Goal: Use online tool/utility: Utilize a website feature to perform a specific function

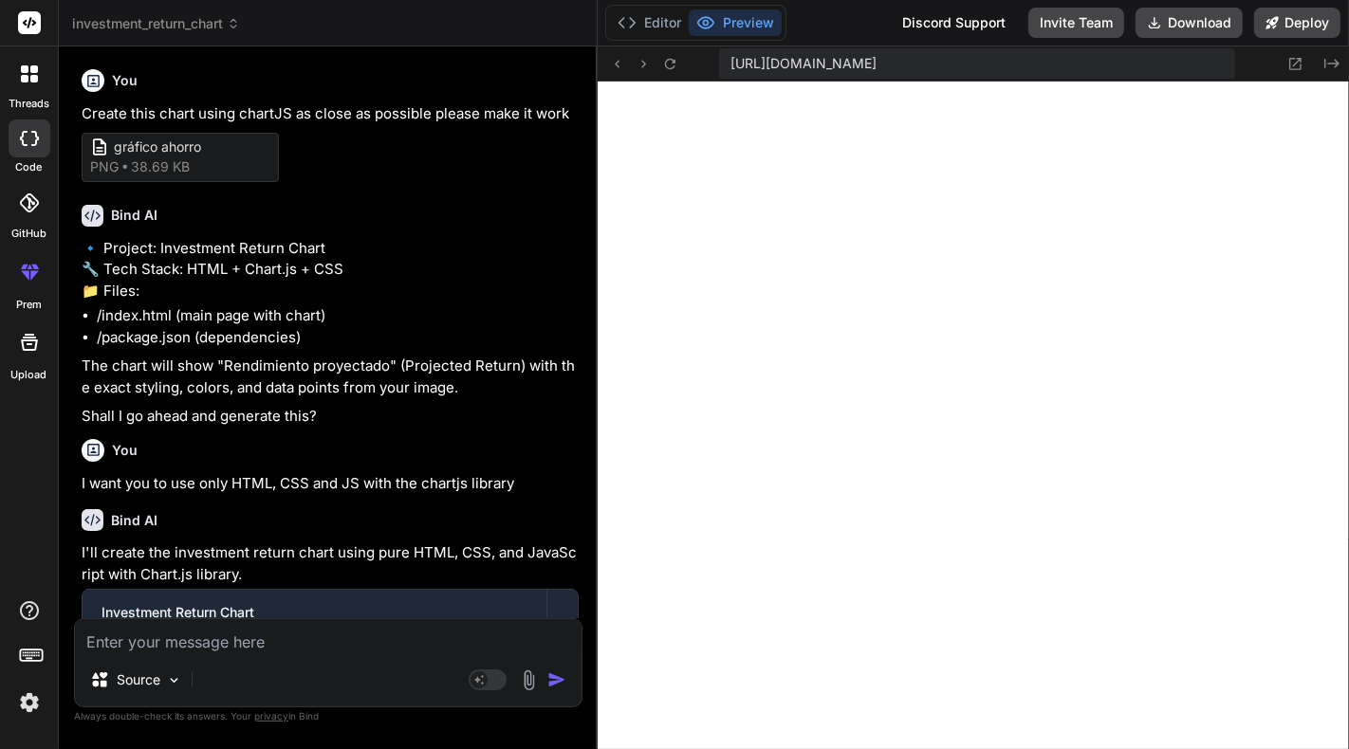
scroll to position [3928, 0]
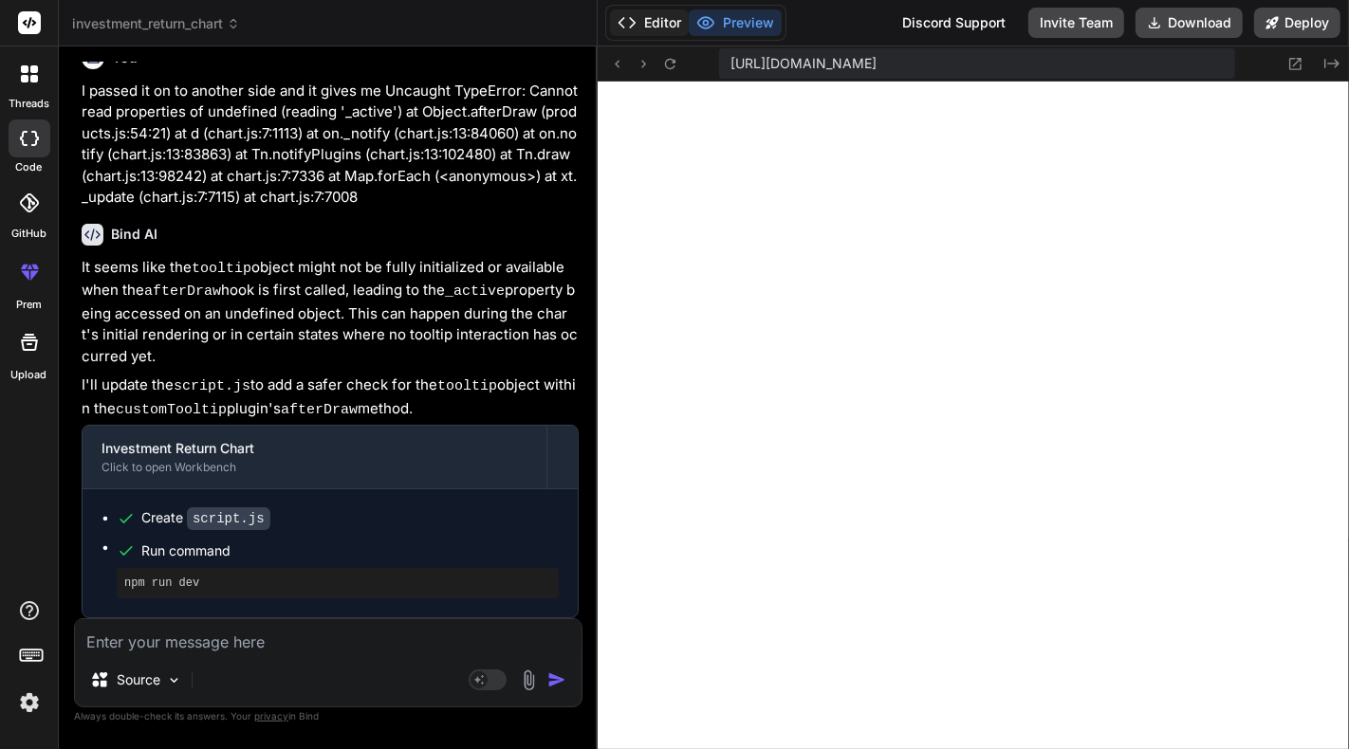
click at [653, 33] on button "Editor" at bounding box center [649, 22] width 79 height 27
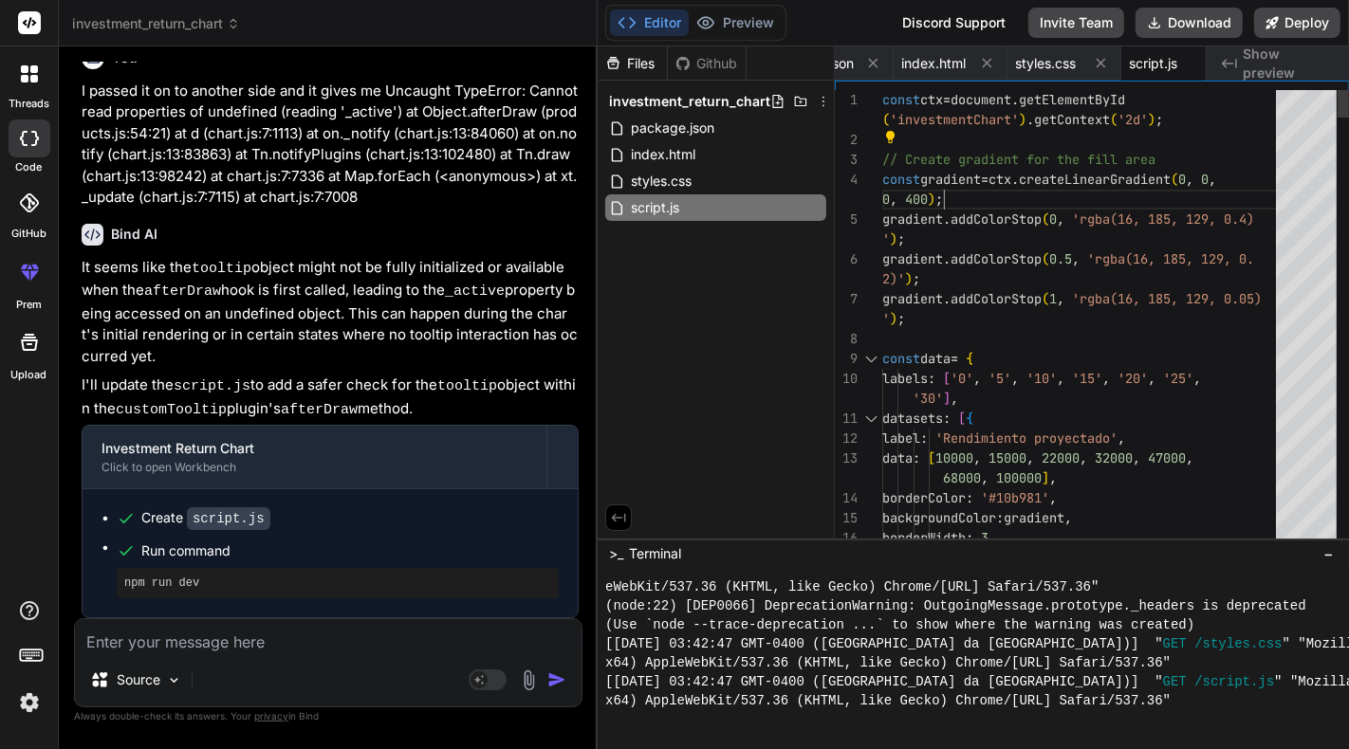
type textarea "const ctx = document.getElementById('investmentChart').getContext('2d'); // Cre…"
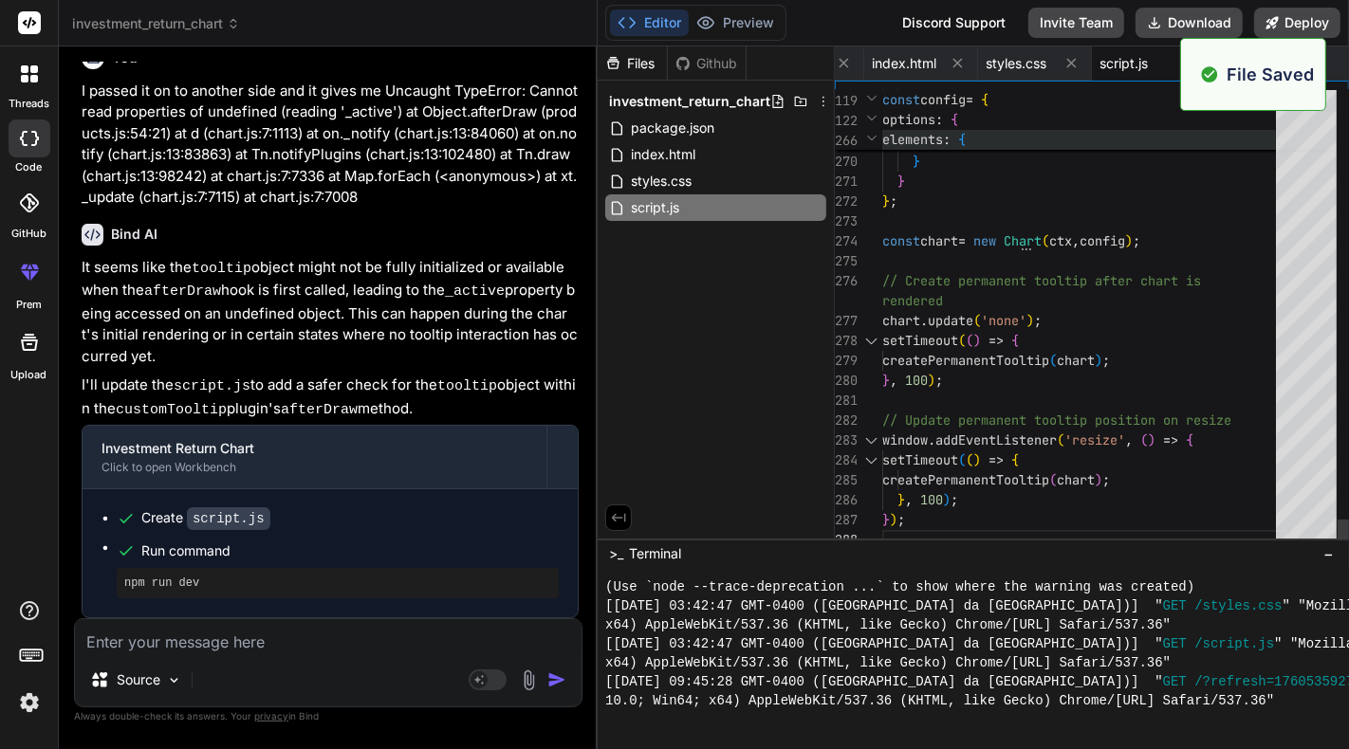
scroll to position [4042, 0]
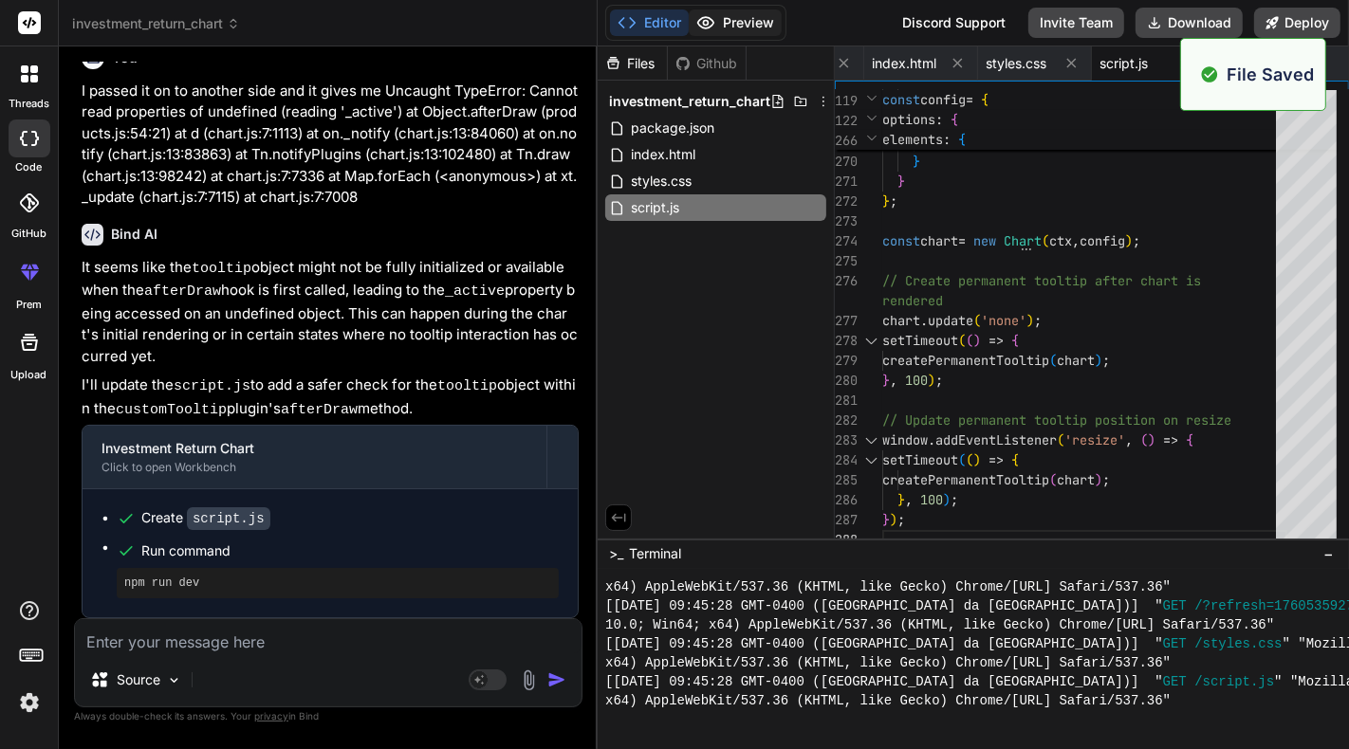
click at [731, 19] on button "Preview" at bounding box center [735, 22] width 93 height 27
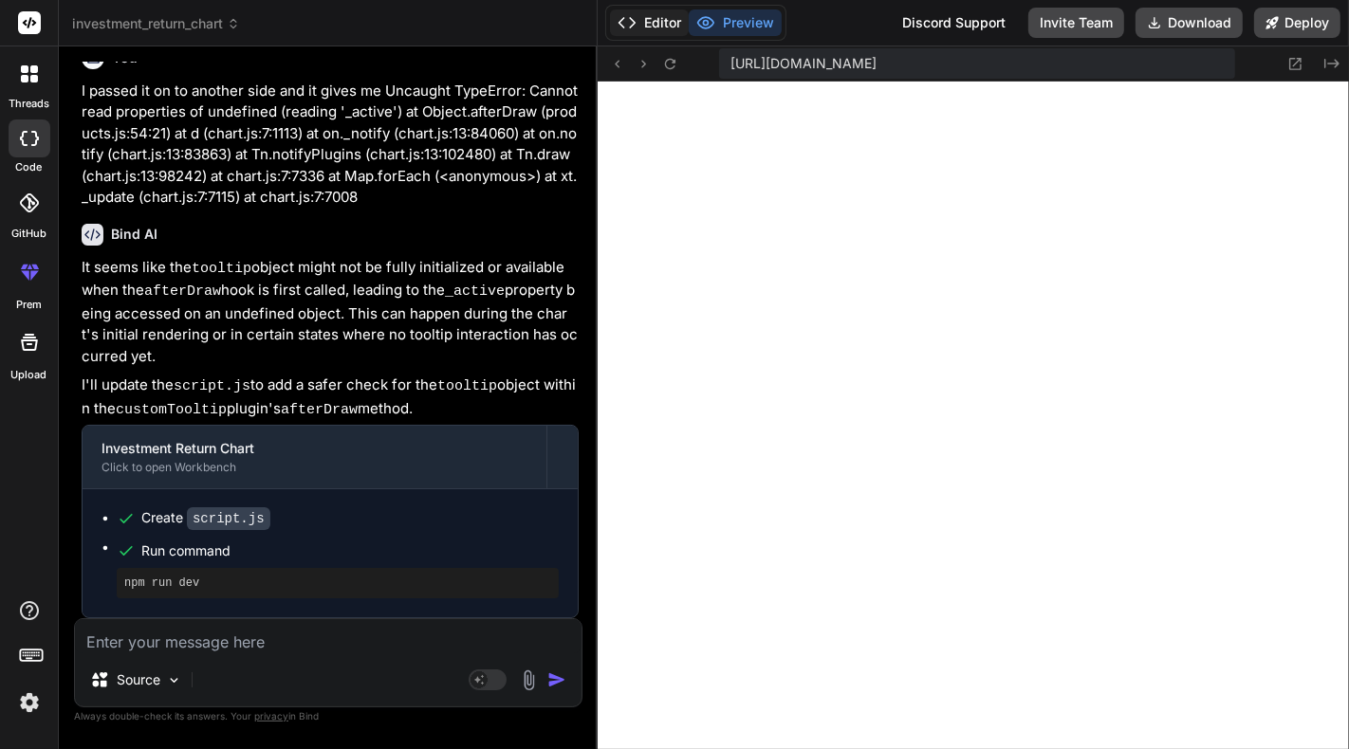
click at [649, 25] on button "Editor" at bounding box center [649, 22] width 79 height 27
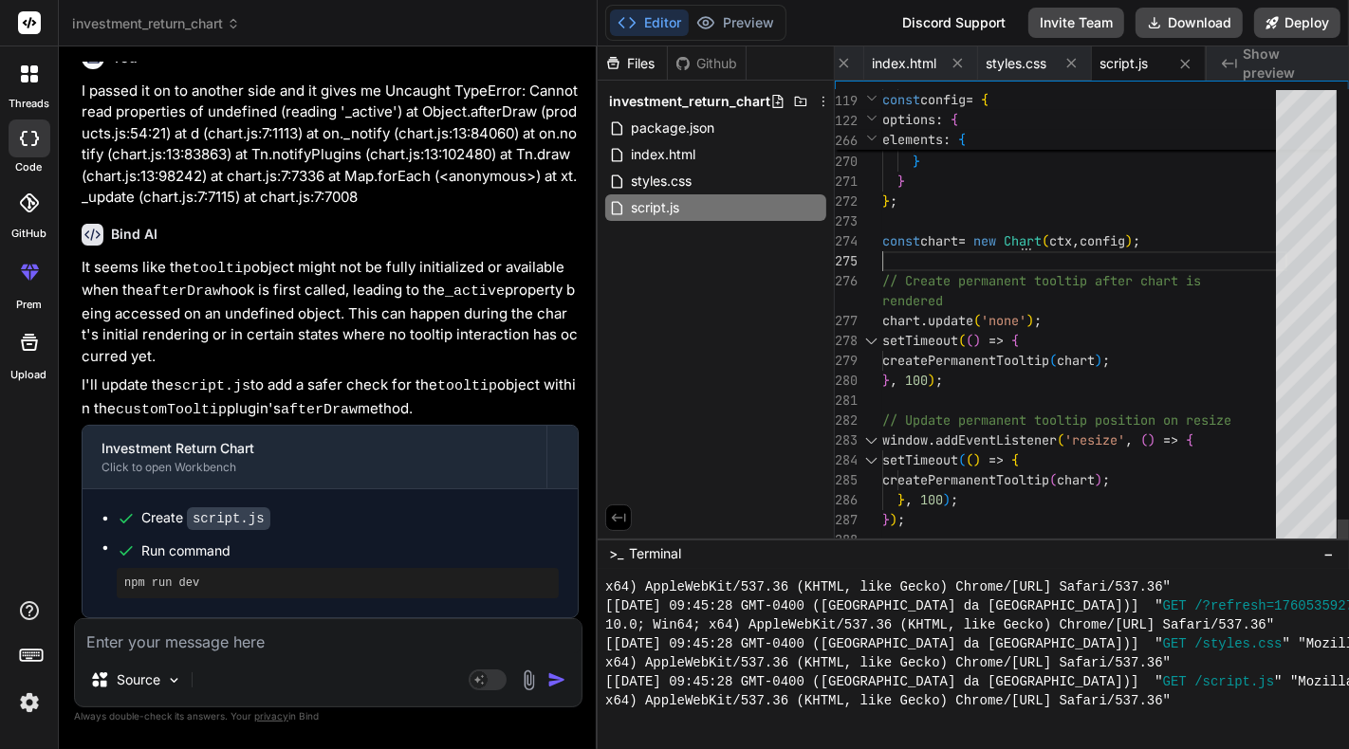
scroll to position [0, 0]
type textarea "rendered chart.update('none'); setTimeout(() => { createPermanentTooltip(chart)…"
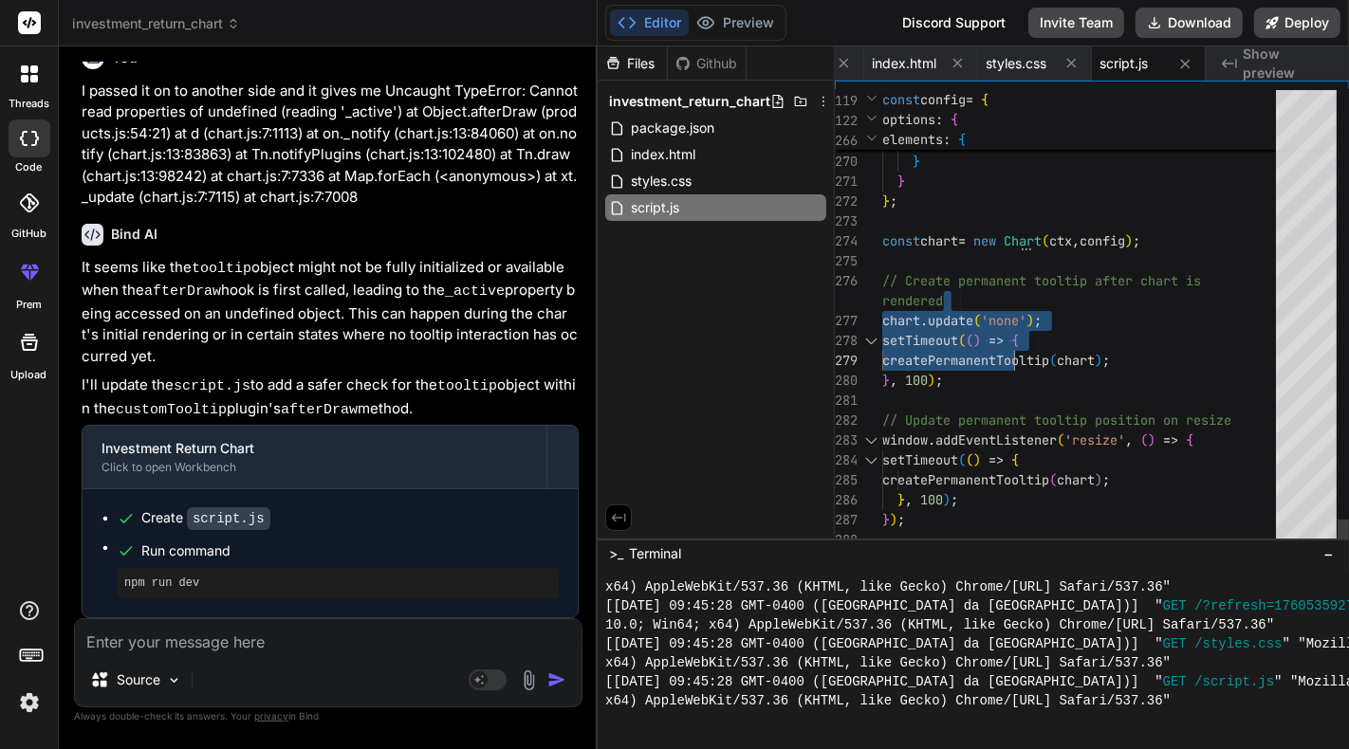
drag, startPoint x: 997, startPoint y: 305, endPoint x: 1012, endPoint y: 357, distance: 54.3
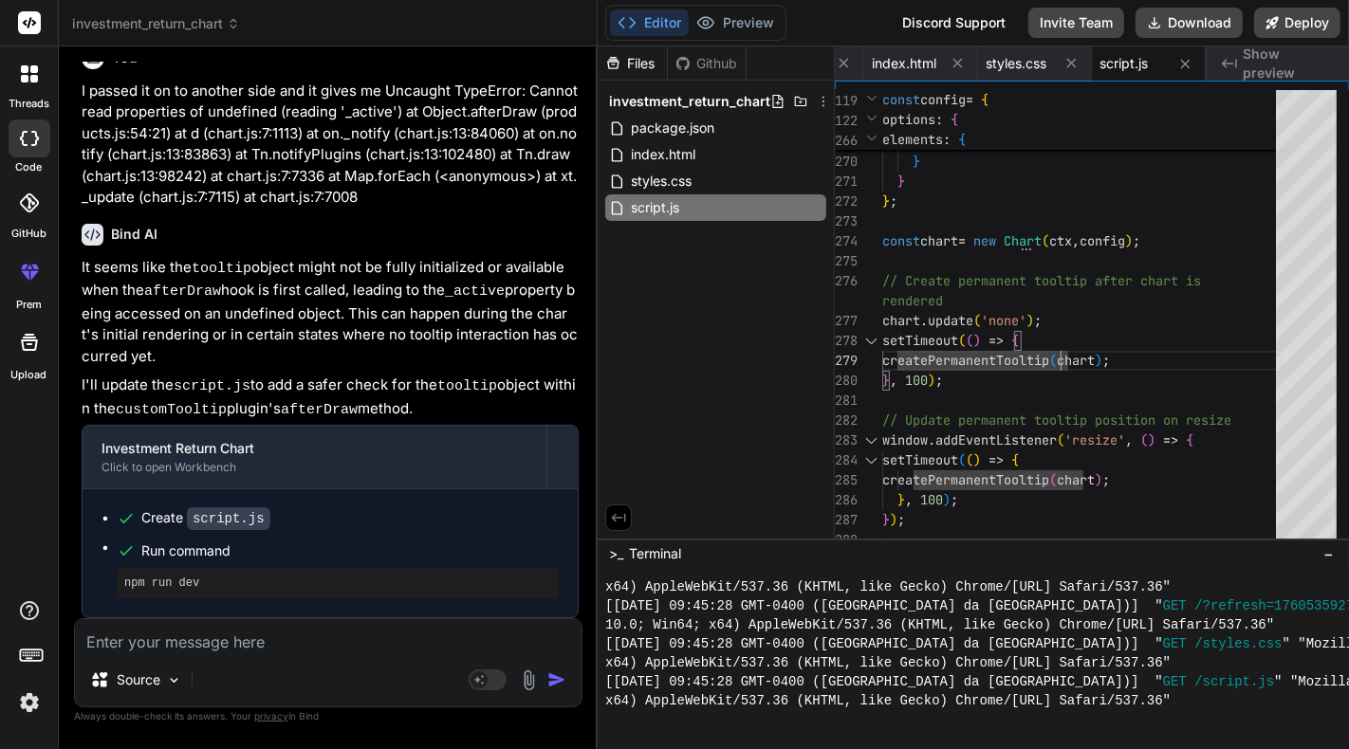
click at [375, 632] on textarea at bounding box center [328, 637] width 507 height 34
click at [177, 683] on img at bounding box center [174, 681] width 16 height 16
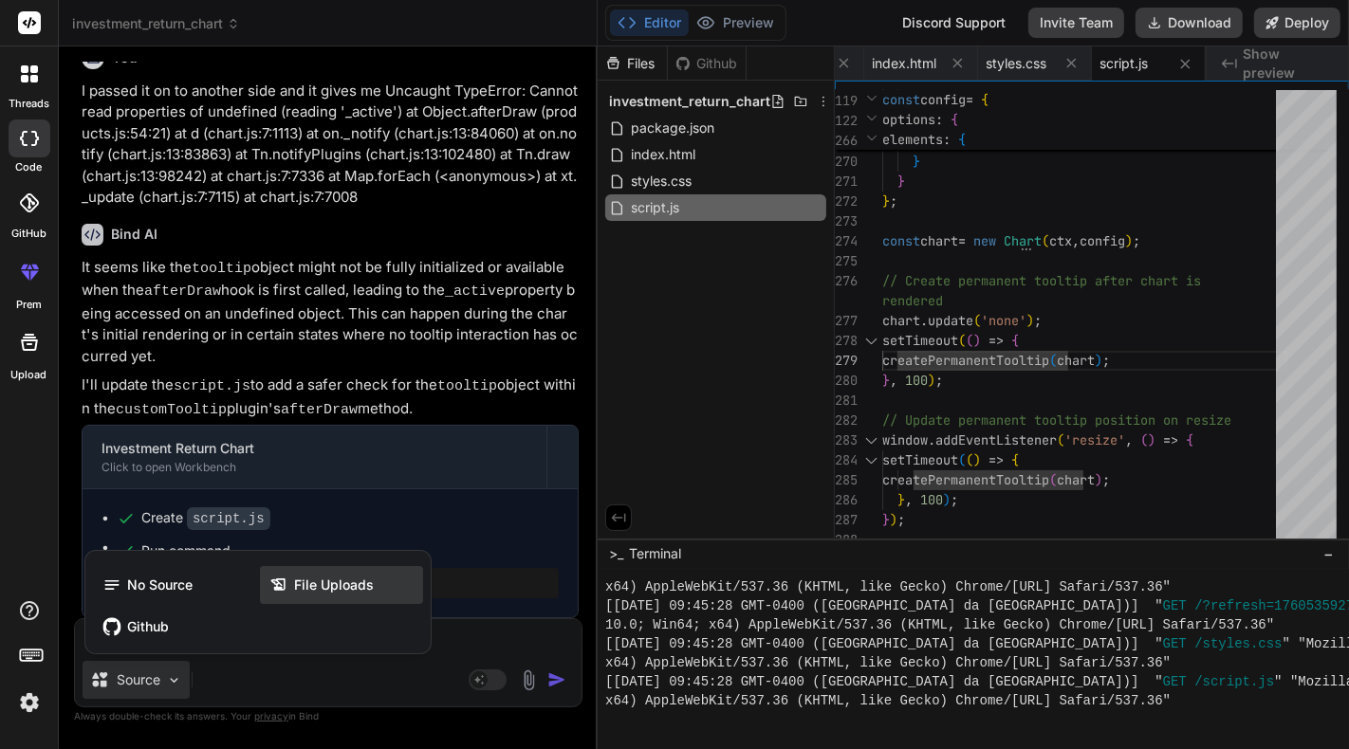
click at [399, 585] on div "File Uploads" at bounding box center [341, 585] width 163 height 38
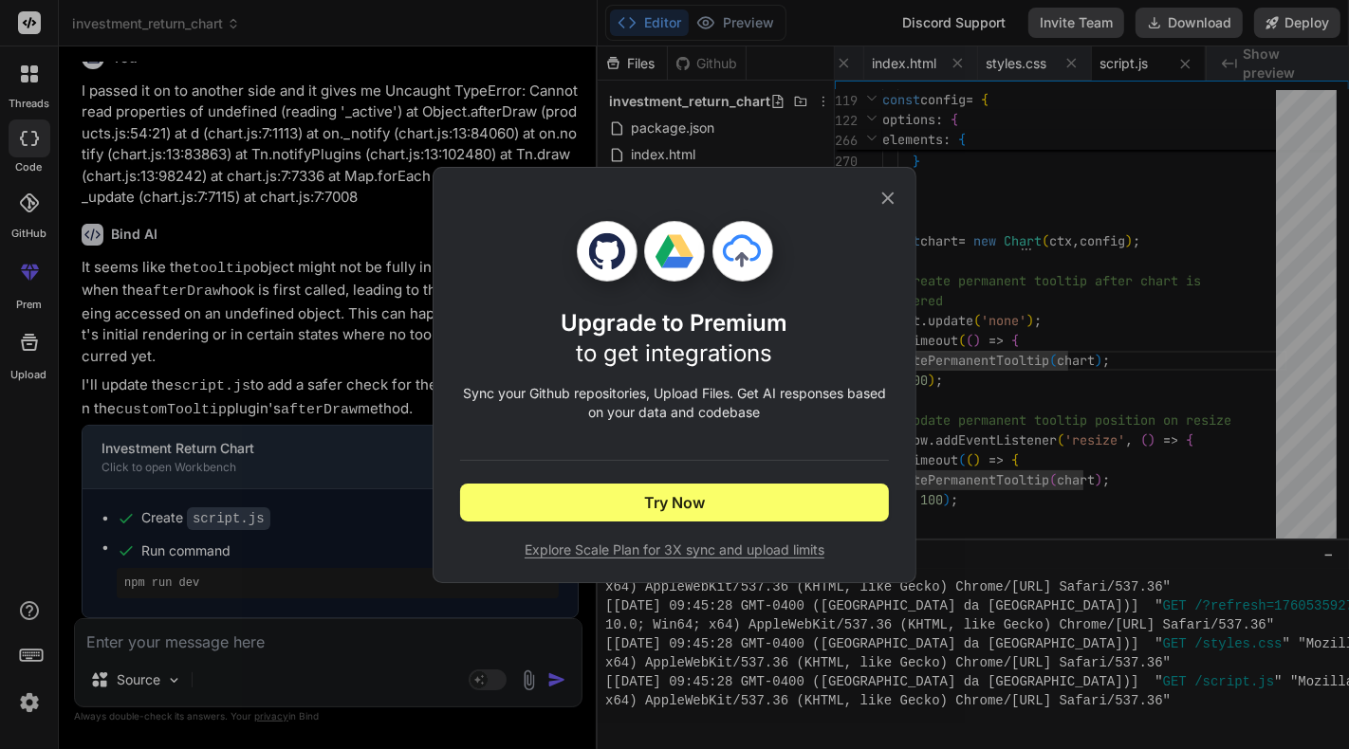
click at [889, 192] on icon at bounding box center [888, 198] width 21 height 21
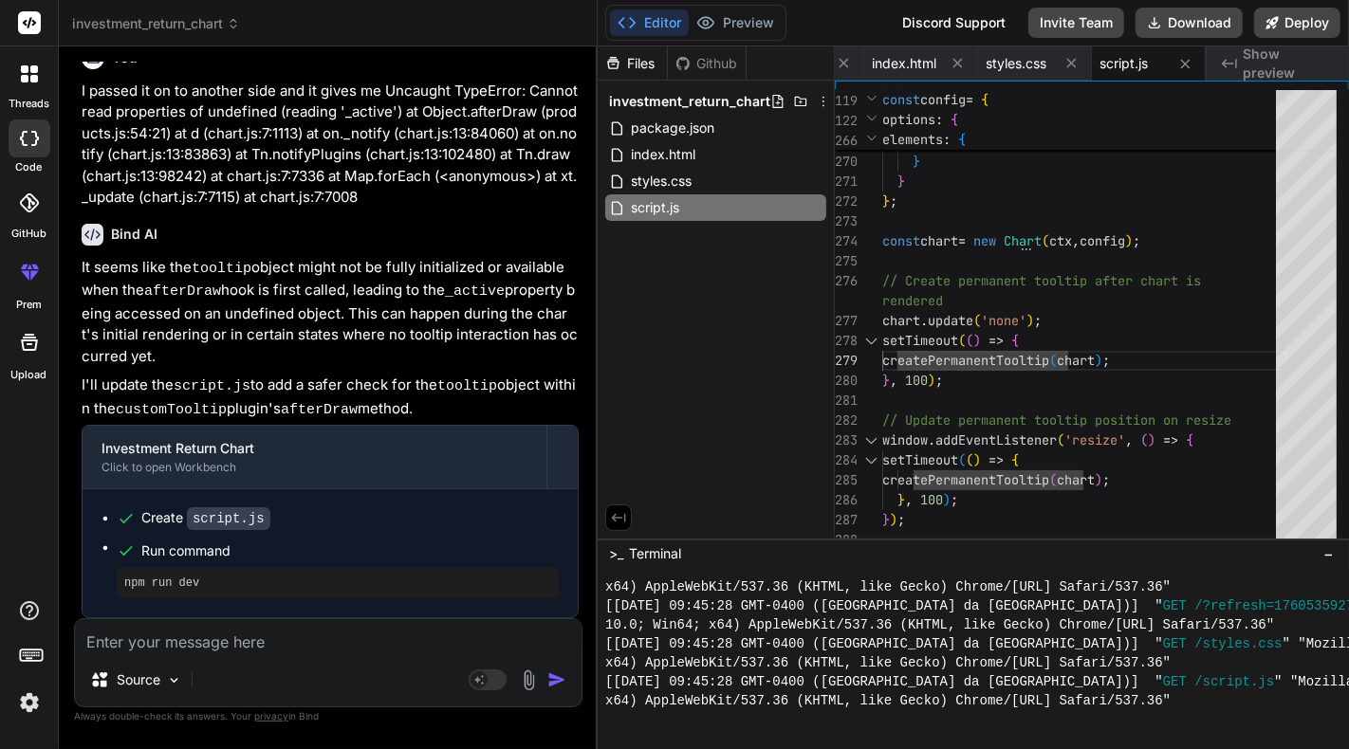
scroll to position [1964, 0]
click at [183, 664] on div "Source" at bounding box center [136, 680] width 107 height 38
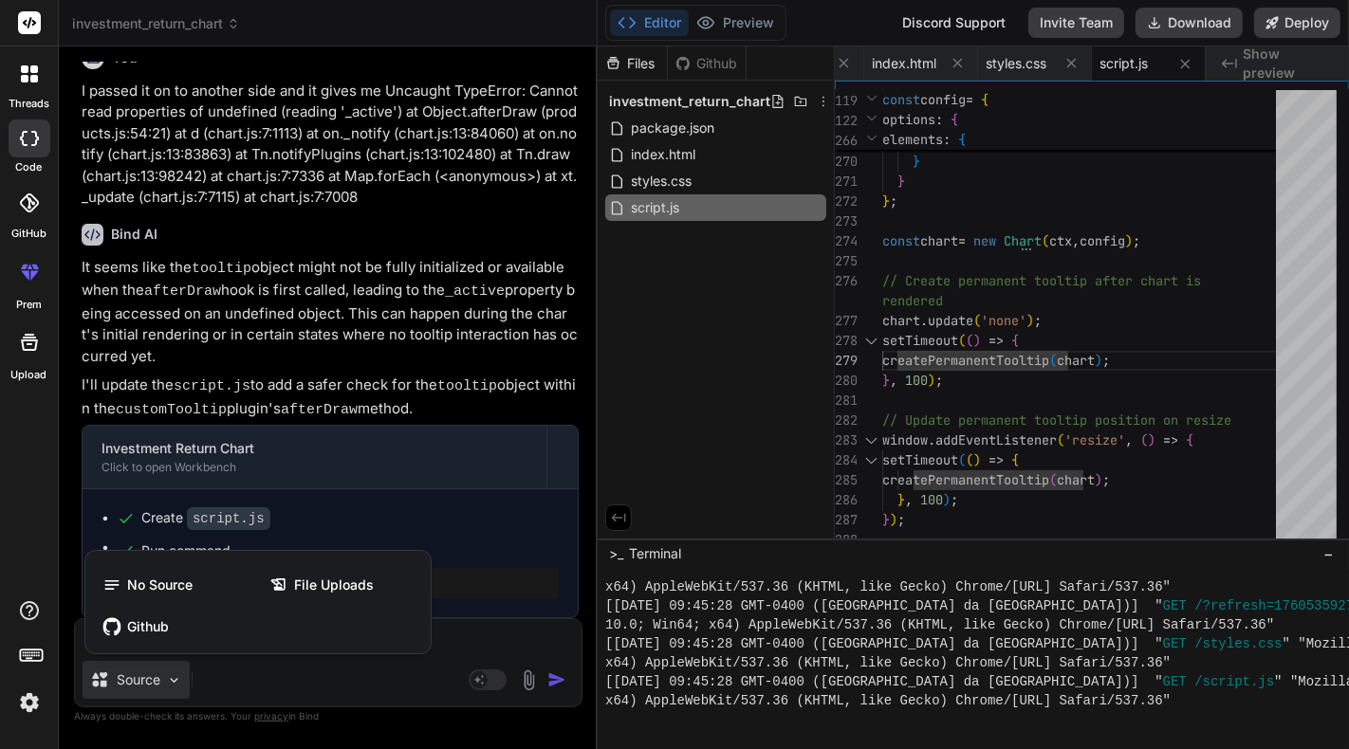
click at [311, 368] on div at bounding box center [674, 374] width 1349 height 749
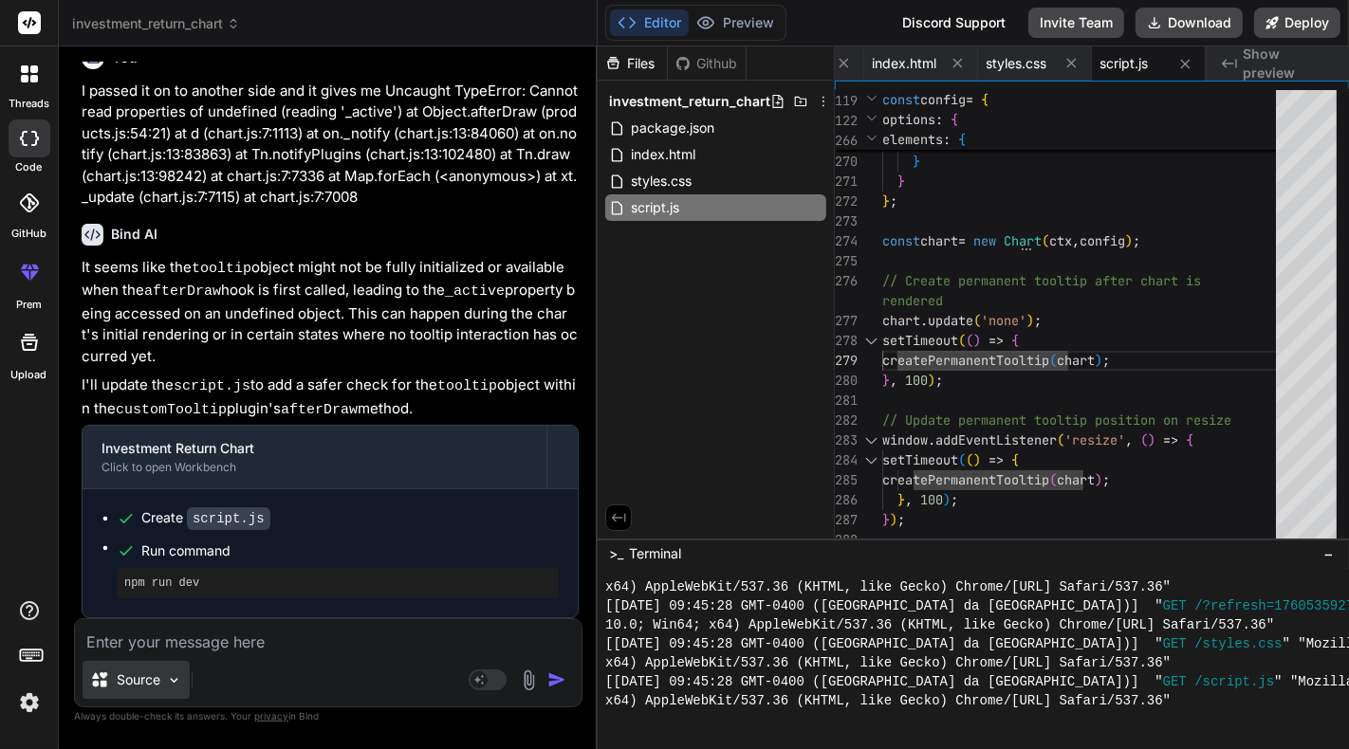
click at [171, 676] on img at bounding box center [174, 681] width 16 height 16
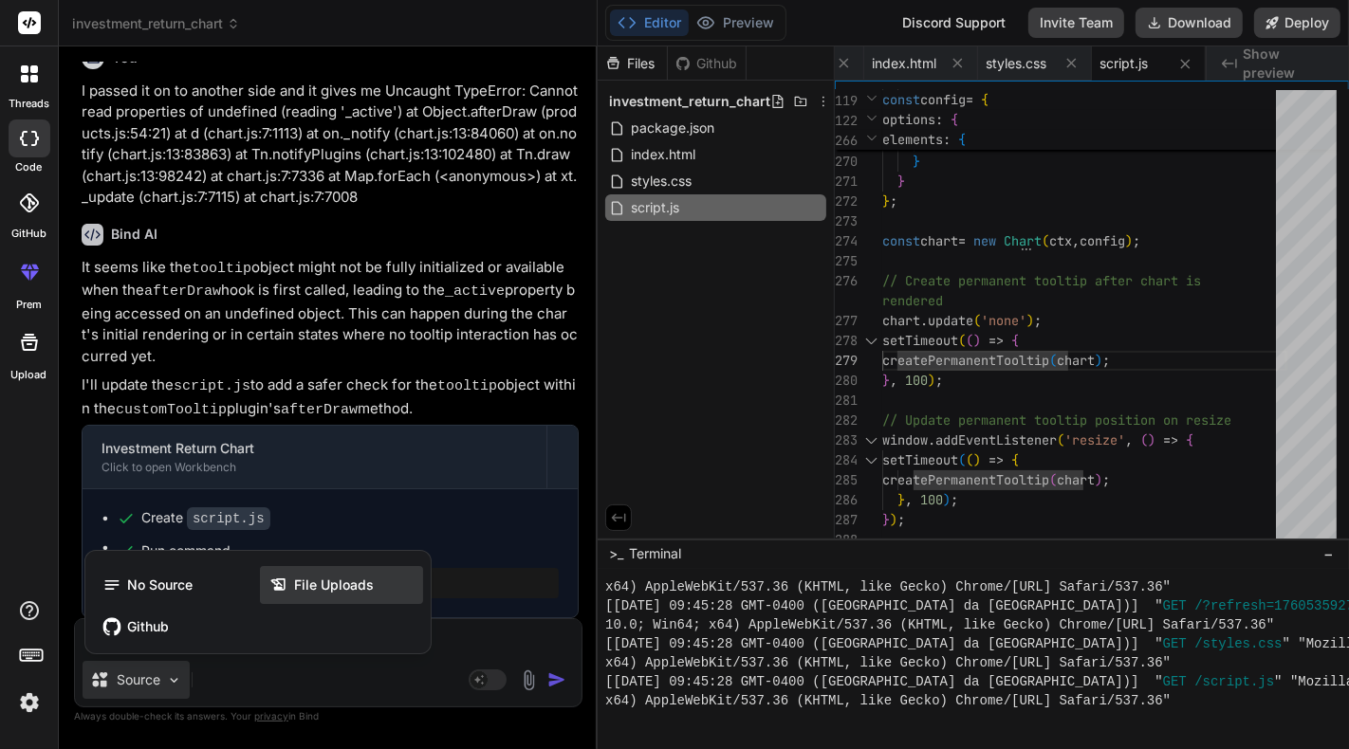
click at [279, 586] on icon at bounding box center [278, 585] width 14 height 12
type textarea "x"
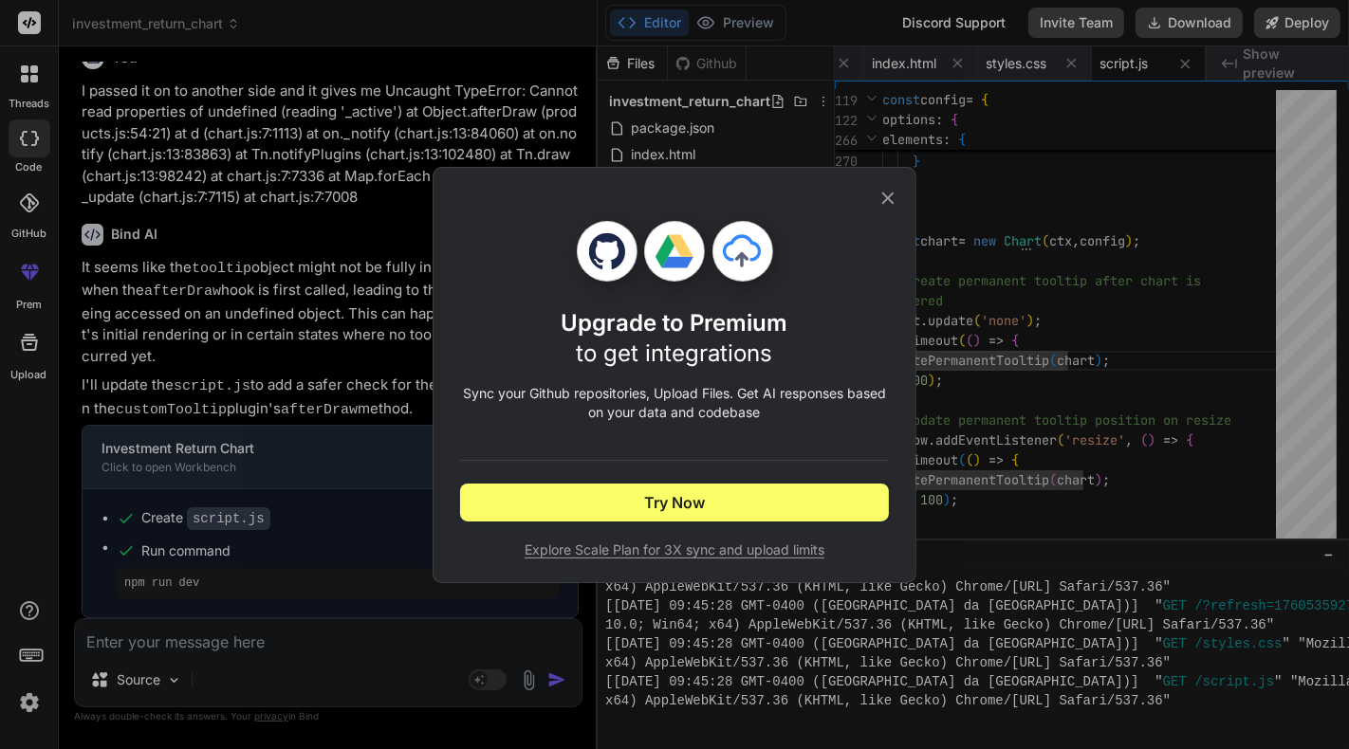
click at [899, 176] on div "Upgrade to Premium to get integrations Sync your Github repositories, Upload Fi…" at bounding box center [675, 375] width 484 height 416
click at [885, 188] on icon at bounding box center [888, 198] width 21 height 21
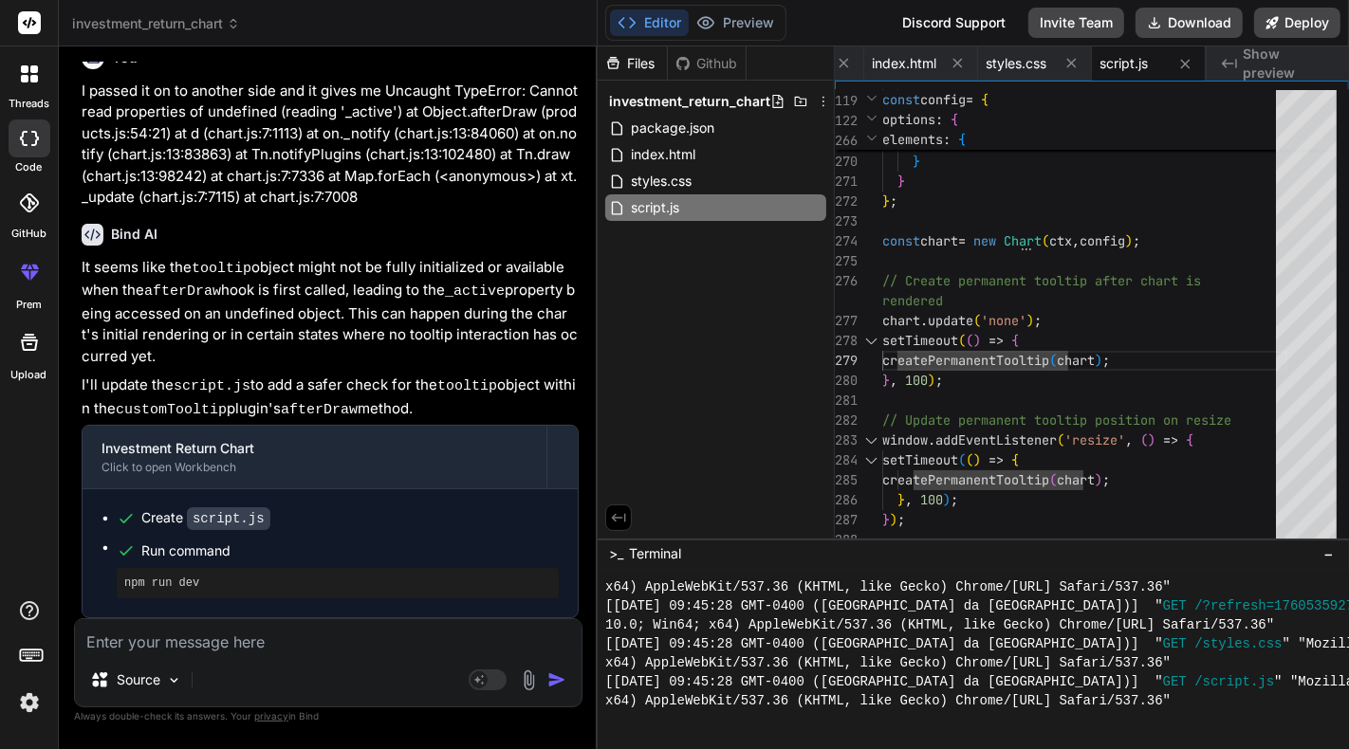
click at [252, 640] on textarea at bounding box center [328, 637] width 507 height 34
click at [252, 634] on textarea at bounding box center [328, 637] width 507 height 34
paste textarea "Now I want all the tooltips to be fixed but when I hover over the tooltip point…"
type textarea "Now I want all the tooltips to be fixed but when I hover over the tooltip point…"
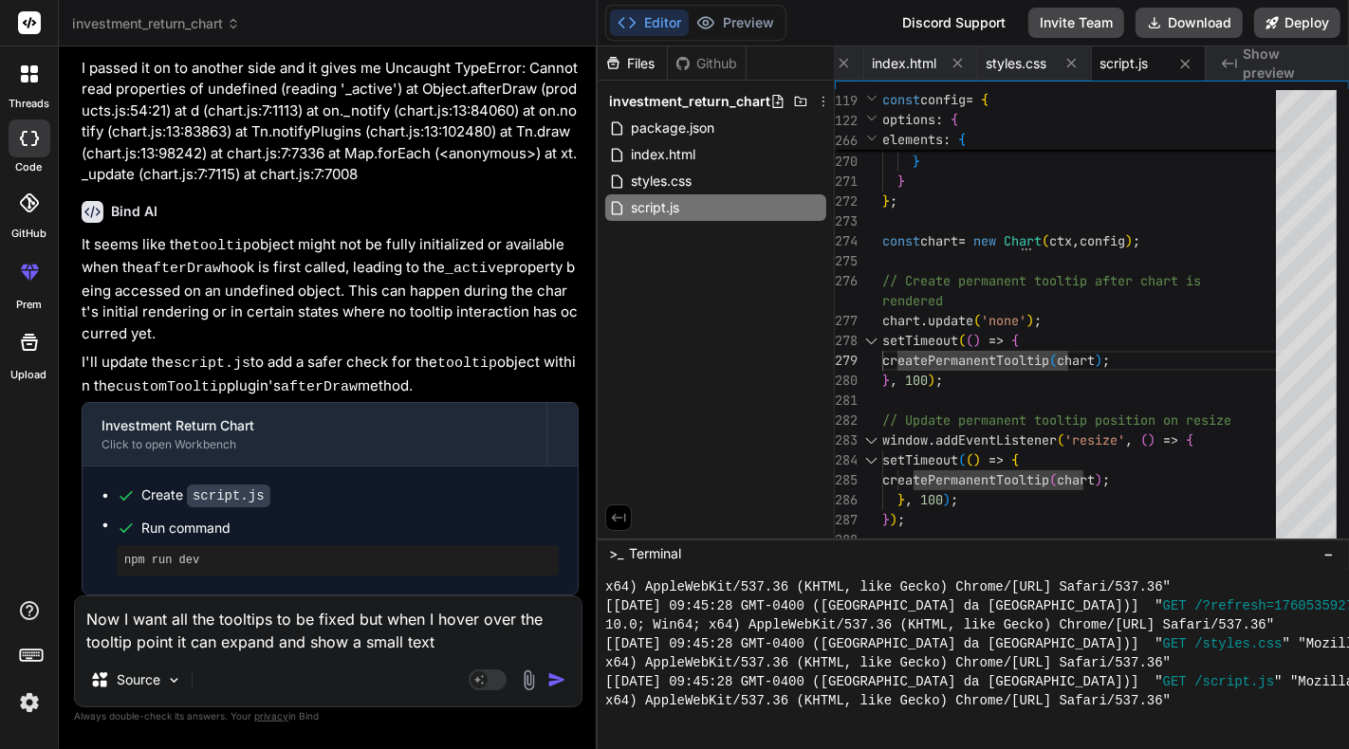
type textarea "x"
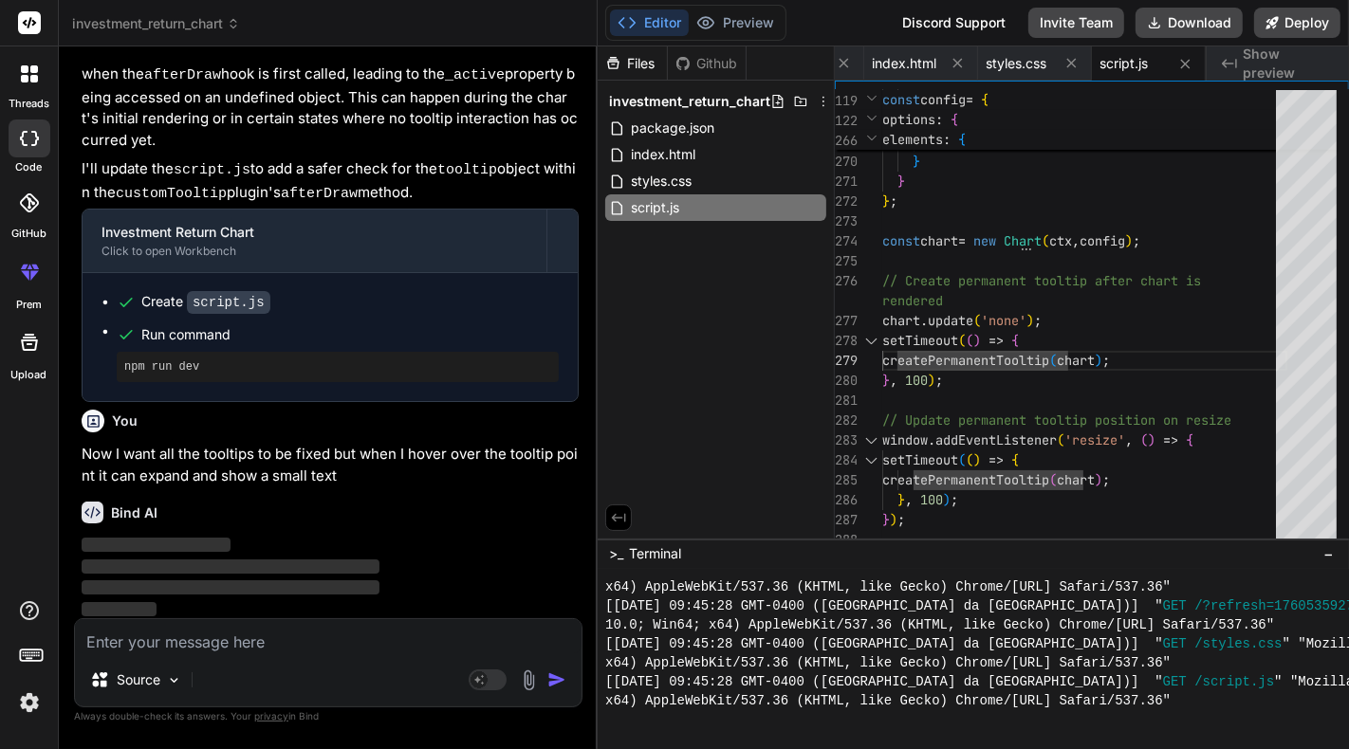
scroll to position [2182, 0]
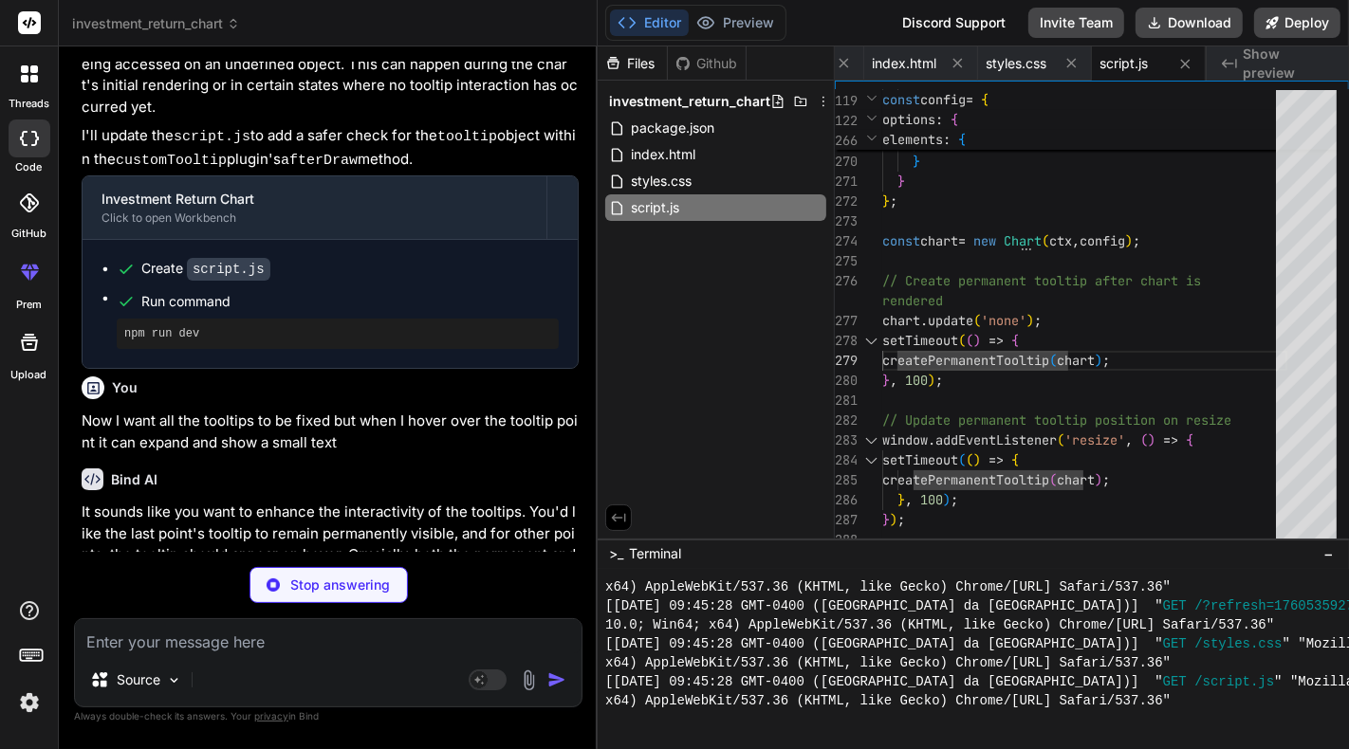
type textarea "x"
type textarea "}, 100); // Update permanent tooltip position on resize window.addEventListener…"
type textarea "x"
type textarea "} /* Optional: Adjust padding for expanded state if needed */ .permanent-toolti…"
type textarea "x"
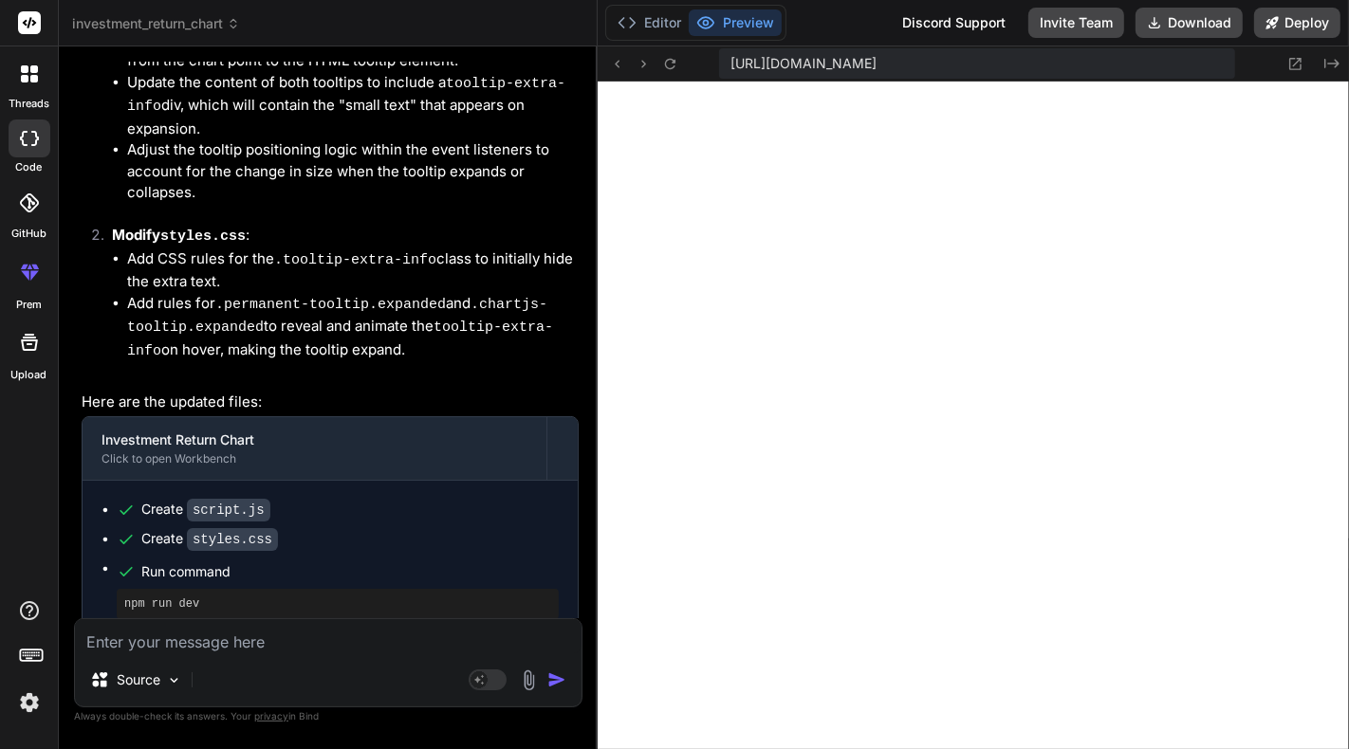
scroll to position [2991, 0]
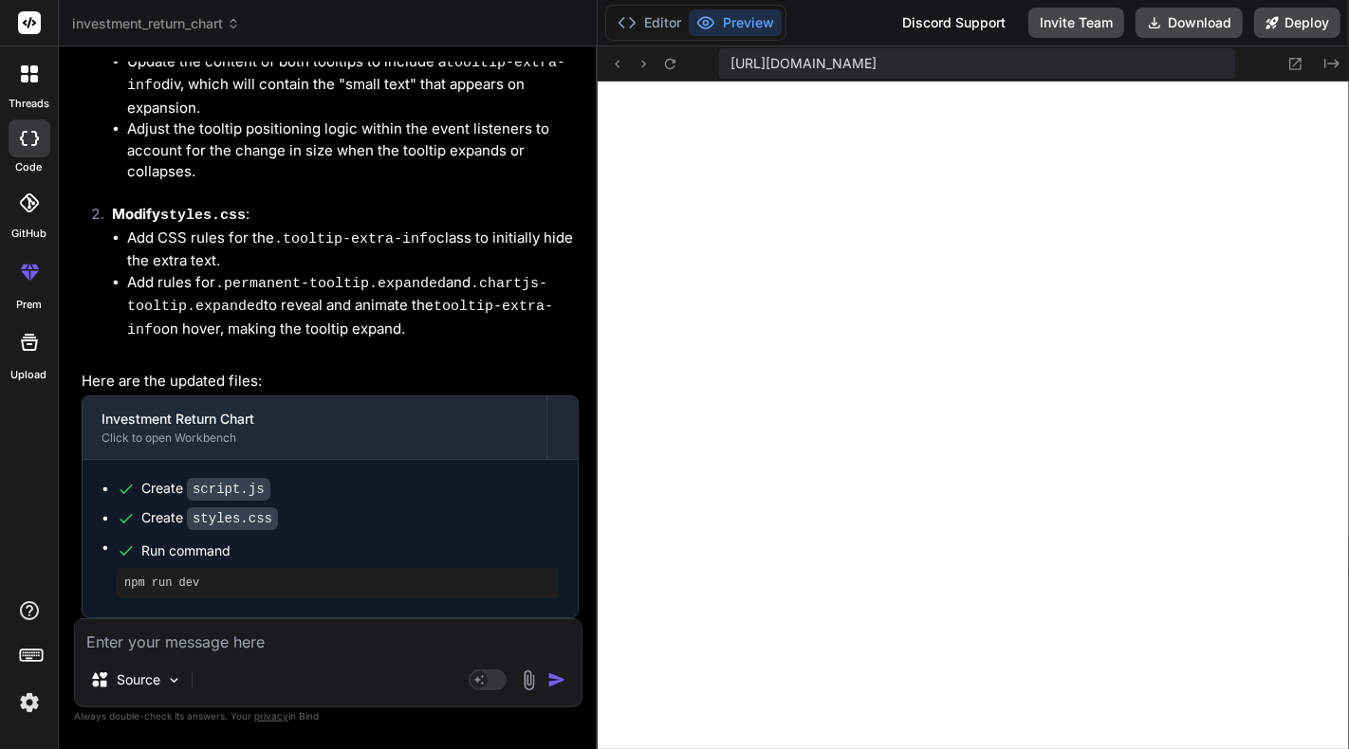
click at [282, 642] on textarea at bounding box center [328, 637] width 507 height 34
paste textarea "I want them all to be permanent-tooltips and that when hovering, the tooltip ca…"
type textarea "I want them all to be permanent-tooltips and that when hovering, the tooltip ca…"
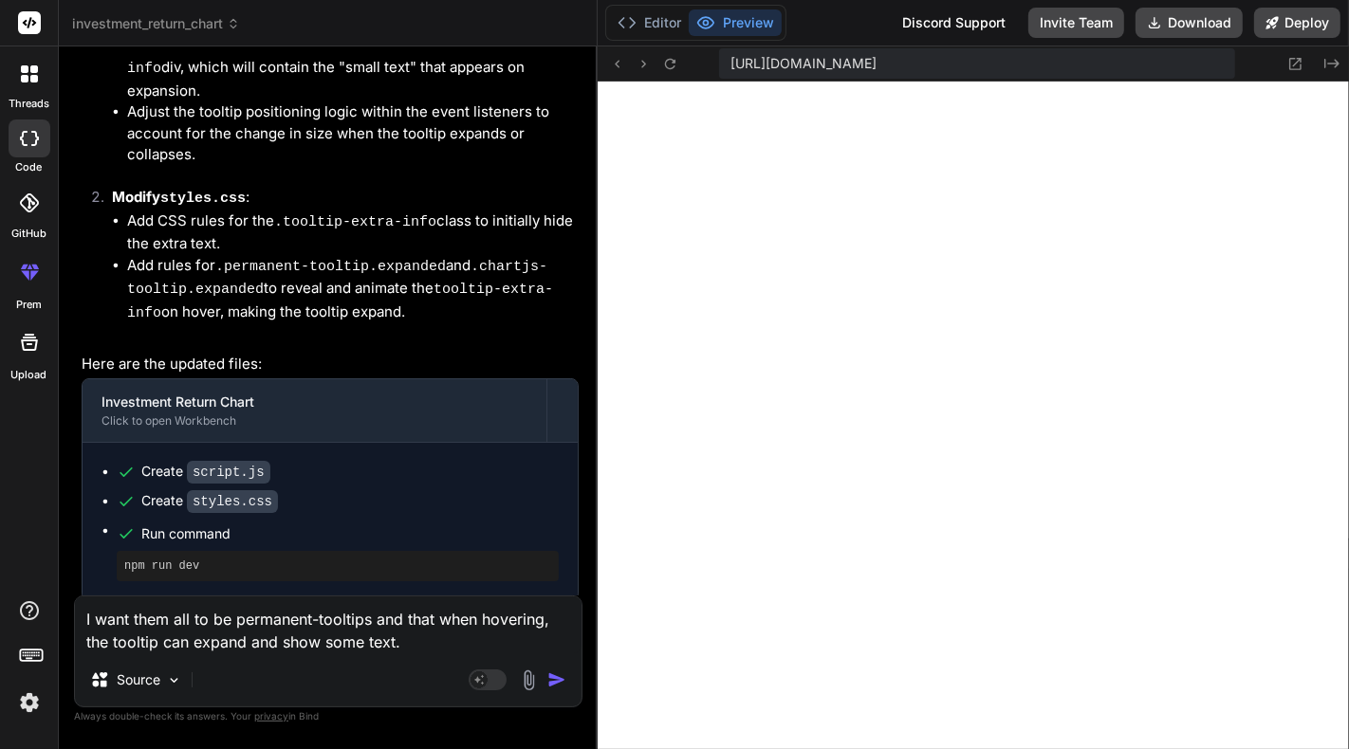
type textarea "x"
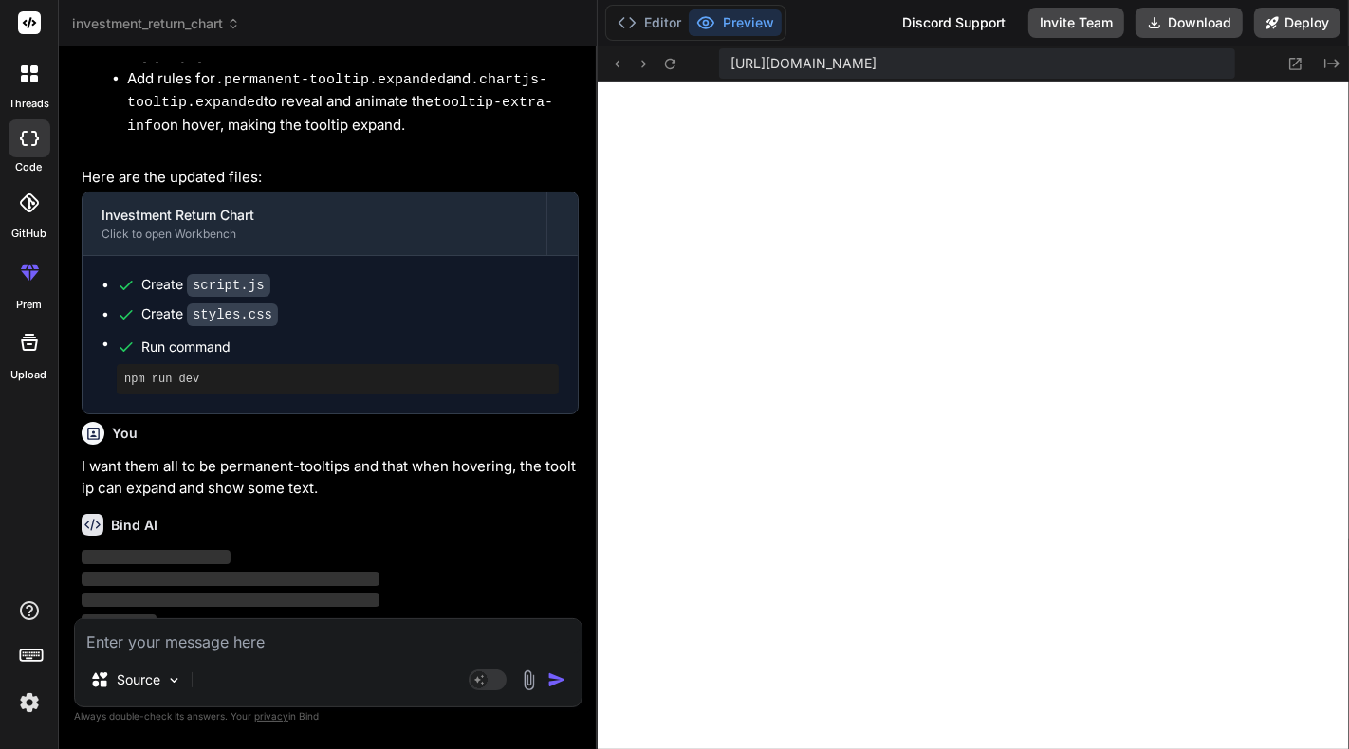
scroll to position [3210, 0]
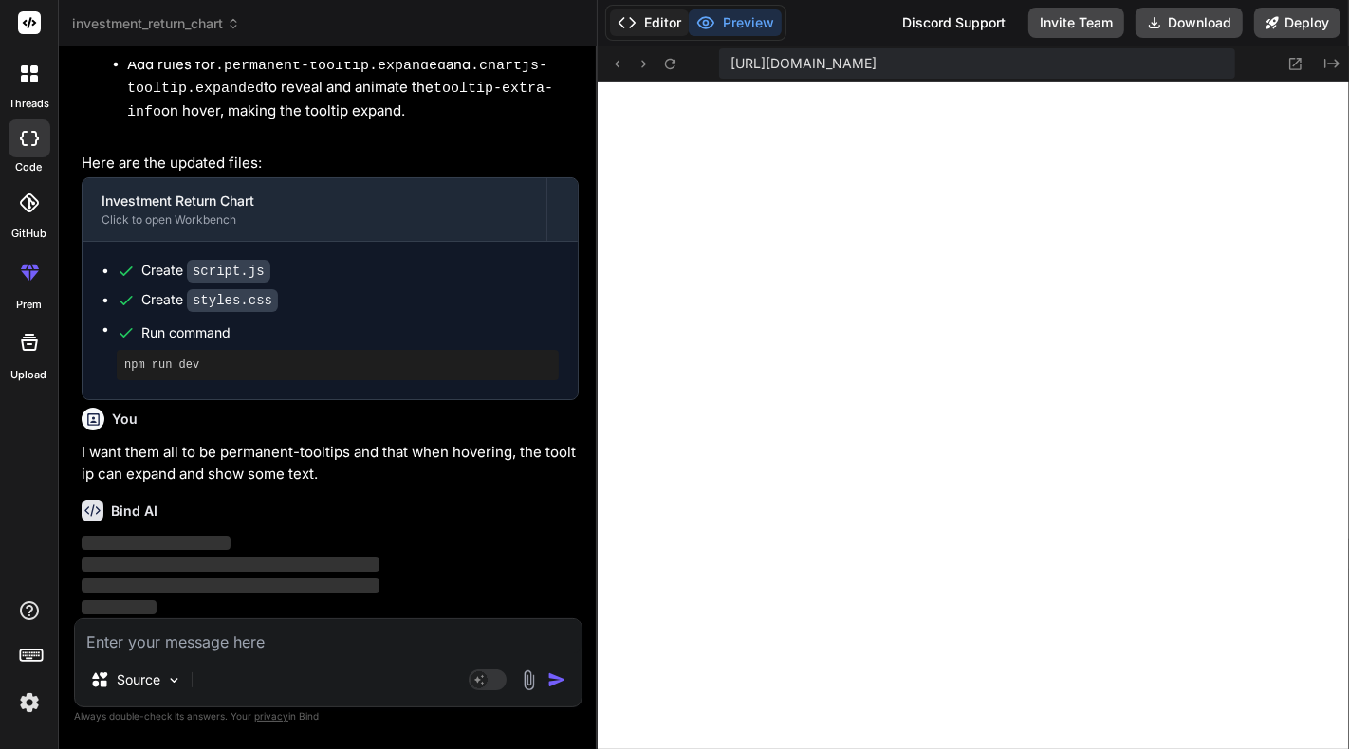
click at [666, 31] on button "Editor" at bounding box center [649, 22] width 79 height 27
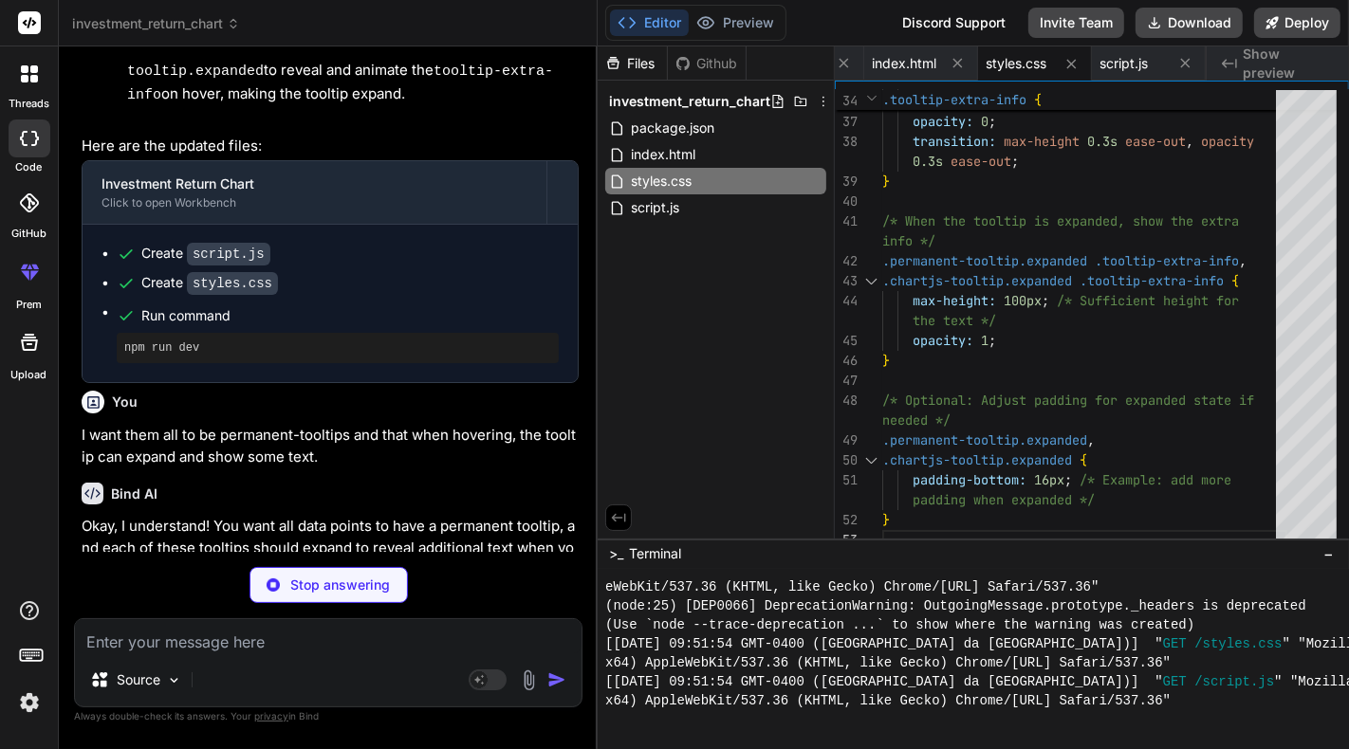
type textarea "x"
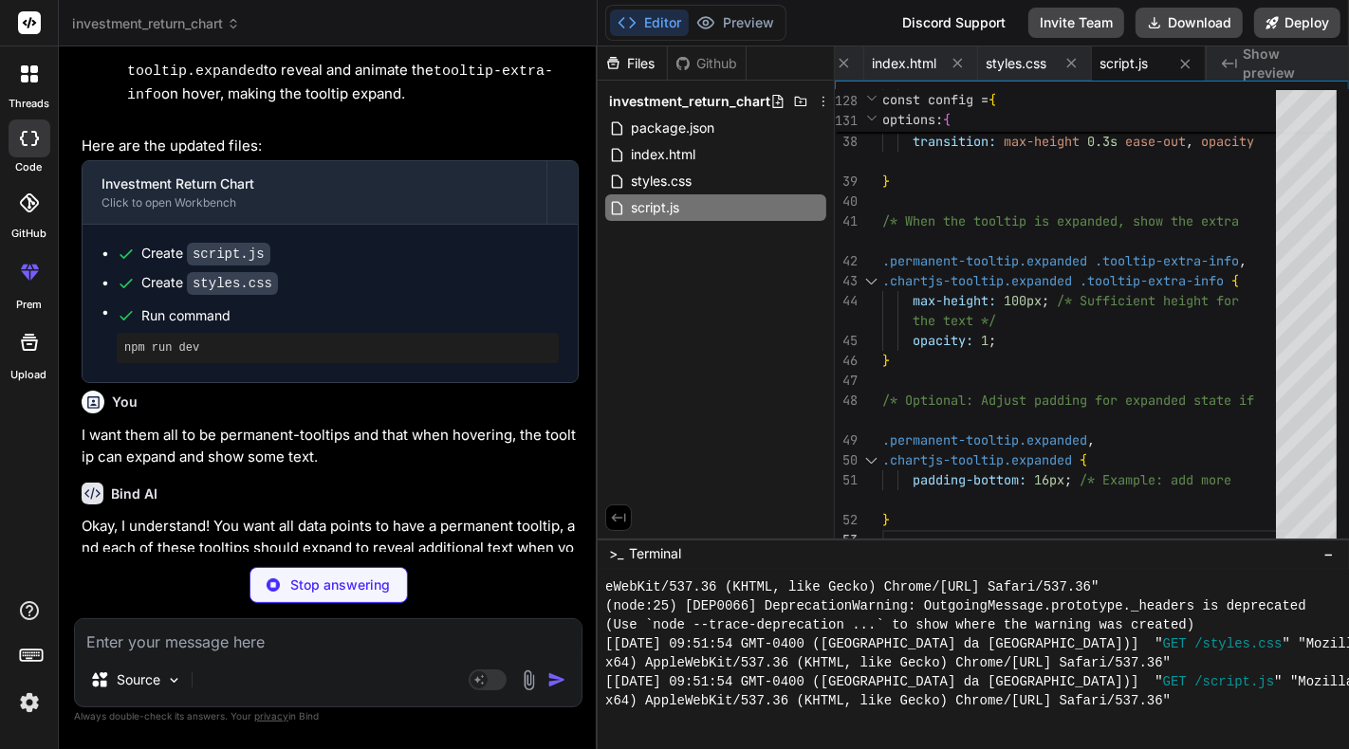
type textarea "x"
type textarea "}"
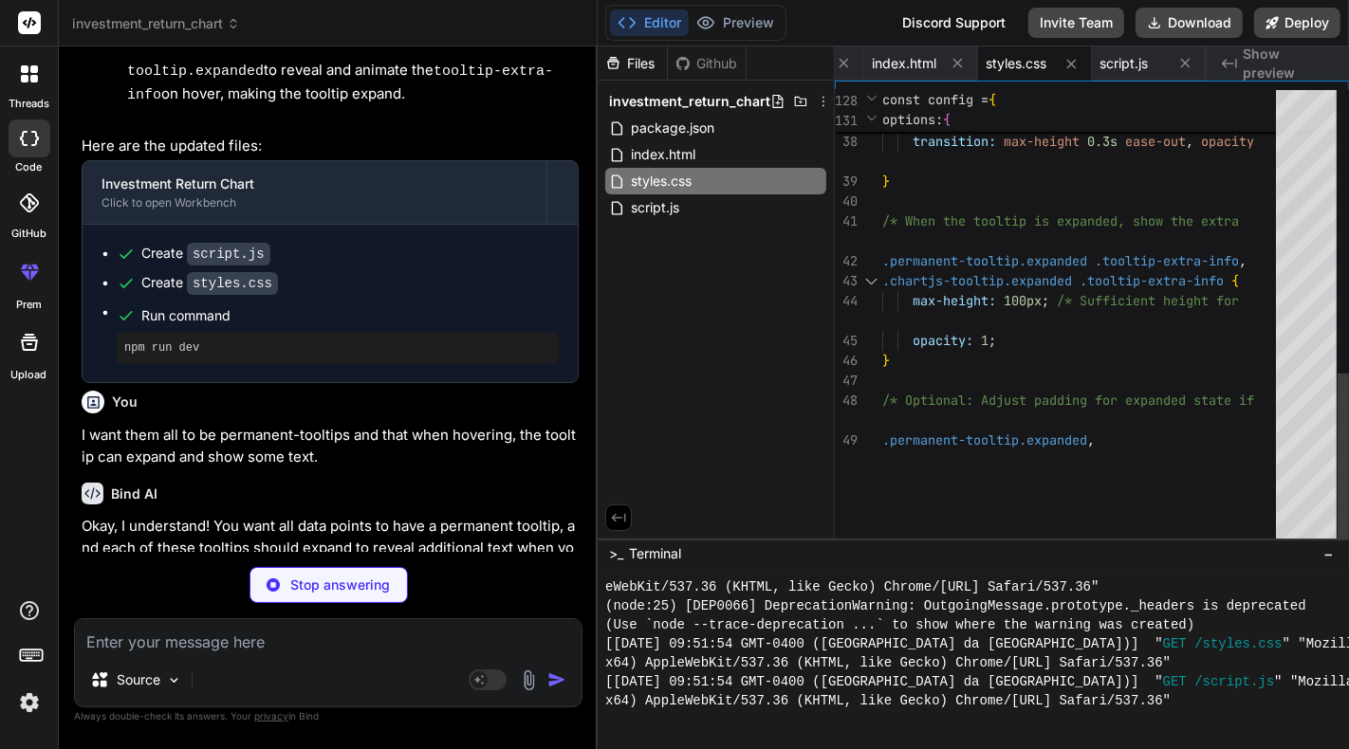
type textarea "x"
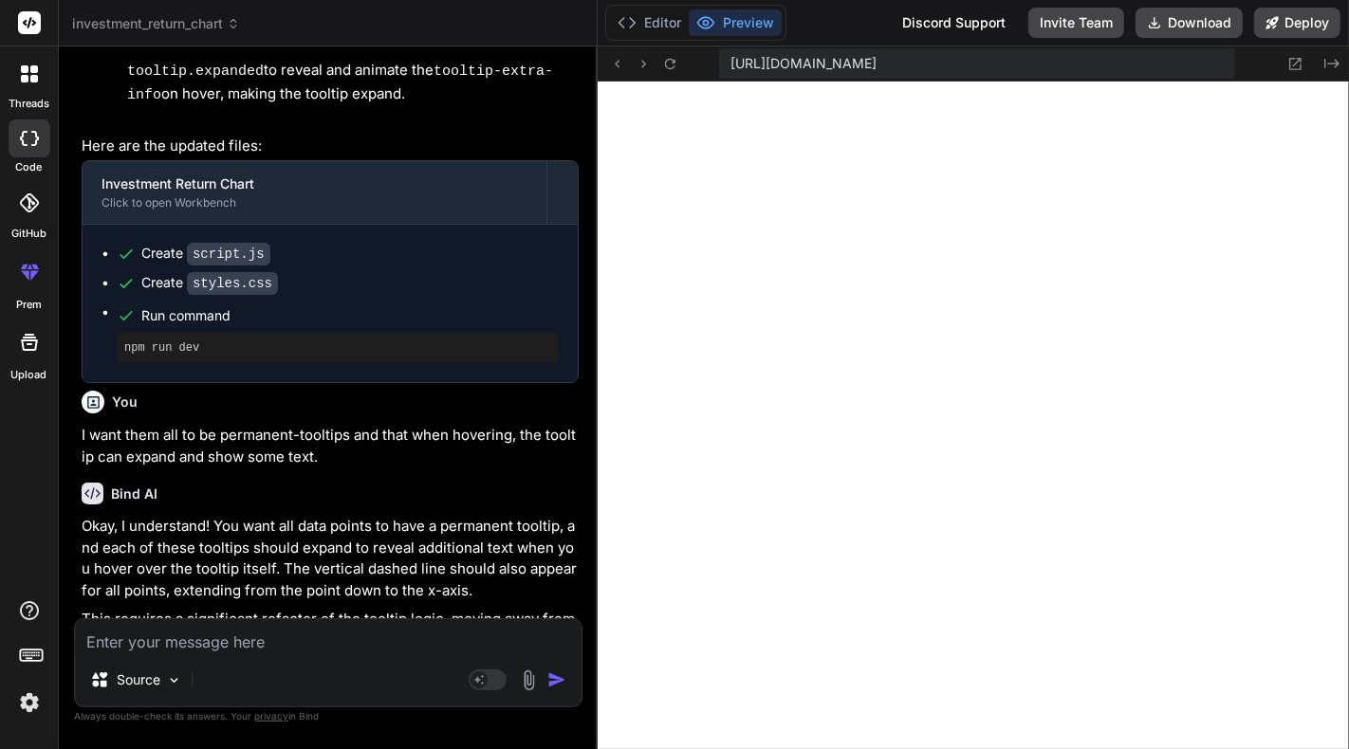
scroll to position [5408, 0]
click at [329, 656] on div "Source Agent Mode. When this toggle is activated, AI automatically makes decisi…" at bounding box center [328, 663] width 509 height 89
click at [263, 641] on textarea at bounding box center [328, 637] width 507 height 34
paste textarea "When hovering on the dot, not the tooltip please"
type textarea "When hovering on the dot, not the tooltip please"
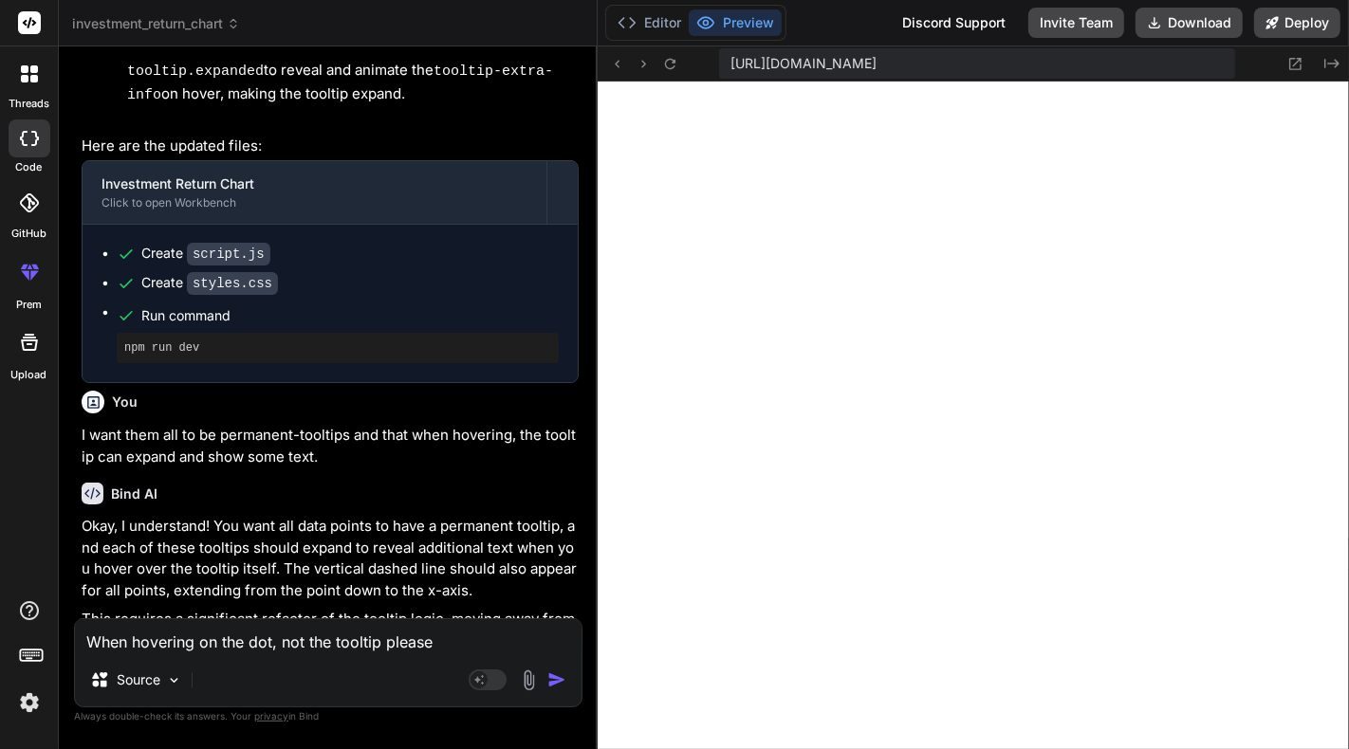
type textarea "x"
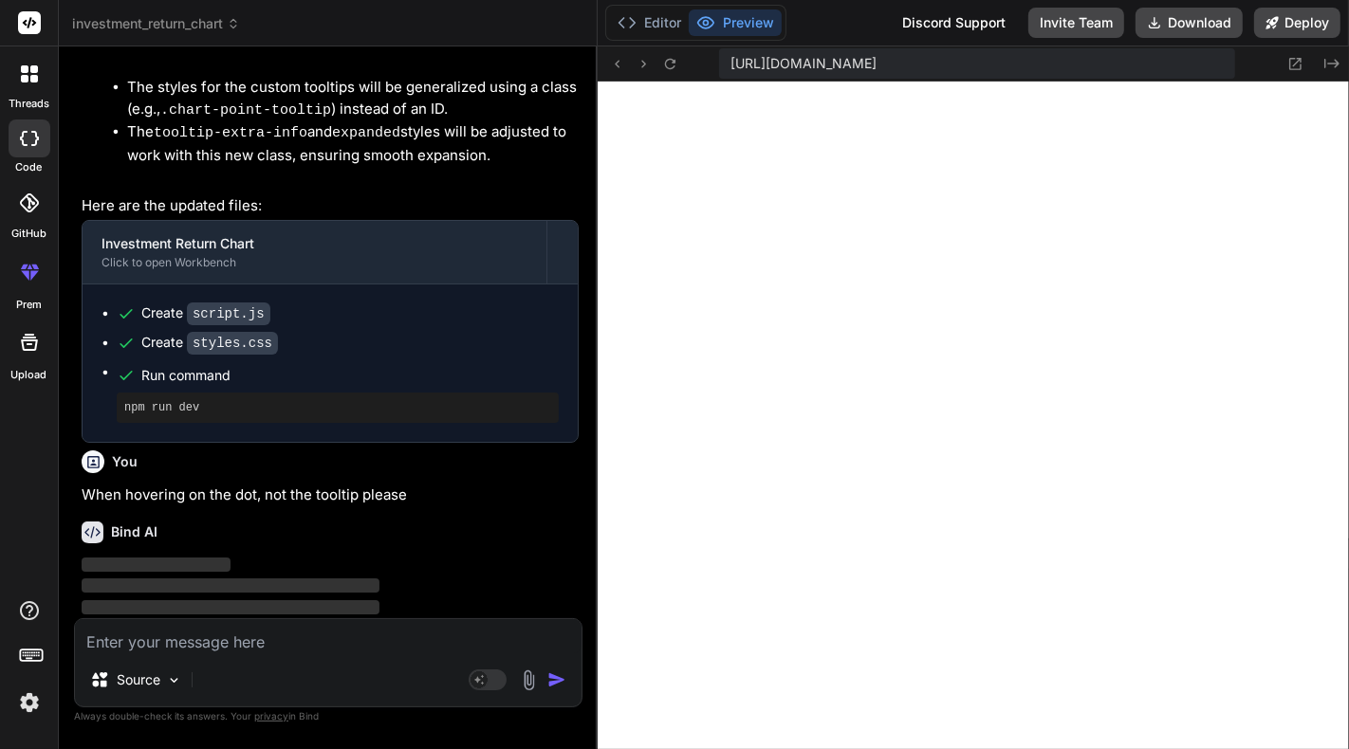
scroll to position [4569, 0]
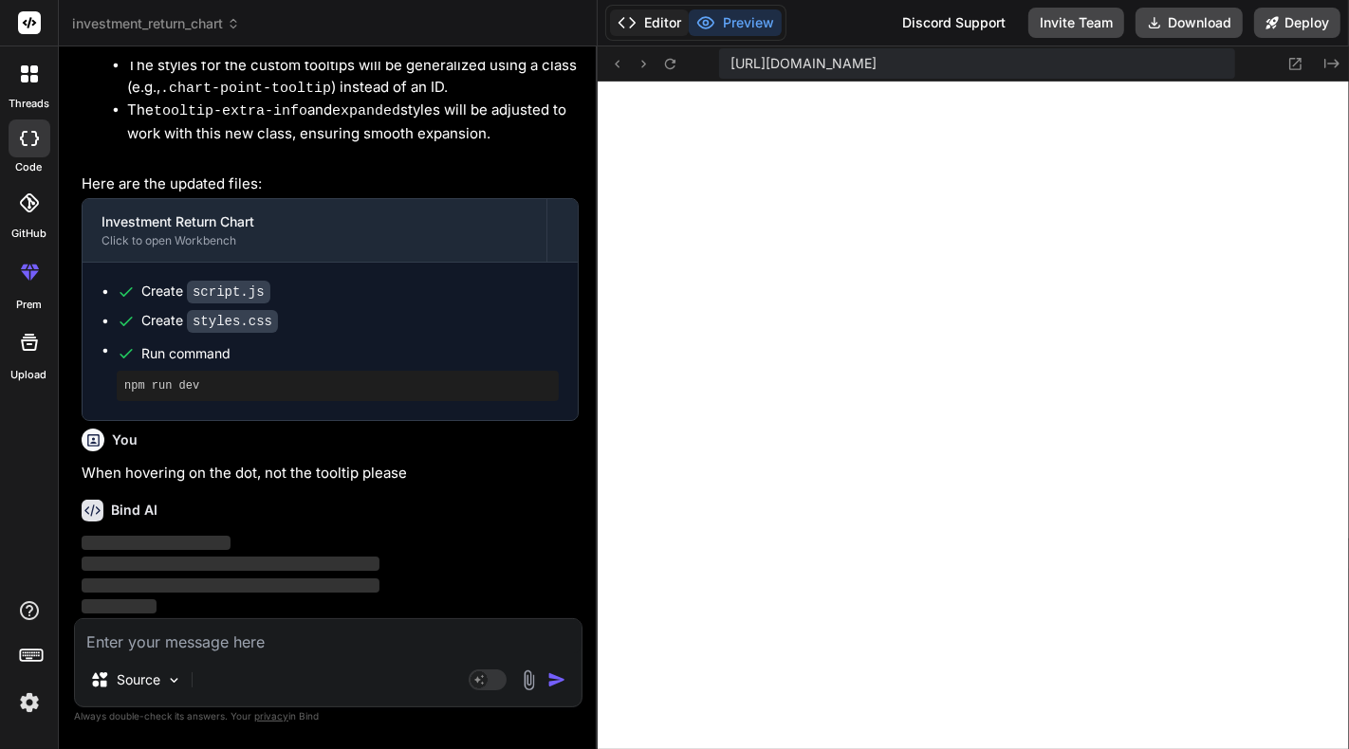
click at [670, 27] on button "Editor" at bounding box center [649, 22] width 79 height 27
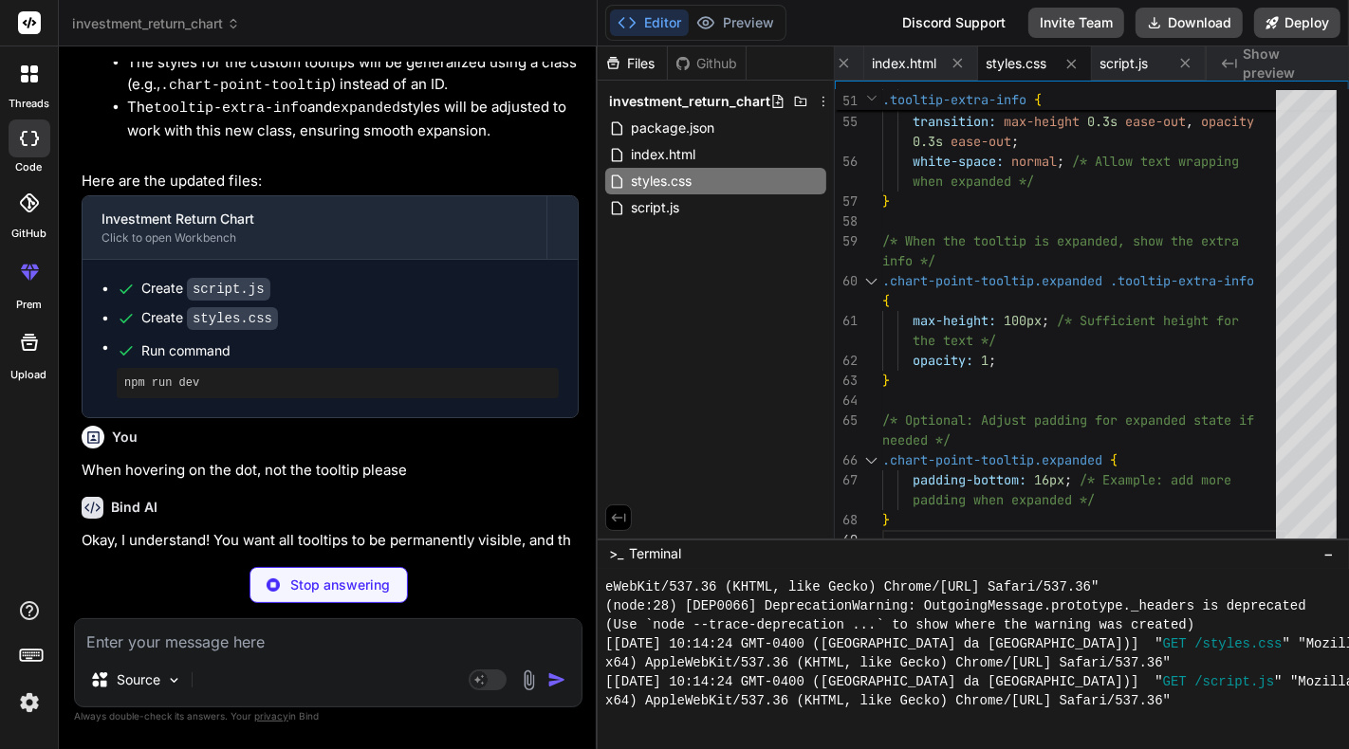
type textarea "x"
type textarea "// Update permanent tooltip positions on resize window.addEventListener('resize…"
type textarea "x"
type textarea "padding when expanded */ }"
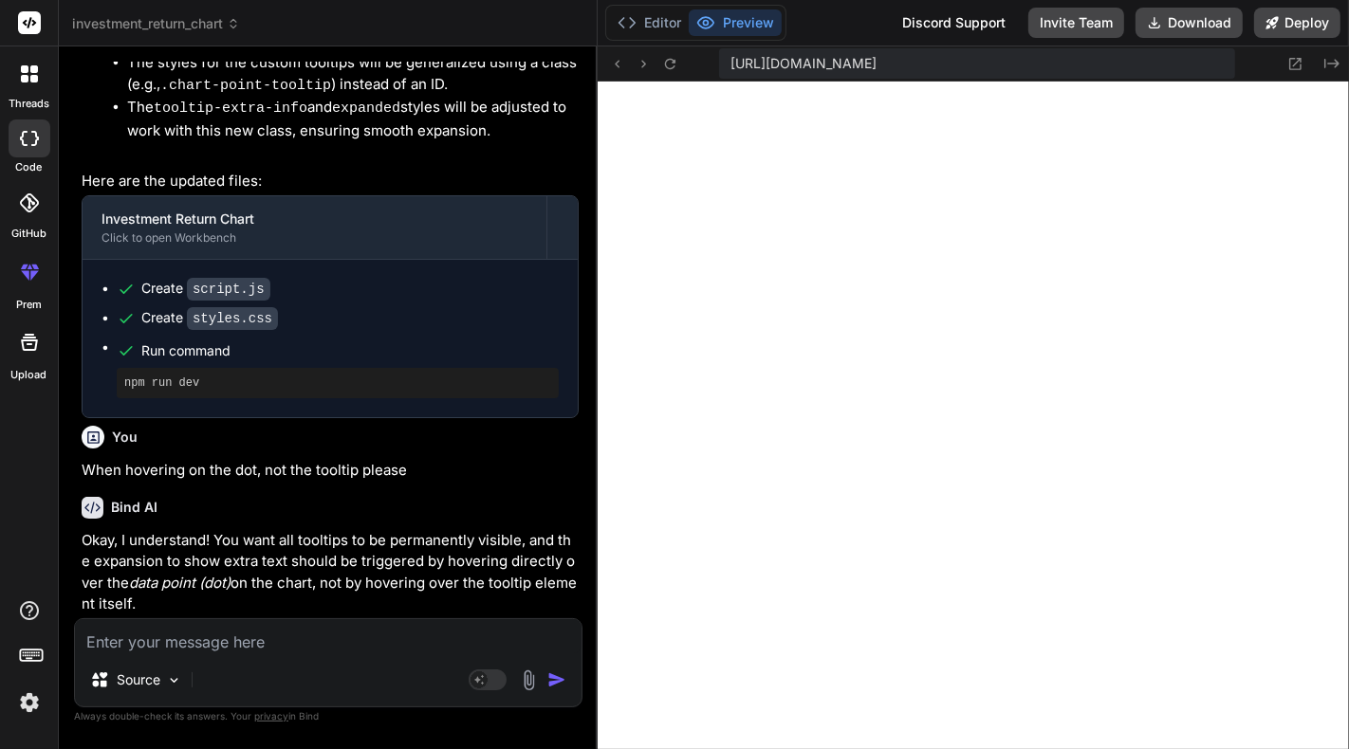
scroll to position [6262, 0]
type textarea "x"
type textarea "}"
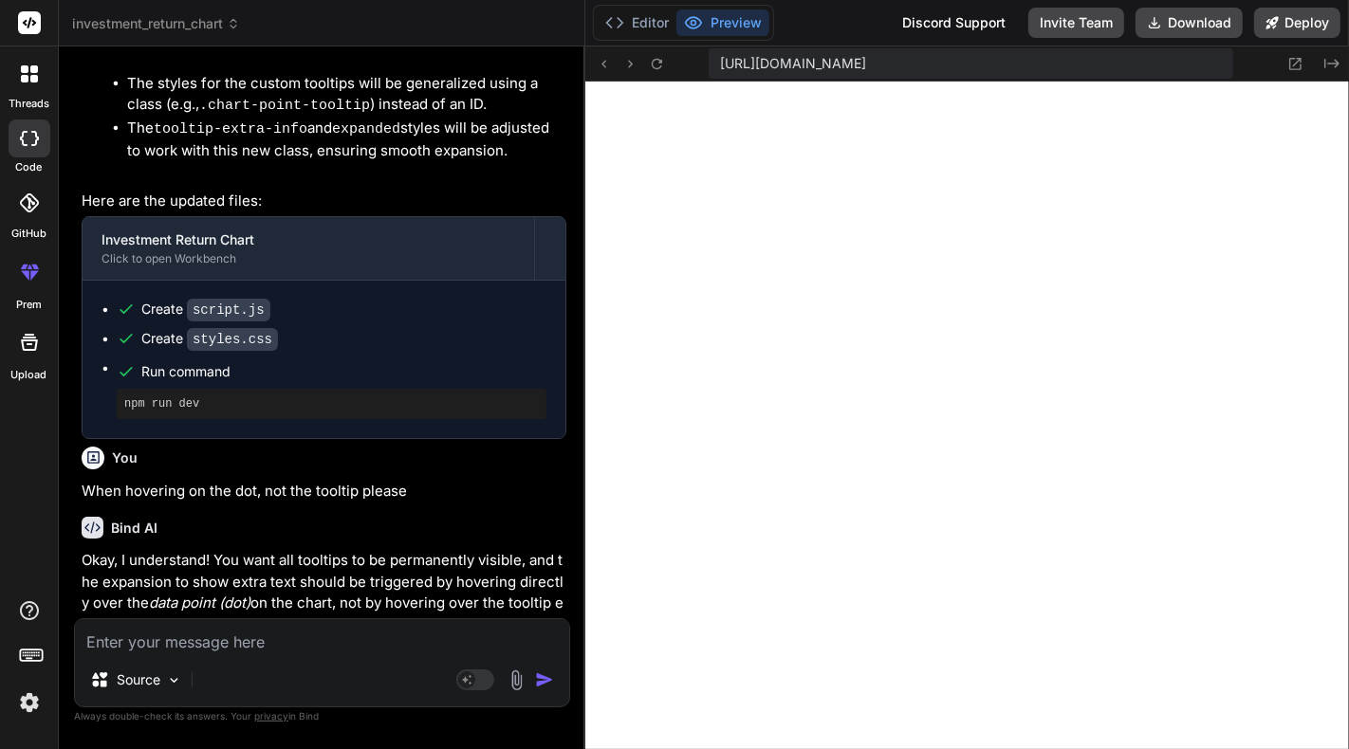
scroll to position [0, 89]
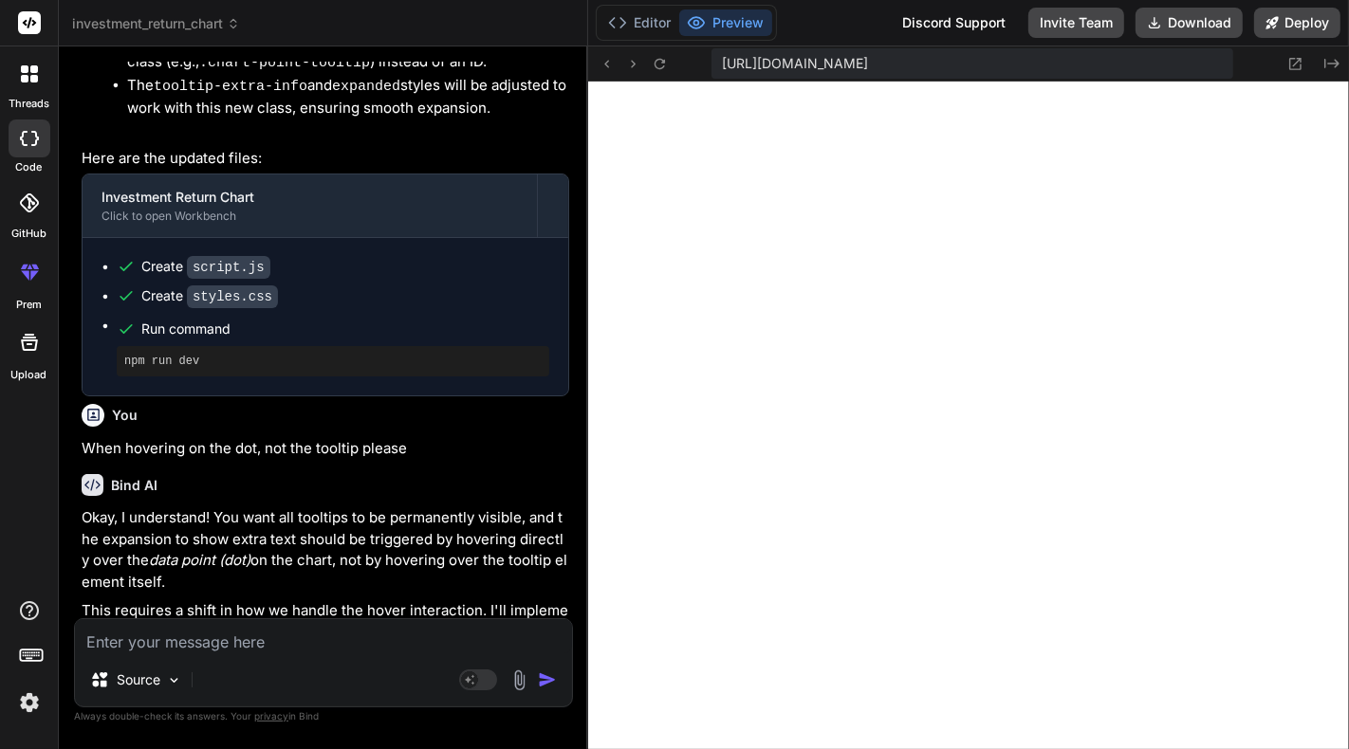
type textarea "x"
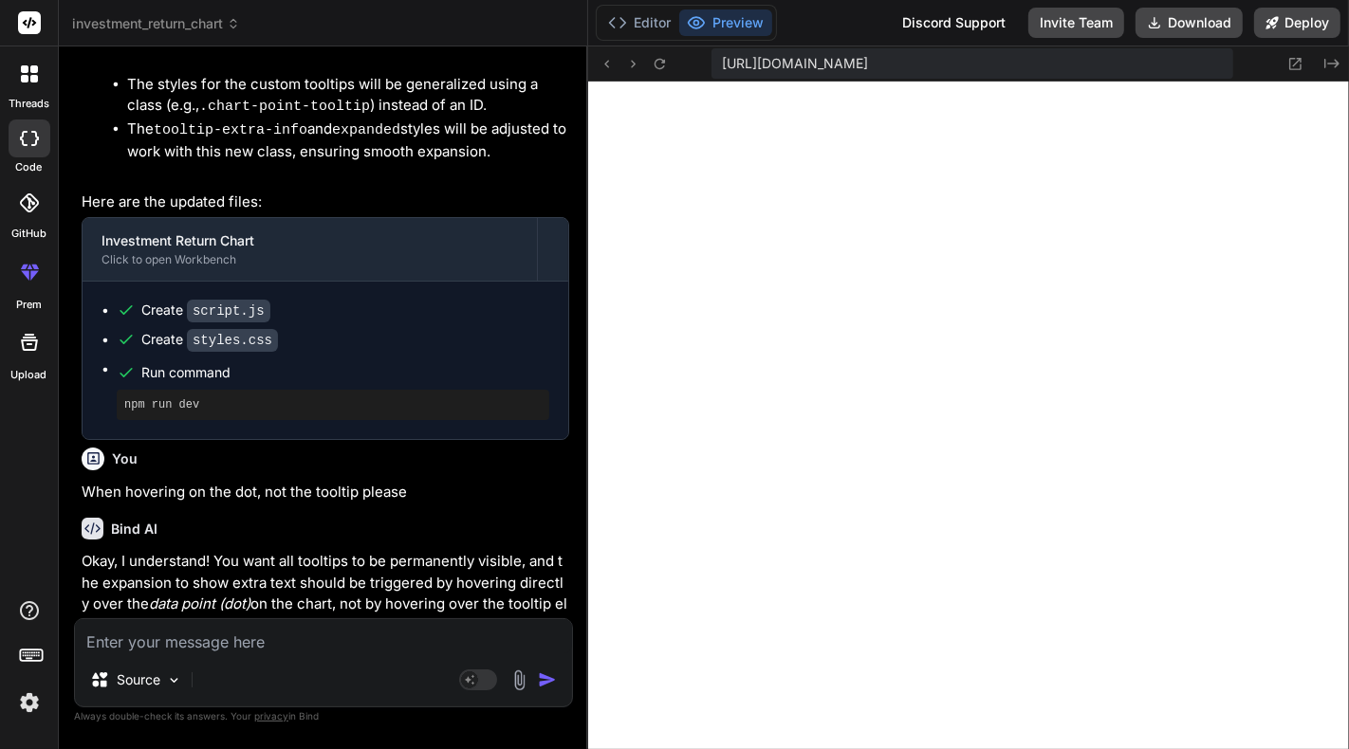
type textarea "padding when expanded */ }"
type textarea "x"
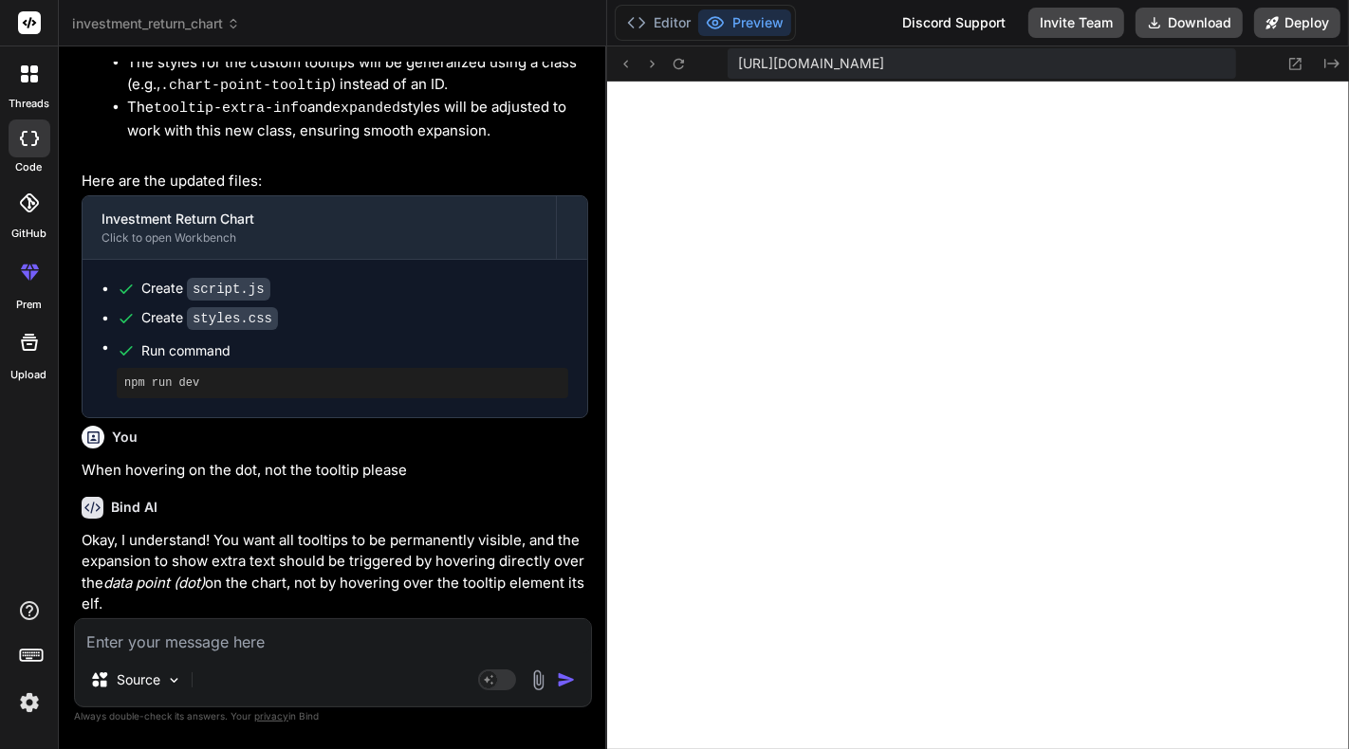
scroll to position [4548, 0]
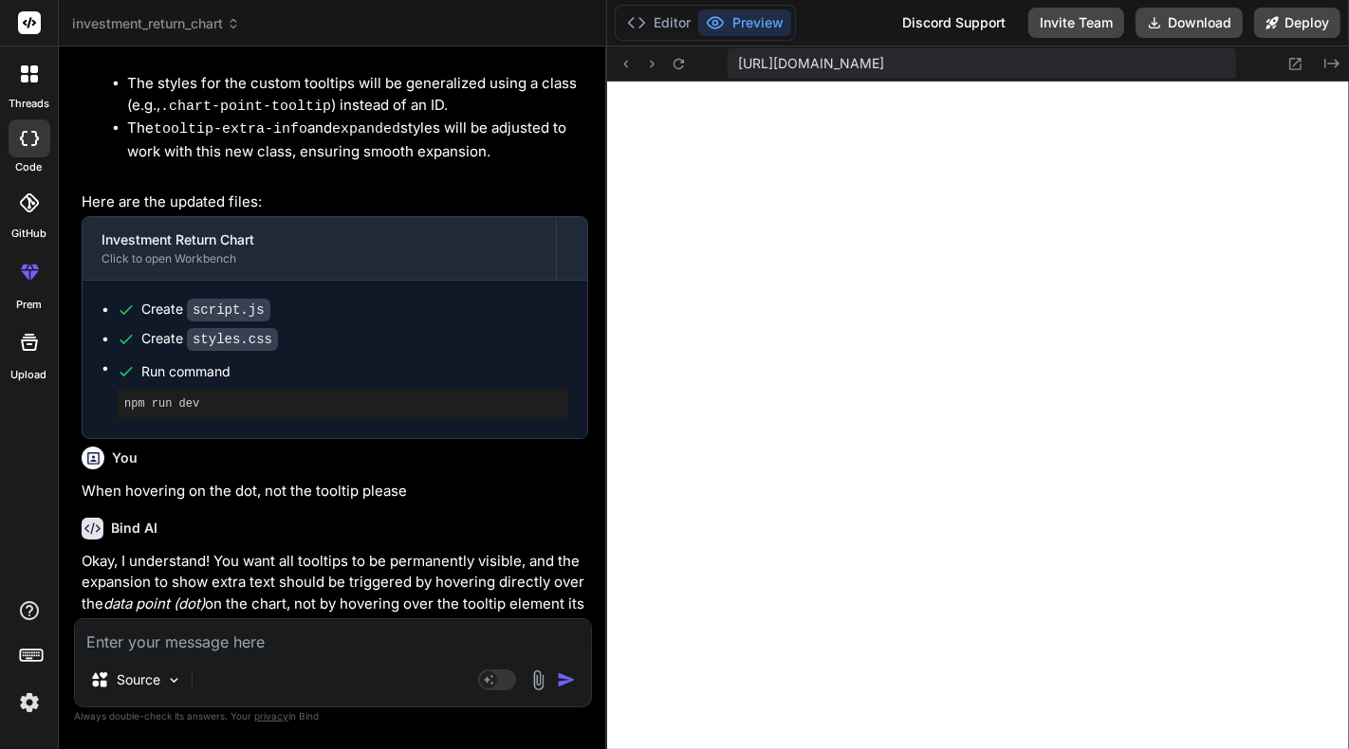
drag, startPoint x: 598, startPoint y: 417, endPoint x: 573, endPoint y: 419, distance: 24.7
click at [573, 419] on div "Bind AI Web Search Created with Pixso. Code Generator You Create this chart usi…" at bounding box center [333, 397] width 548 height 703
click at [245, 639] on textarea at bounding box center [333, 637] width 516 height 34
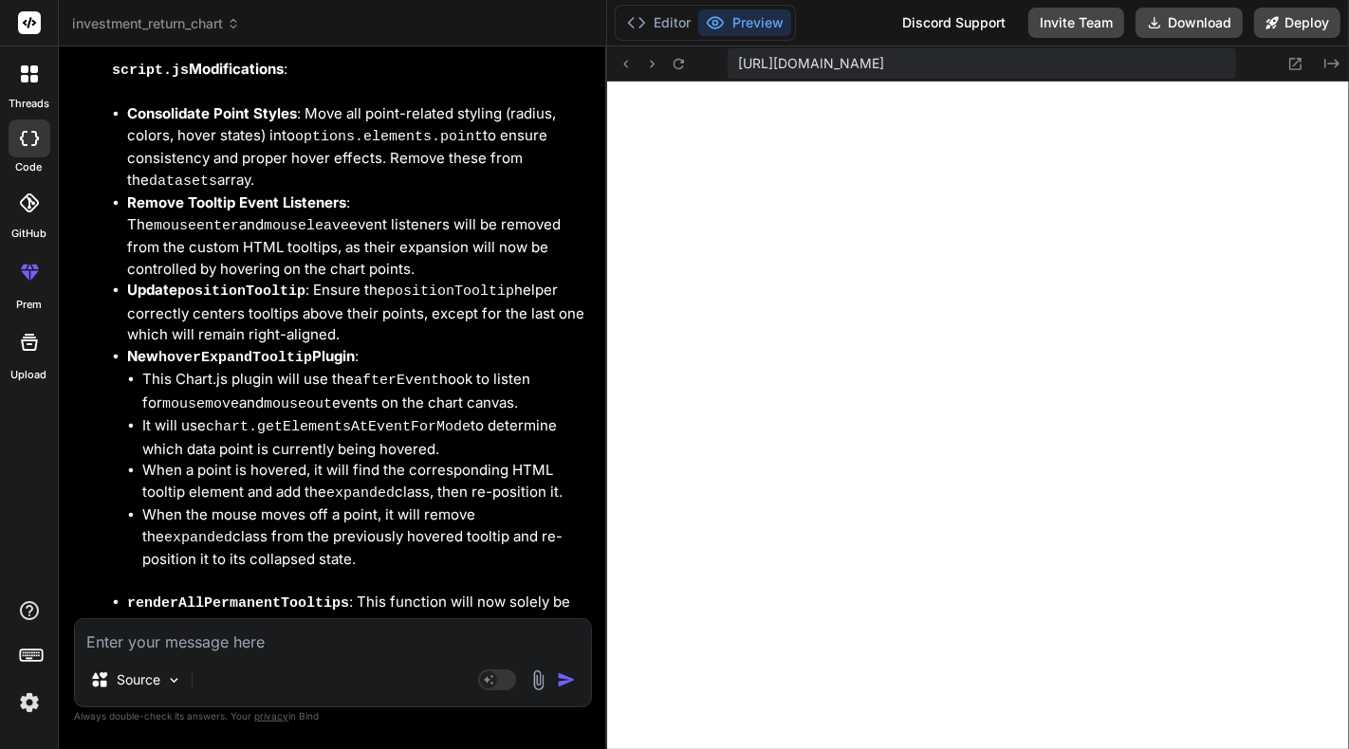
scroll to position [5712, 0]
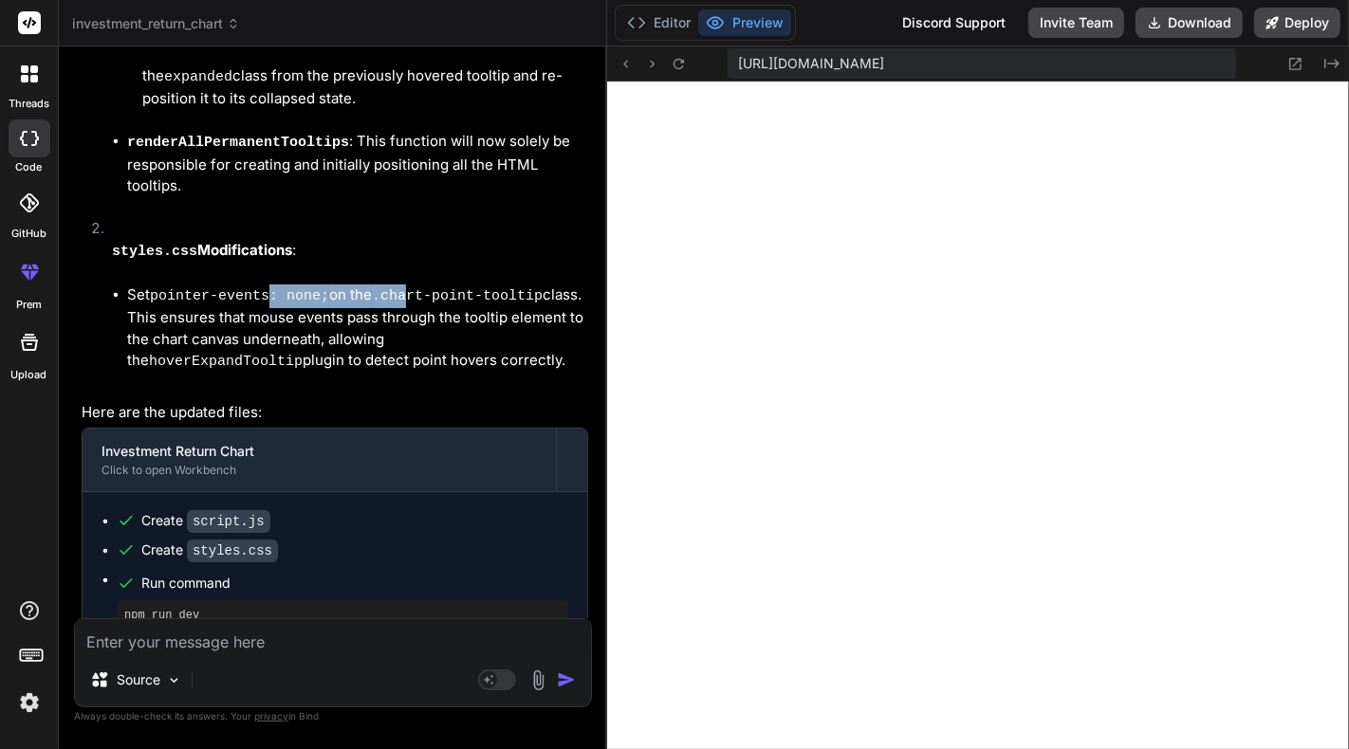
drag, startPoint x: 259, startPoint y: 268, endPoint x: 402, endPoint y: 269, distance: 143.3
click at [402, 285] on li "Set pointer-events: none; on the .chart-point-tooltip class. This ensures that …" at bounding box center [357, 329] width 461 height 89
click at [402, 288] on code ".chart-point-tooltip" at bounding box center [457, 296] width 171 height 16
click at [647, 20] on button "Editor" at bounding box center [659, 22] width 79 height 27
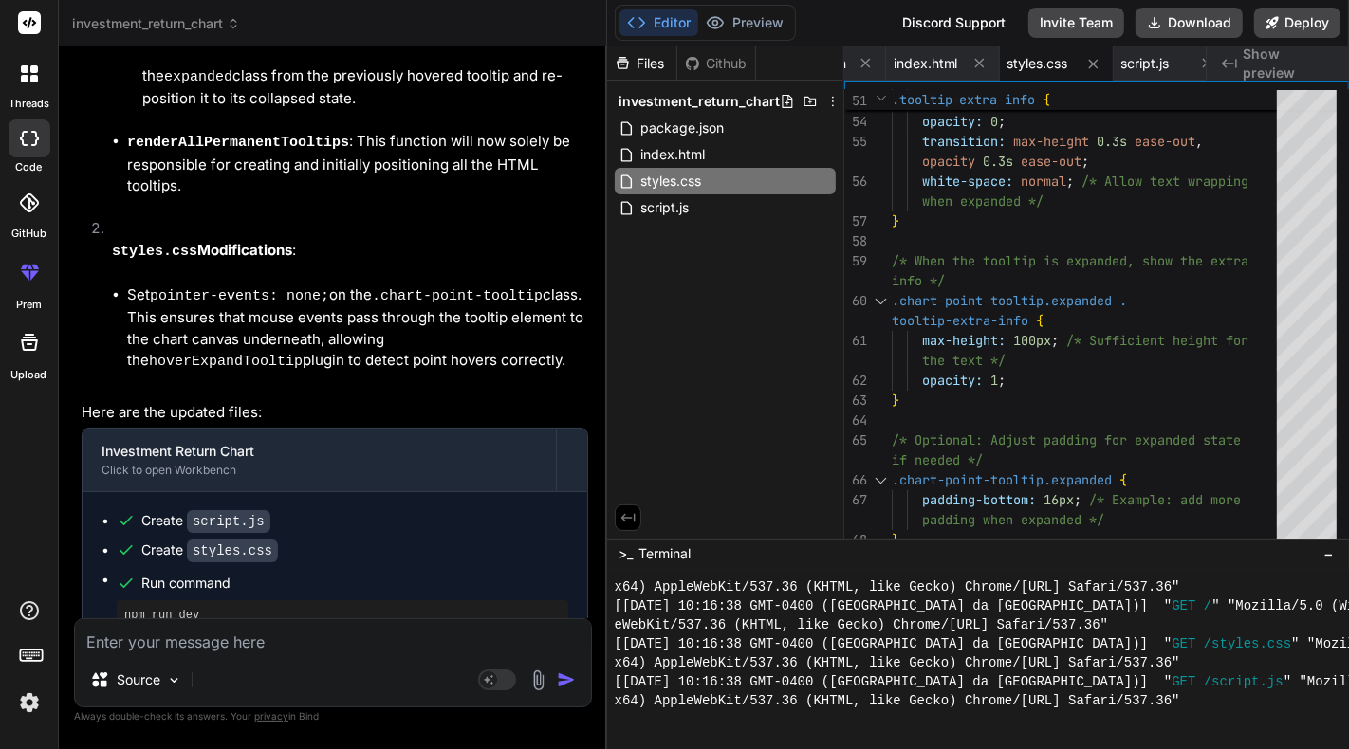
click at [272, 636] on textarea at bounding box center [333, 637] width 516 height 34
paste textarea "When hovering on the line, not the specific point please"
type textarea "When hovering on the line, not the specific point please"
type textarea "x"
type textarea "When hovering on the line, not the specific point please"
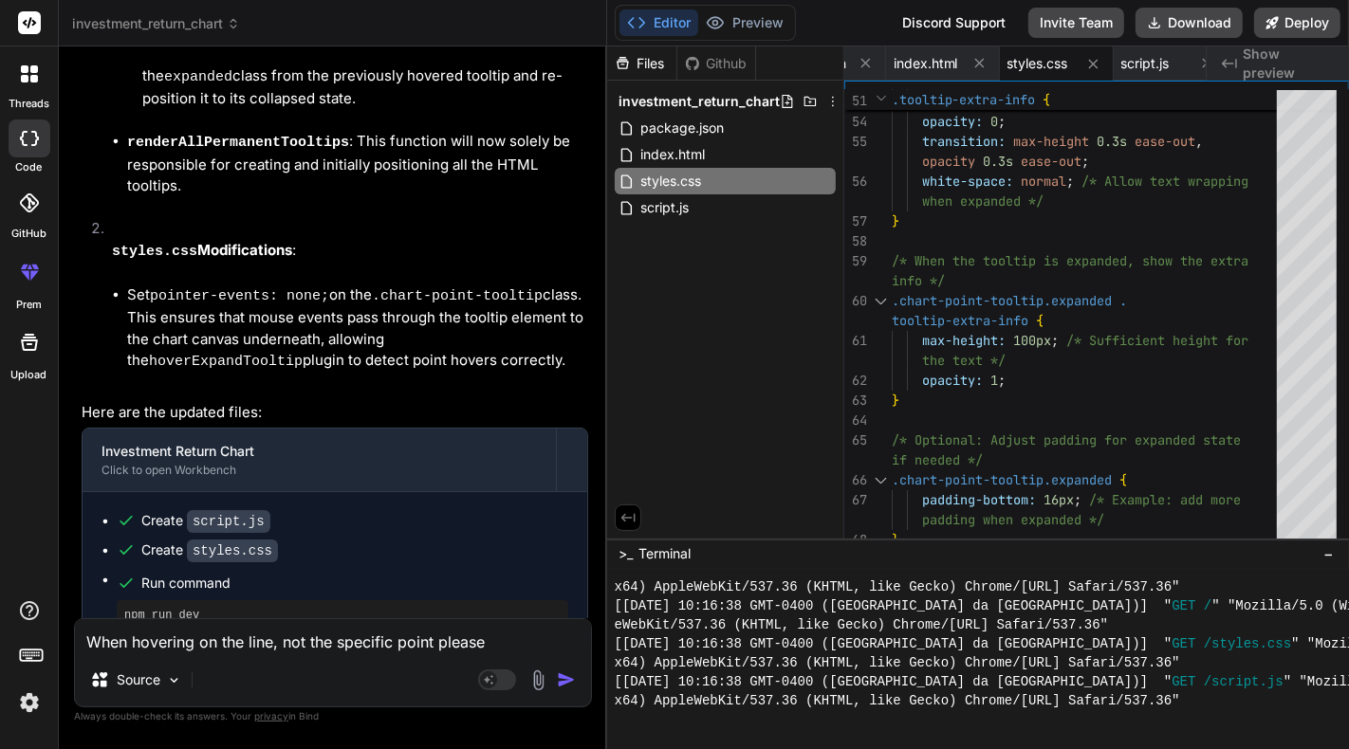
click at [558, 681] on img "button" at bounding box center [566, 680] width 19 height 19
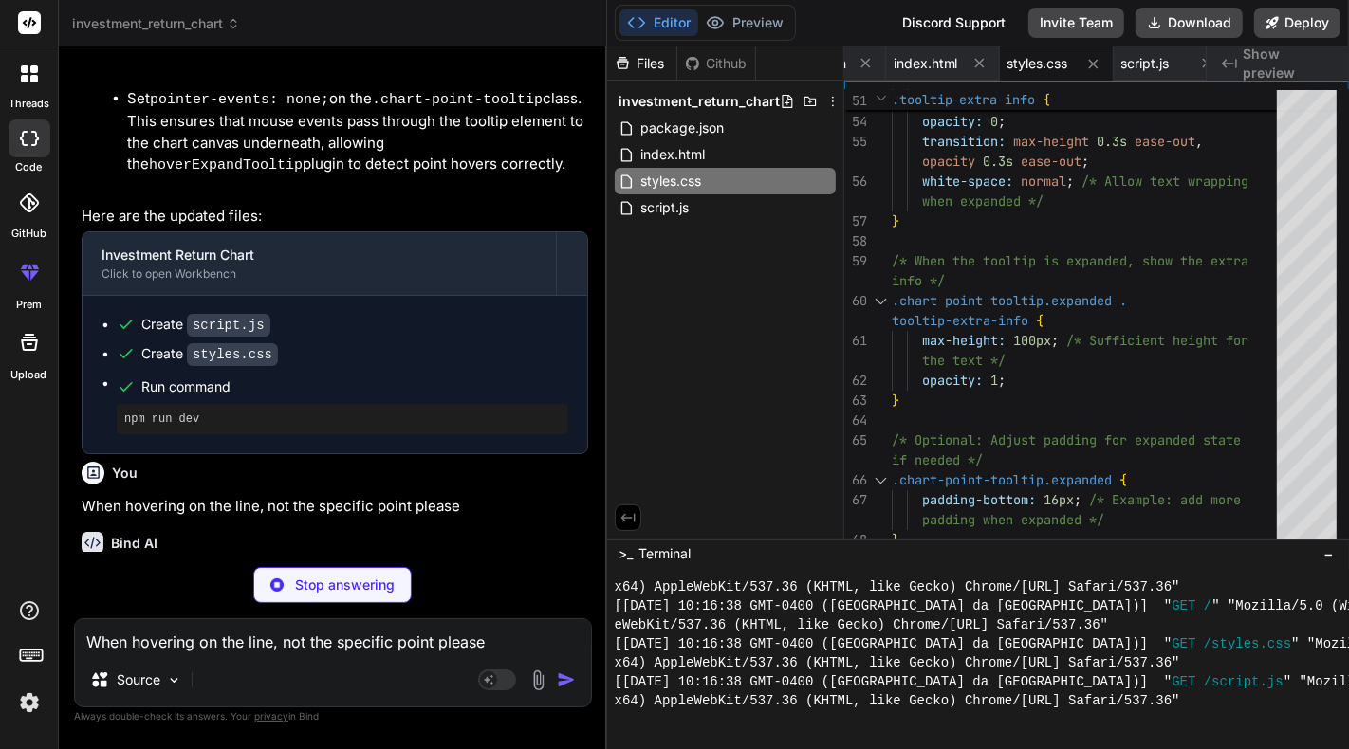
type textarea "x"
type textarea "});"
type textarea "x"
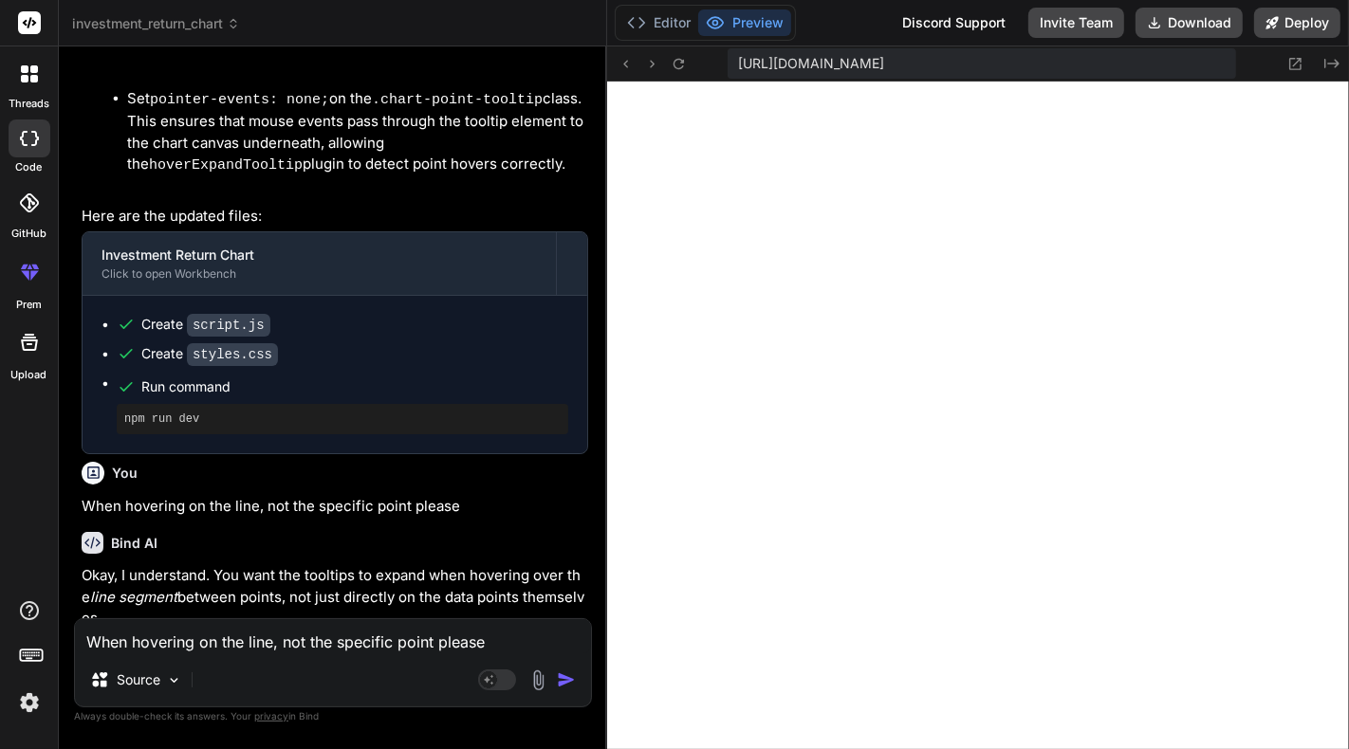
scroll to position [6964, 0]
click at [660, 21] on button "Editor" at bounding box center [659, 22] width 79 height 27
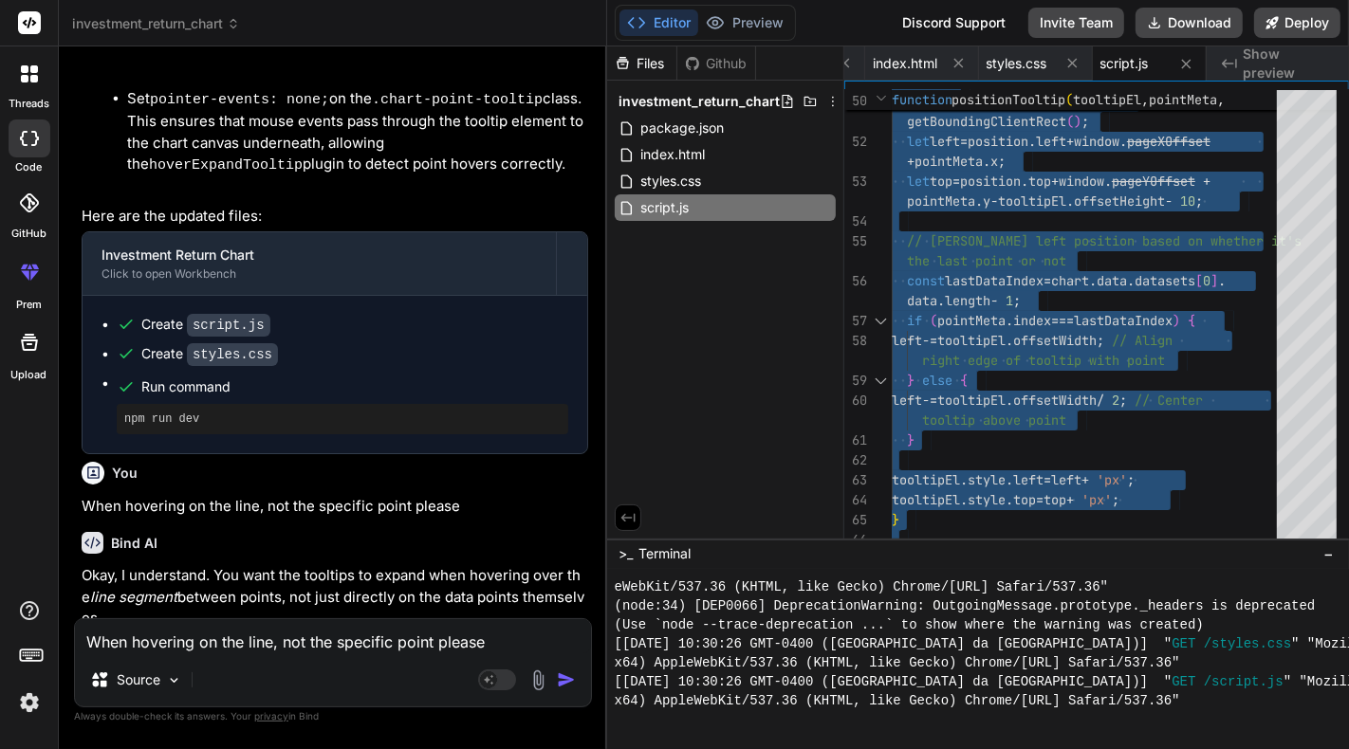
type textarea "const ctx = document.getElementById('investmentChart').getContext('2d'); // Cre…"
type textarea "x"
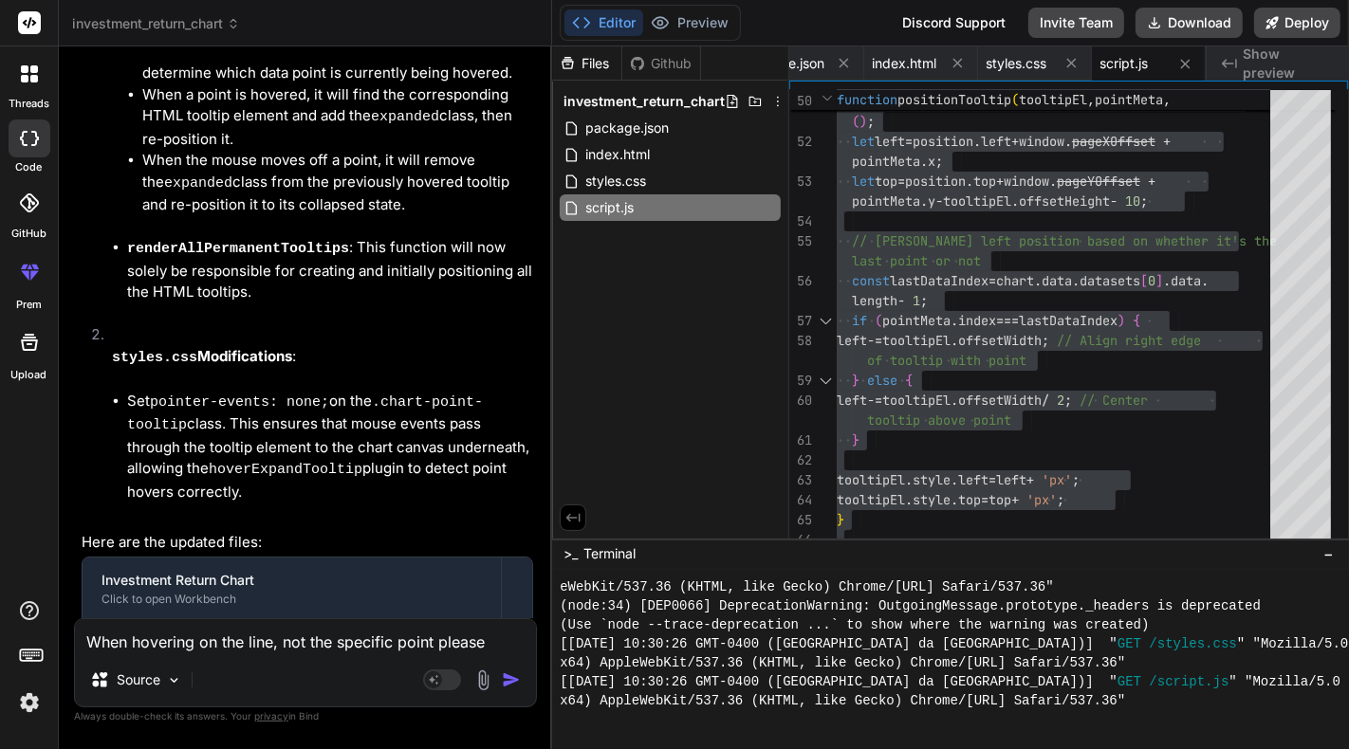
type textarea "const ctx = document.getElementById('investmentChart').getContext('2d'); // Cre…"
type textarea "x"
type textarea "const ctx = document.getElementById('investmentChart').getContext('2d'); // Cre…"
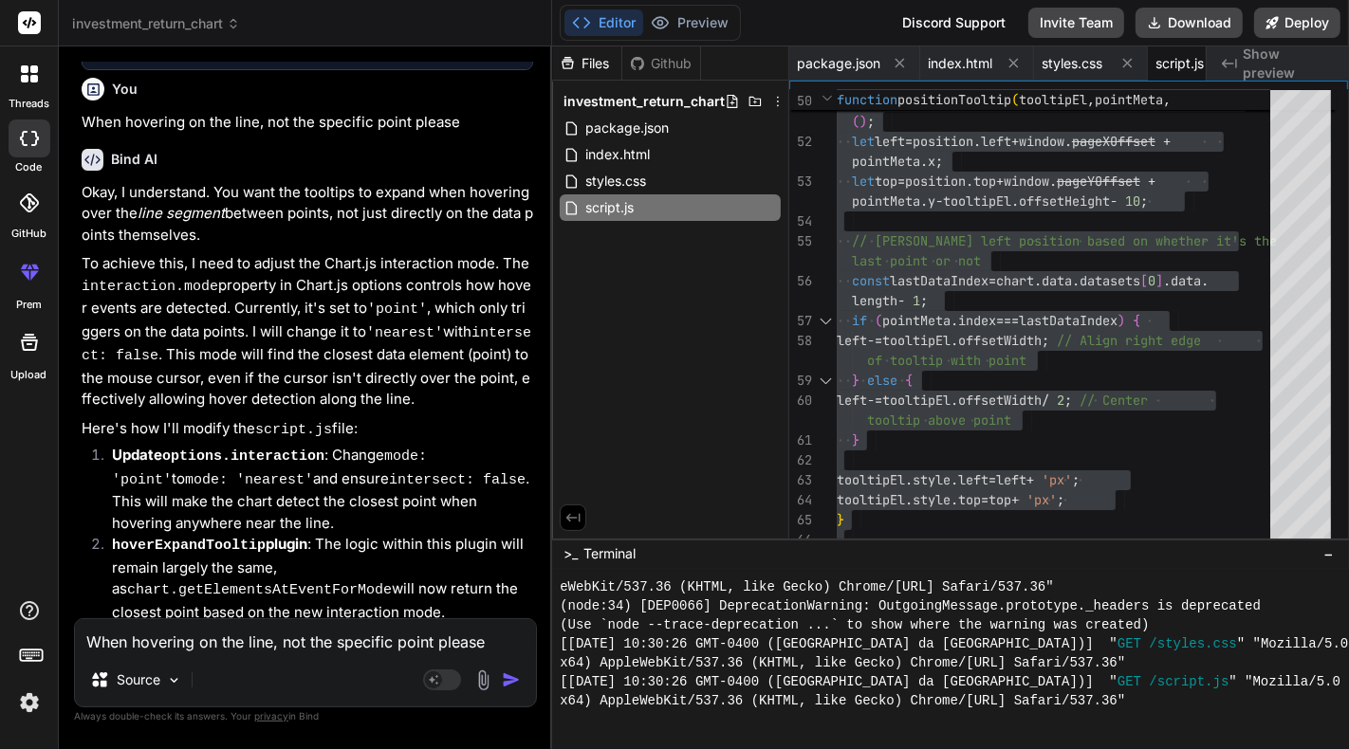
type textarea "x"
type textarea "const ctx = document.getElementById('investmentChart').getContext('2d'); // Cre…"
type textarea "x"
type textarea "const ctx = document.getElementById('investmentChart').getContext('2d'); // Cre…"
type textarea "x"
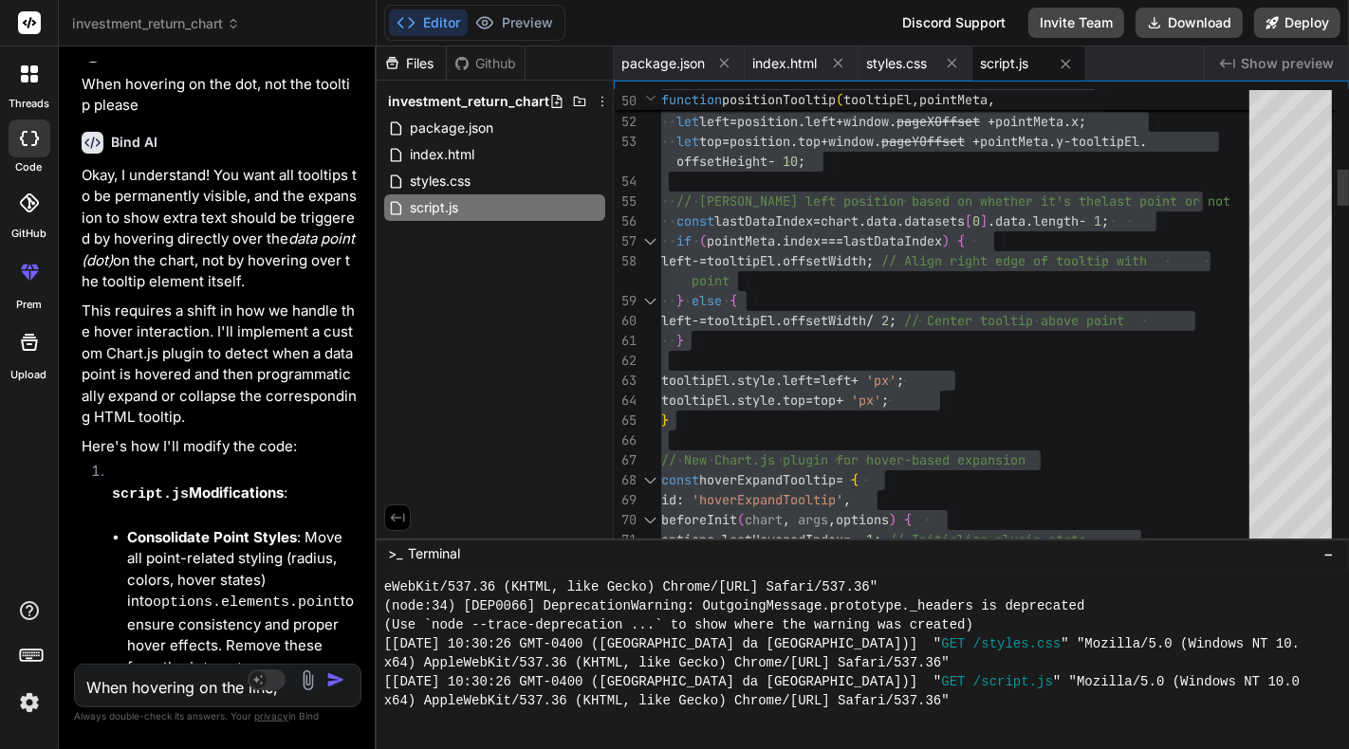
type textarea "const ctx = document.getElementById('investmentChart').getContext('2d'); // Cre…"
type textarea "x"
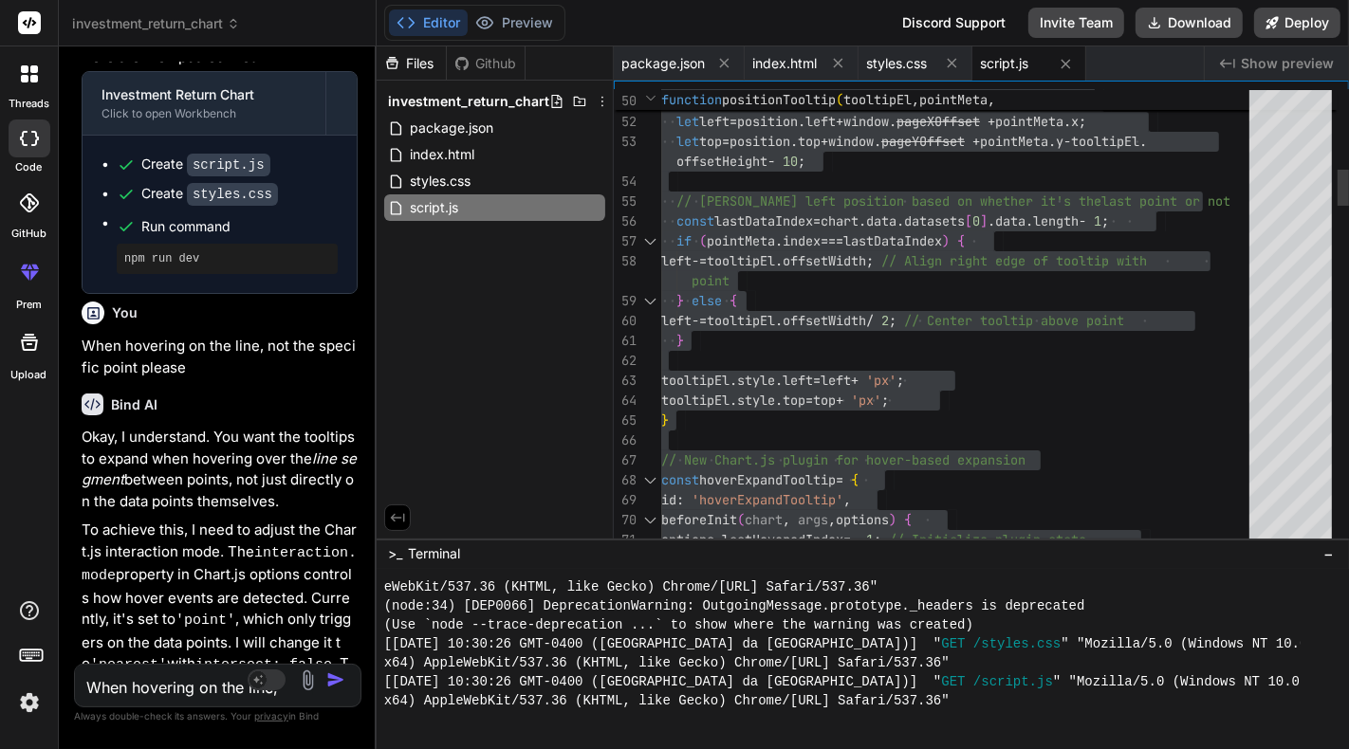
type textarea "const ctx = document.getElementById('investmentChart').getContext('2d'); // Cre…"
type textarea "x"
type textarea "const ctx = document.getElementById('investmentChart').getContext('2d'); // Cre…"
type textarea "x"
type textarea "const ctx = document.getElementById('investmentChart').getContext('2d'); // Cre…"
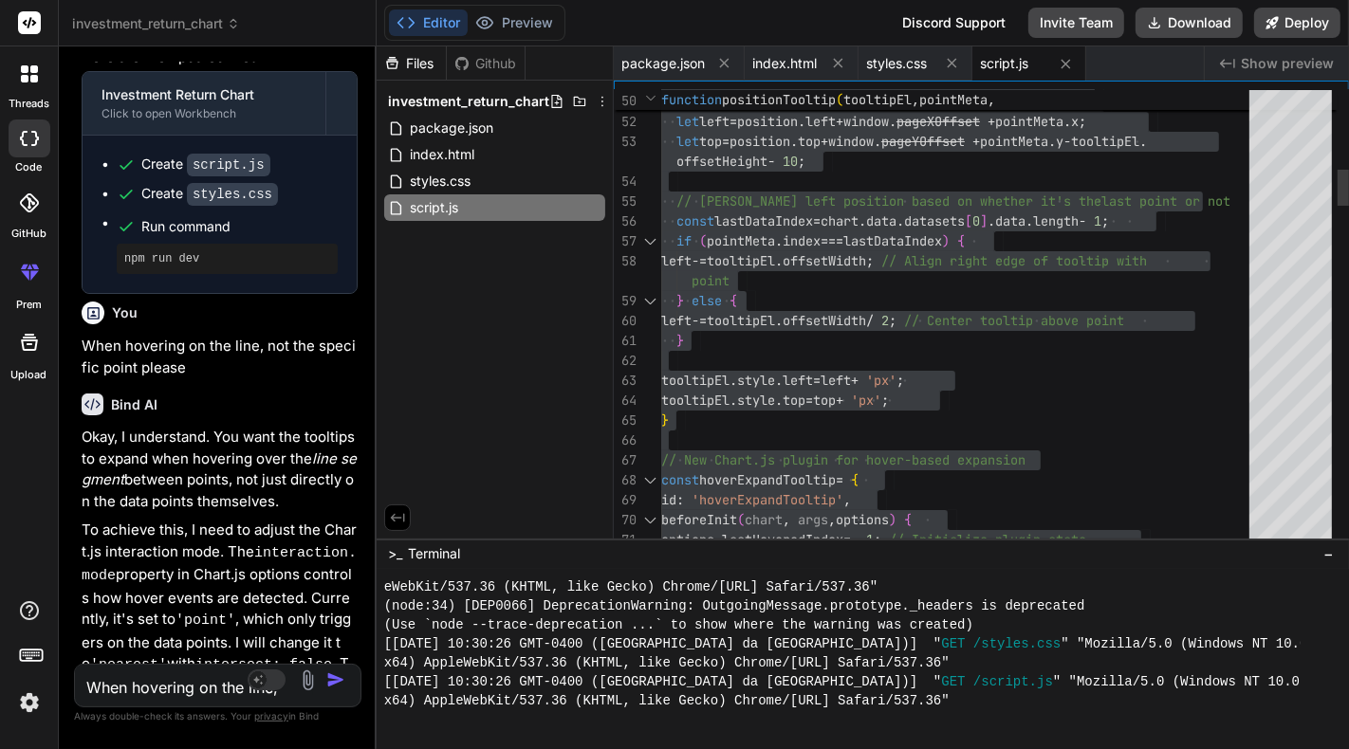
type textarea "x"
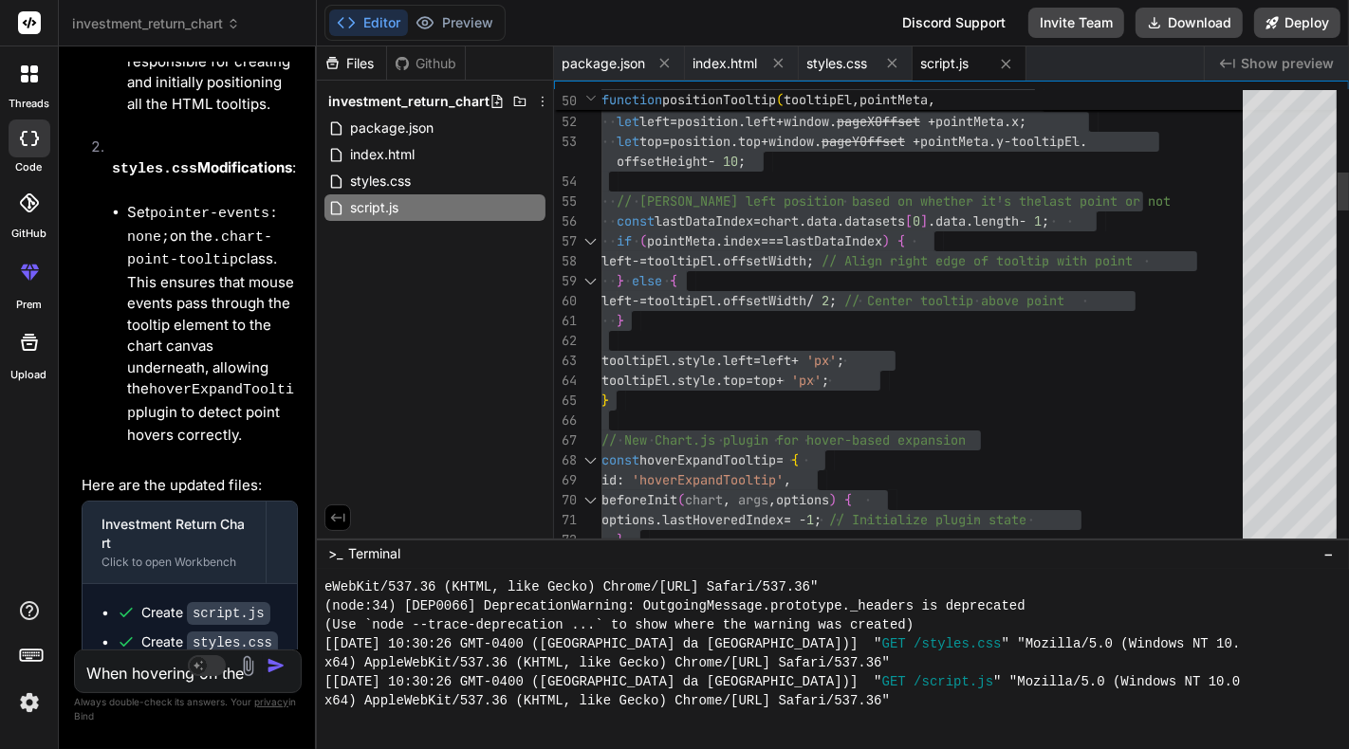
drag, startPoint x: 603, startPoint y: 128, endPoint x: 238, endPoint y: 187, distance: 370.0
click at [235, 186] on div "Bind AI Web Search Created with Pixso. Code Generator You Create this chart usi…" at bounding box center [188, 397] width 258 height 703
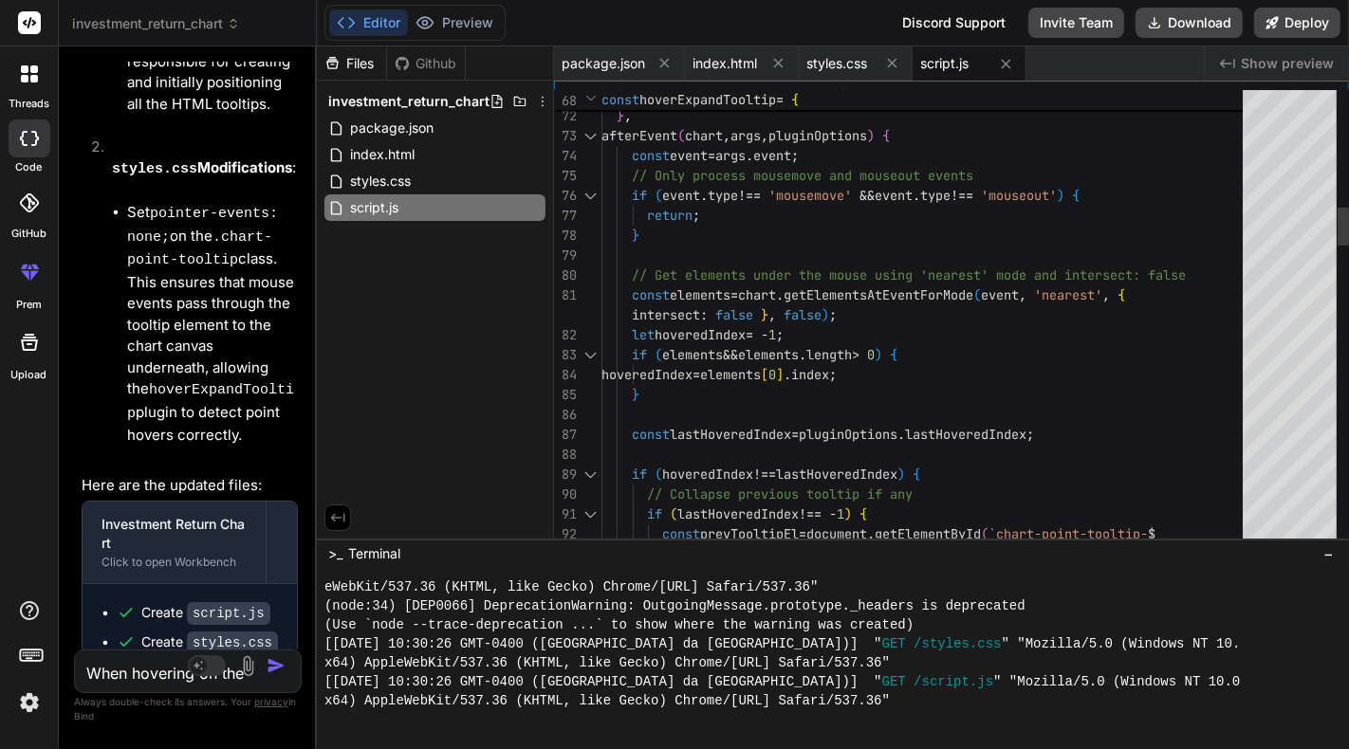
type textarea "const ctx = document.getElementById('investmentChart').getContext('2d'); // Cre…"
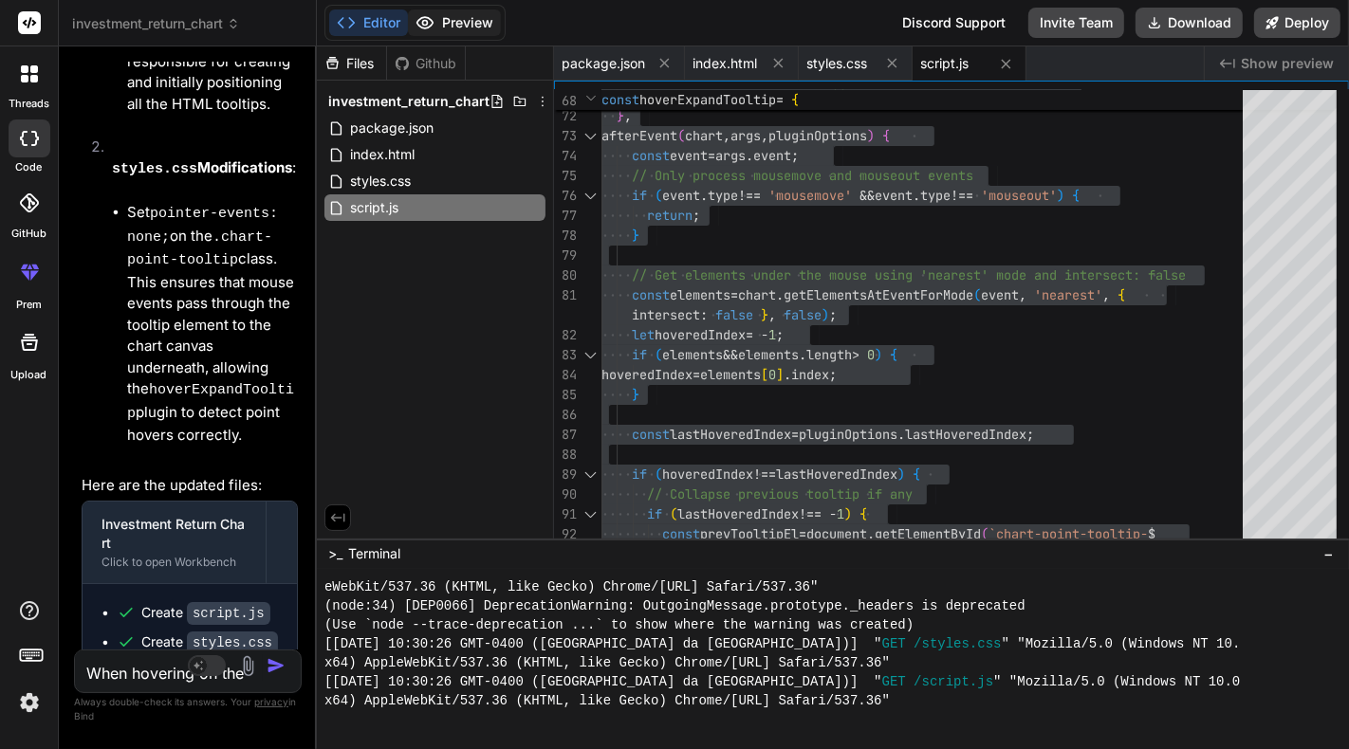
click at [442, 12] on button "Preview" at bounding box center [454, 22] width 93 height 27
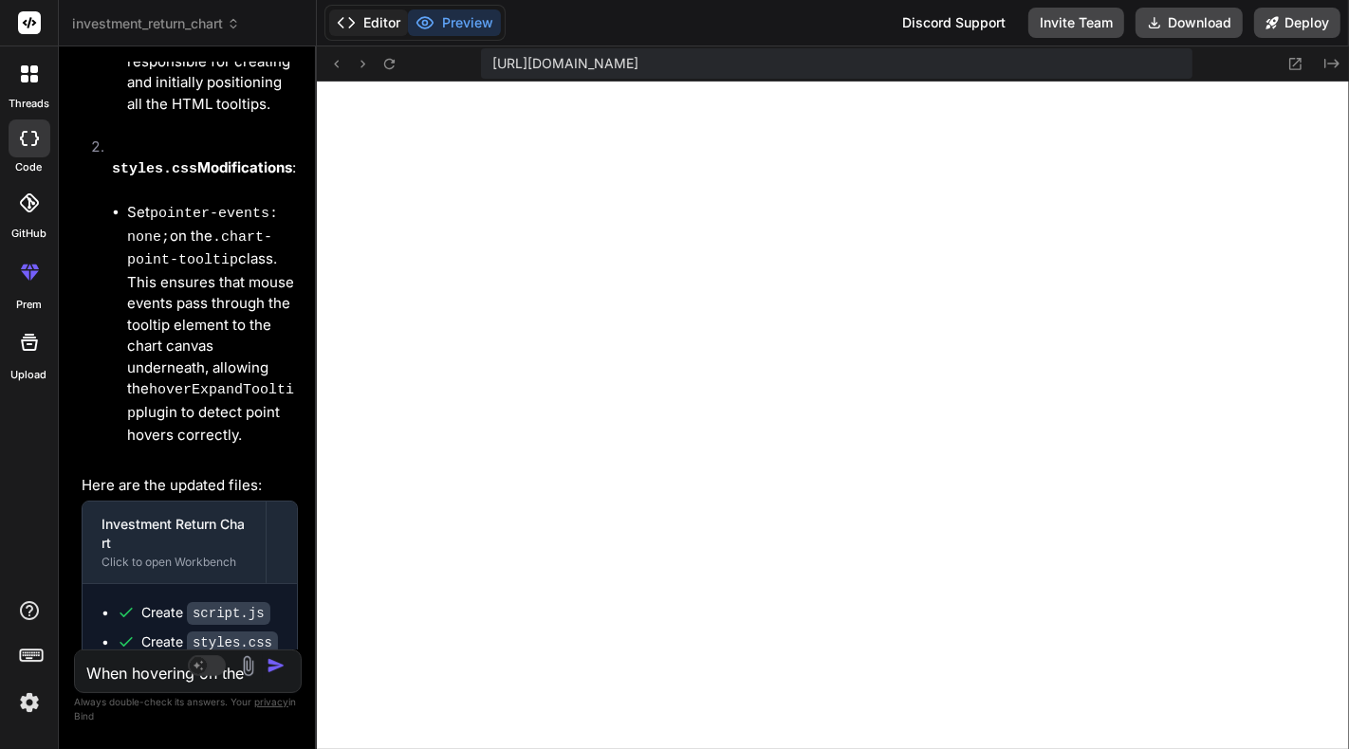
click at [386, 12] on button "Editor" at bounding box center [368, 22] width 79 height 27
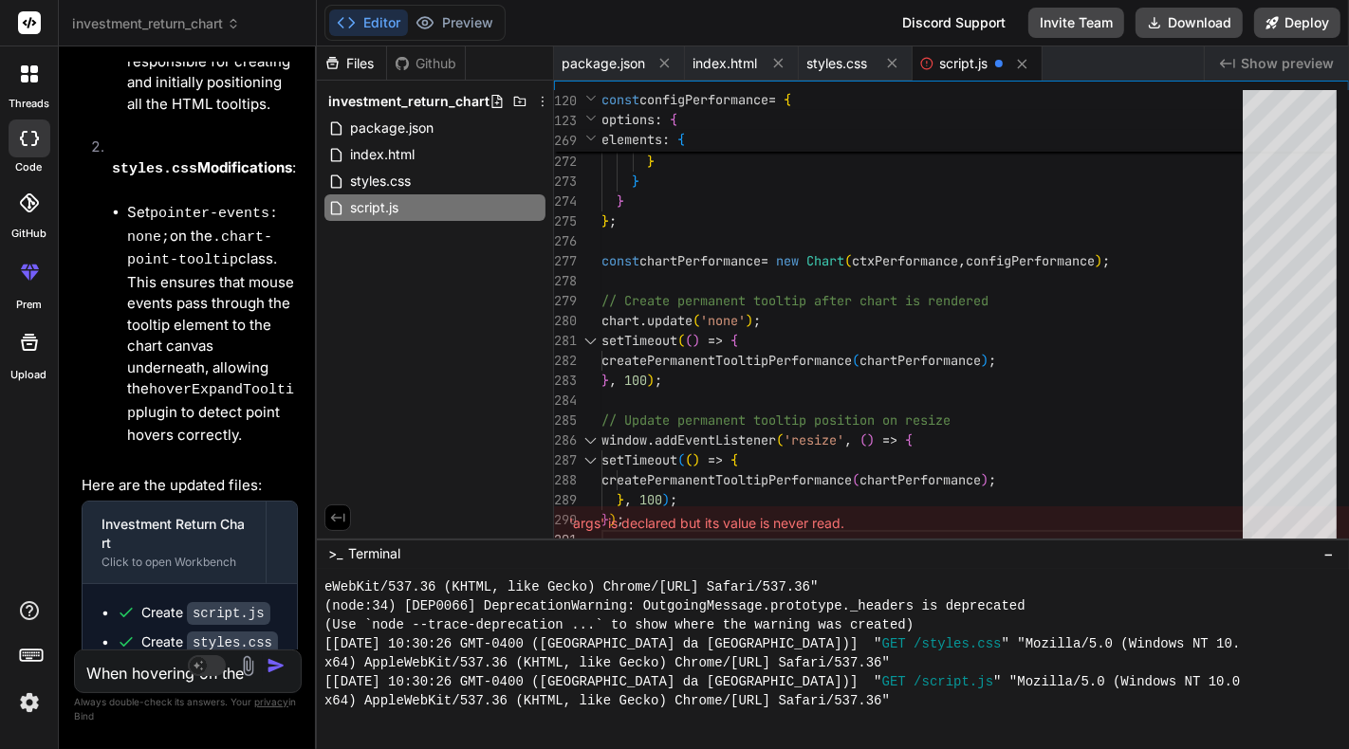
type textarea "createPermanentTooltipPerformance(chartPerformance); }, 100); });"
type textarea "x"
type textarea "setTimeout(() => { createPermanentTooltipPerformance(chartPerformance); }, 100)…"
type textarea "x"
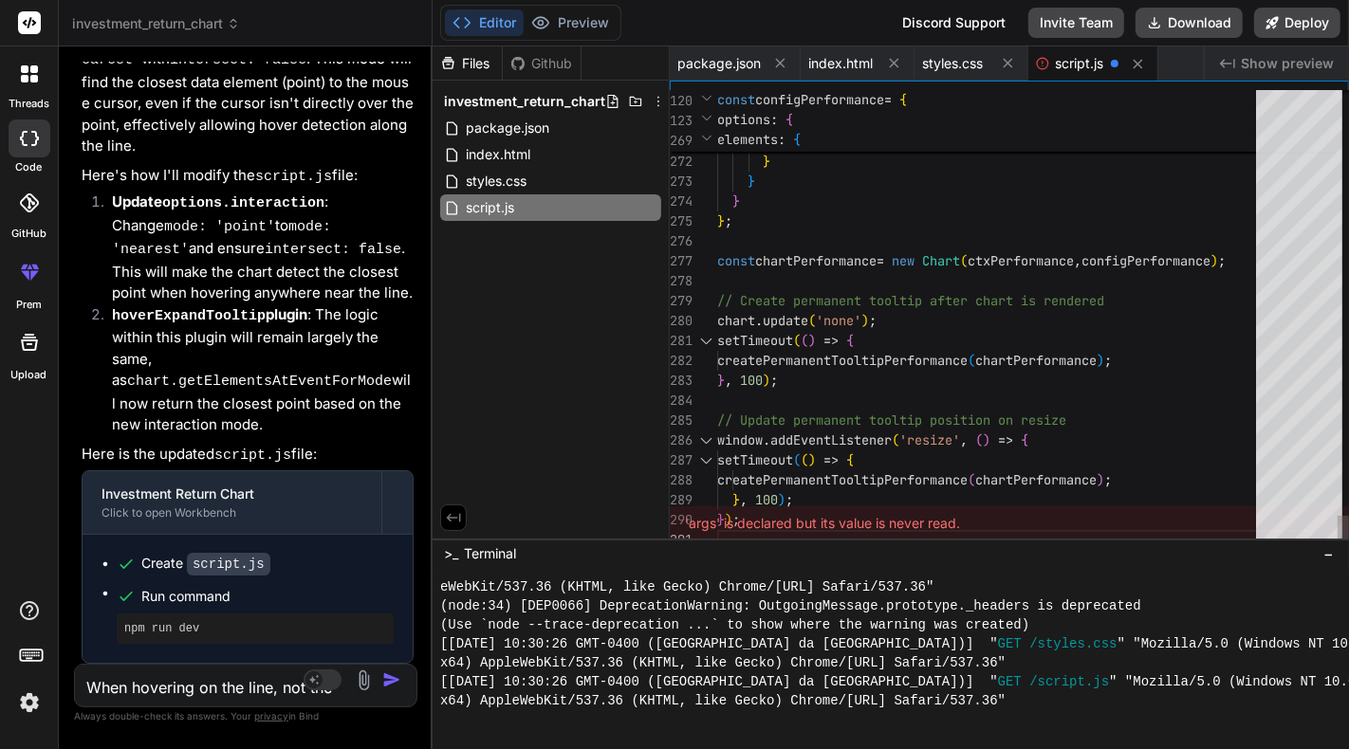
type textarea "x"
type textarea "}, 100); });"
type textarea "x"
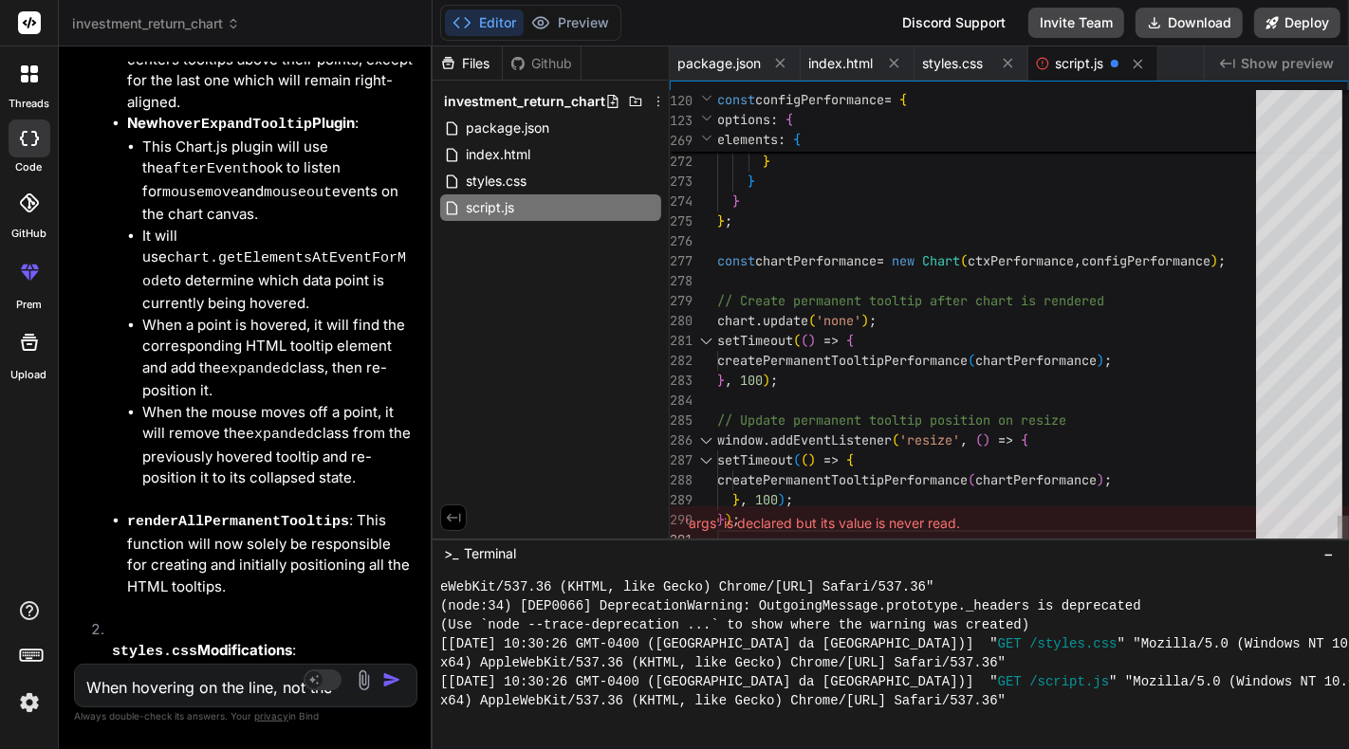
type textarea "// Update permanent tooltip position on resize window.addEventListener('resize'…"
type textarea "x"
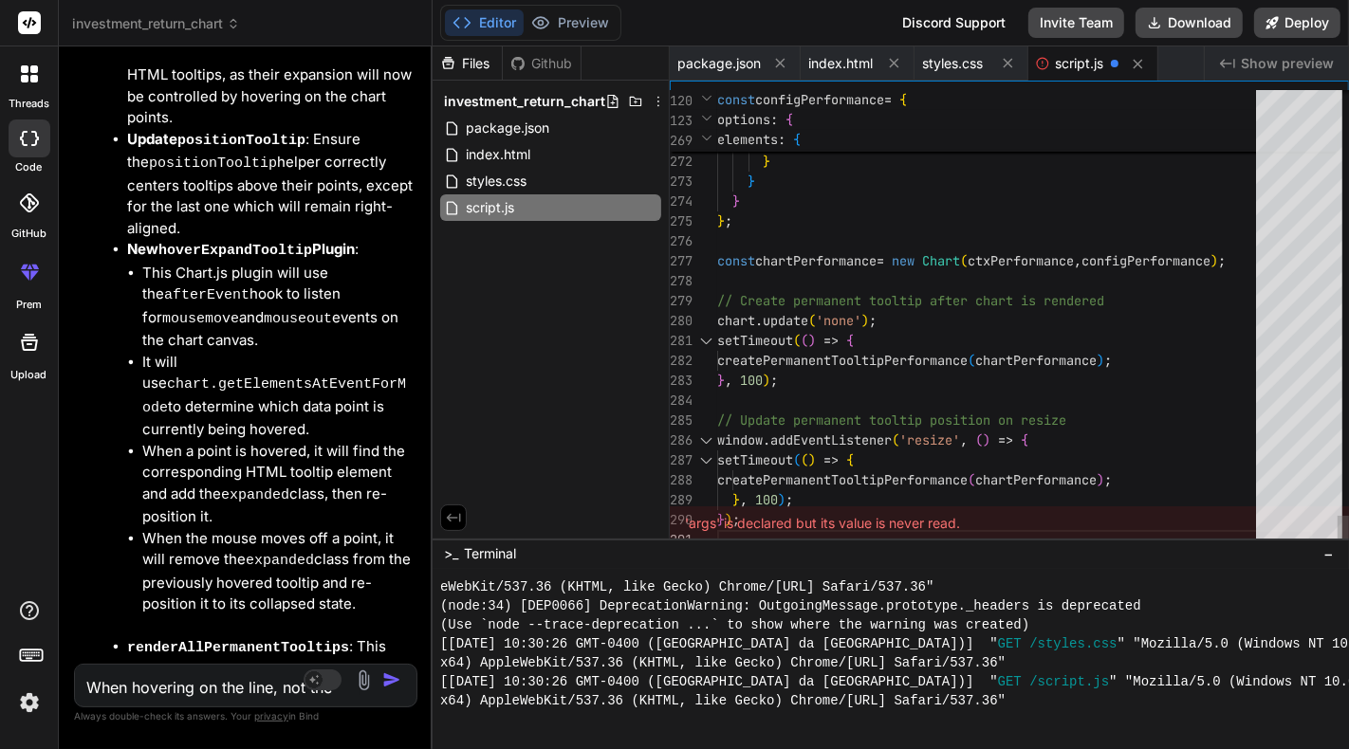
type textarea "window.addEventListener('resize', () => { setTimeout(() => { createPermanentToo…"
type textarea "x"
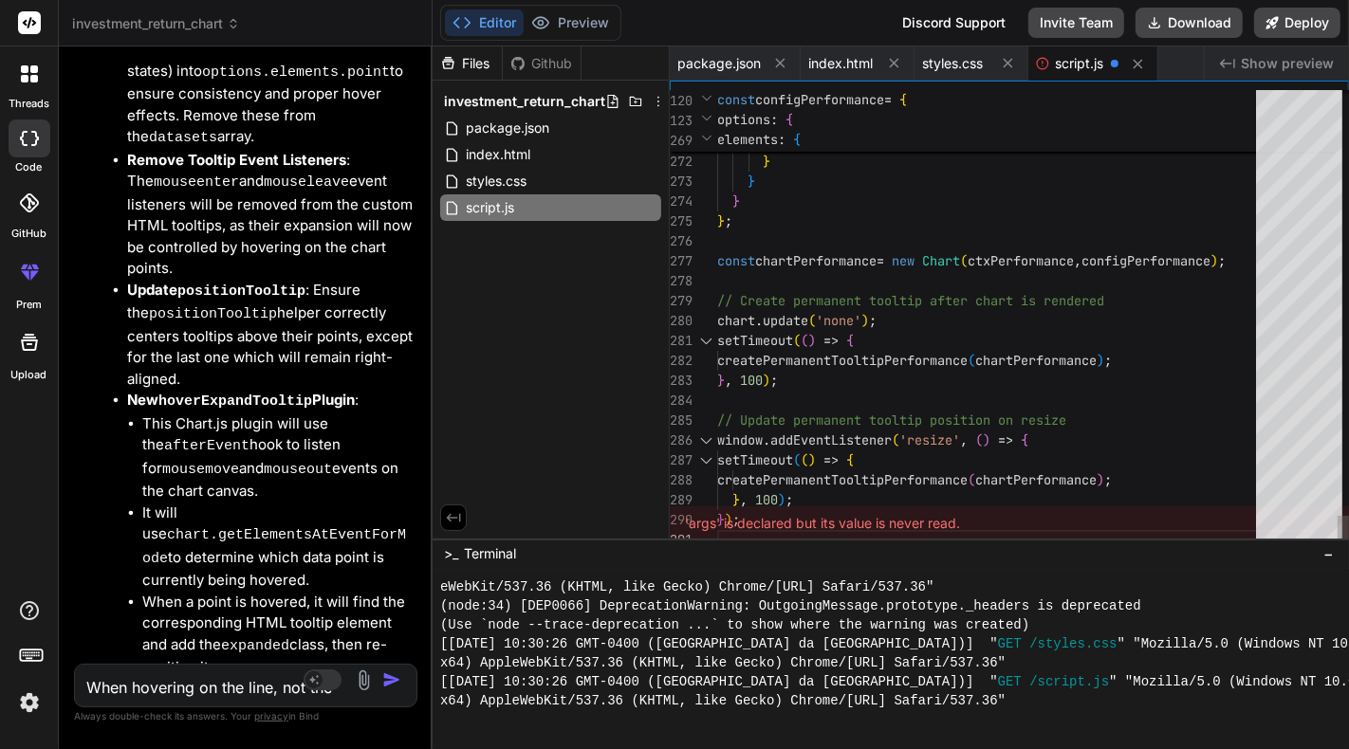
type textarea "}, 100); // Update permanent tooltip position on resize window.addEventListener…"
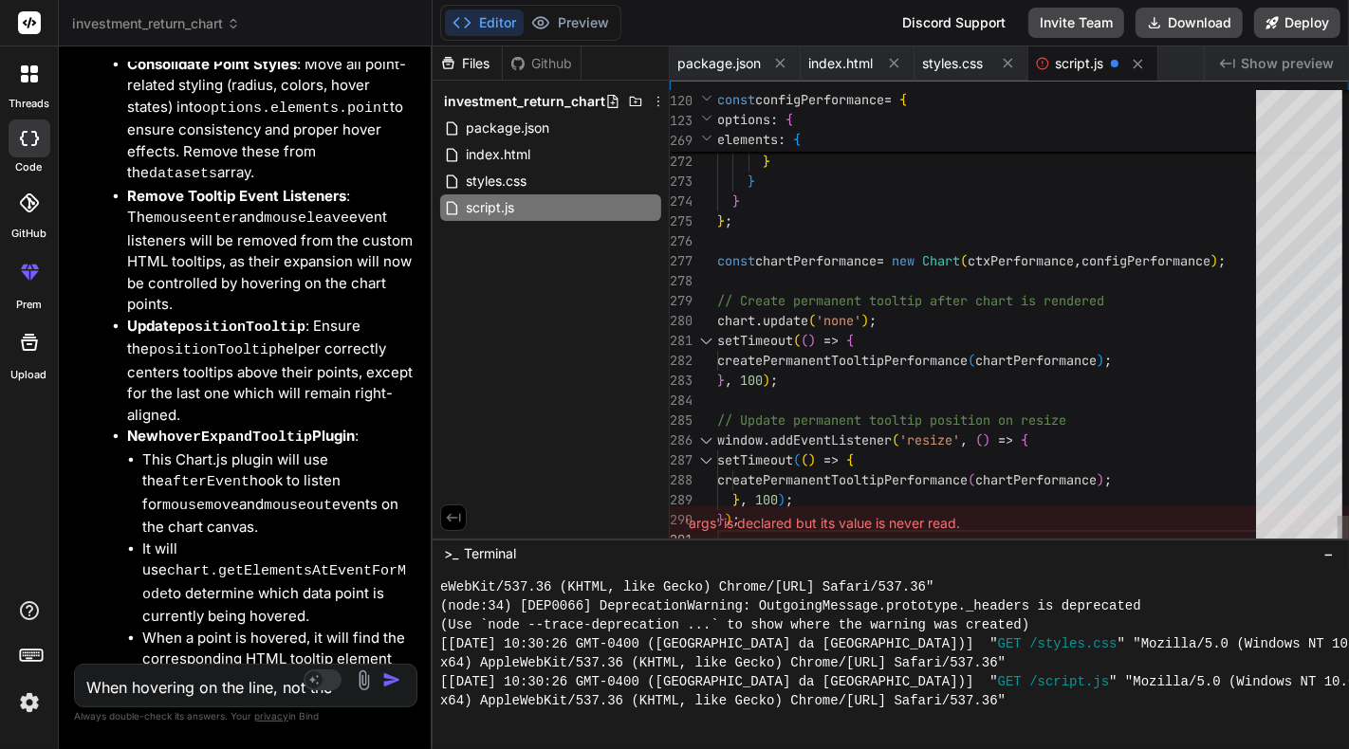
type textarea "x"
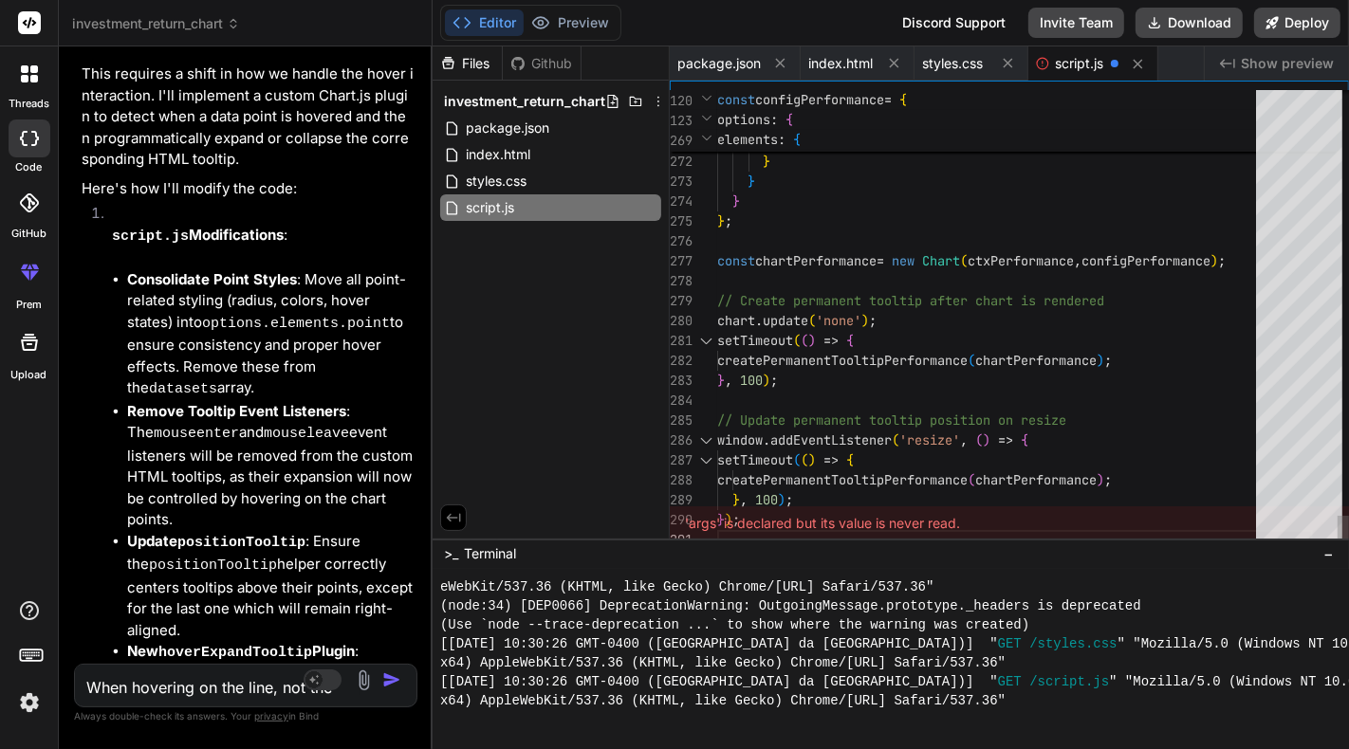
type textarea "x"
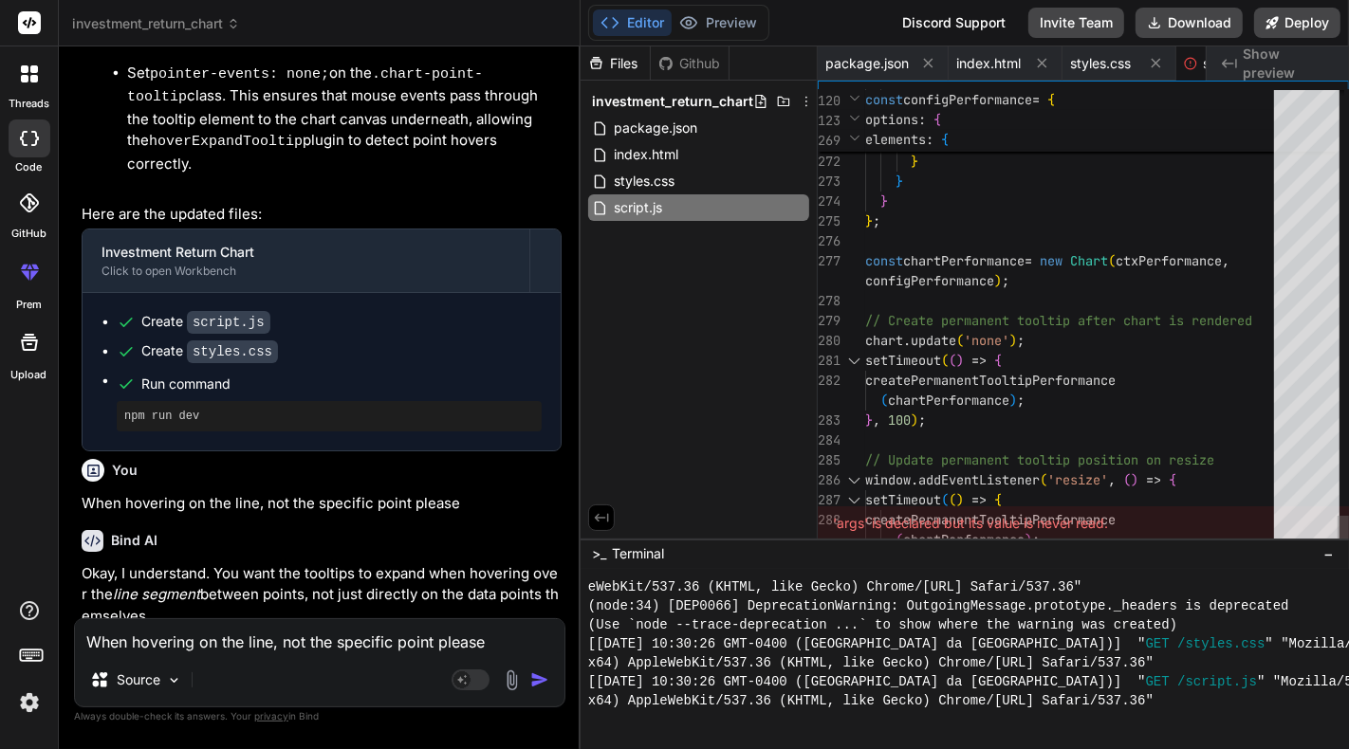
type textarea "});"
type textarea "x"
type textarea "}, 100); });"
type textarea "x"
drag, startPoint x: 315, startPoint y: 485, endPoint x: 564, endPoint y: 485, distance: 248.6
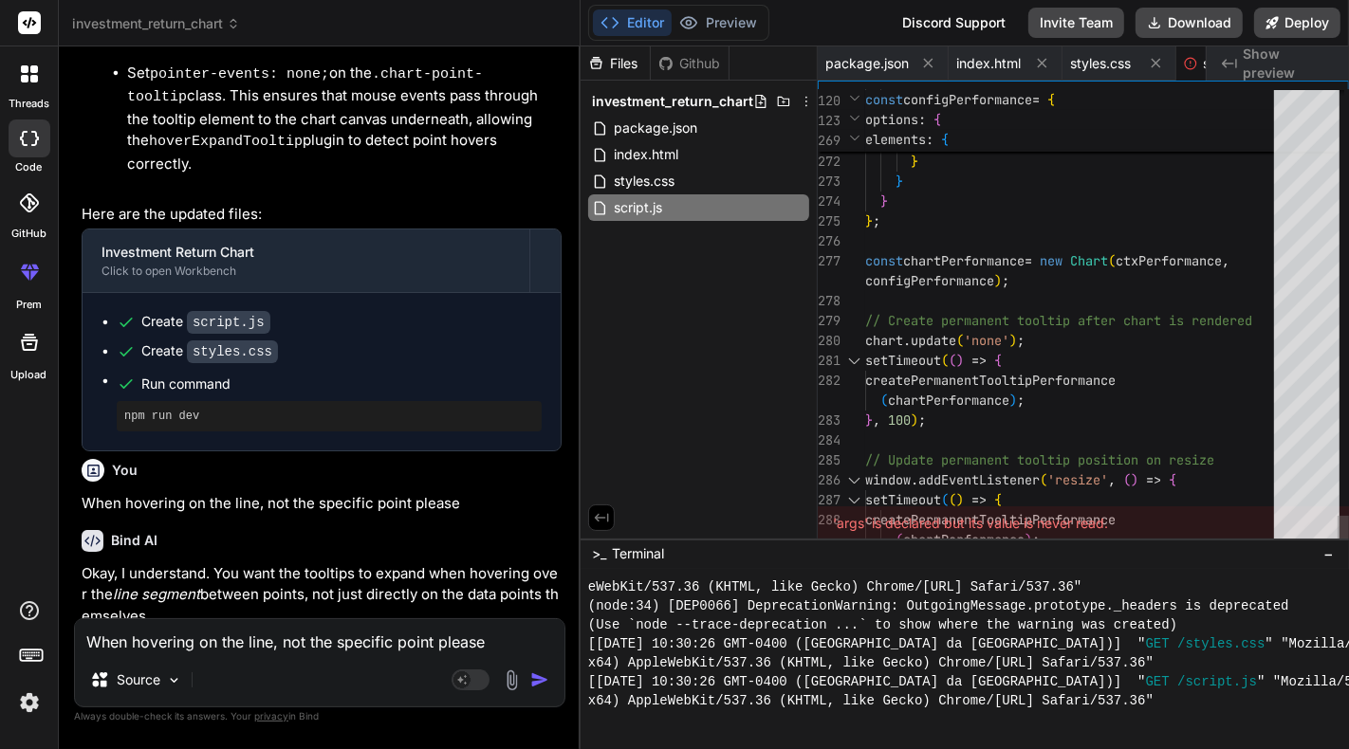
click at [557, 485] on div "Bind AI Web Search Created with Pixso. Code Generator You Create this chart usi…" at bounding box center [320, 397] width 522 height 703
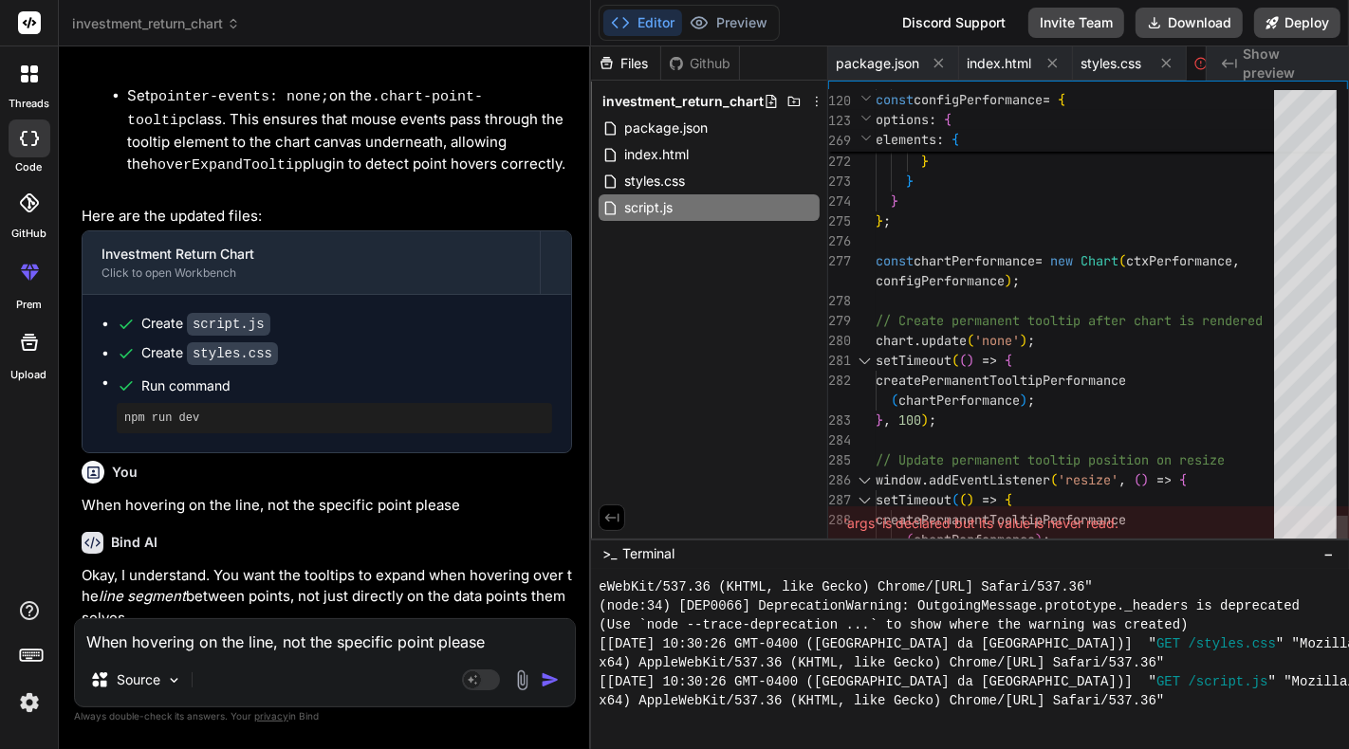
click at [1196, 57] on icon at bounding box center [1200, 63] width 13 height 13
drag, startPoint x: 1044, startPoint y: 286, endPoint x: 1073, endPoint y: 294, distance: 30.6
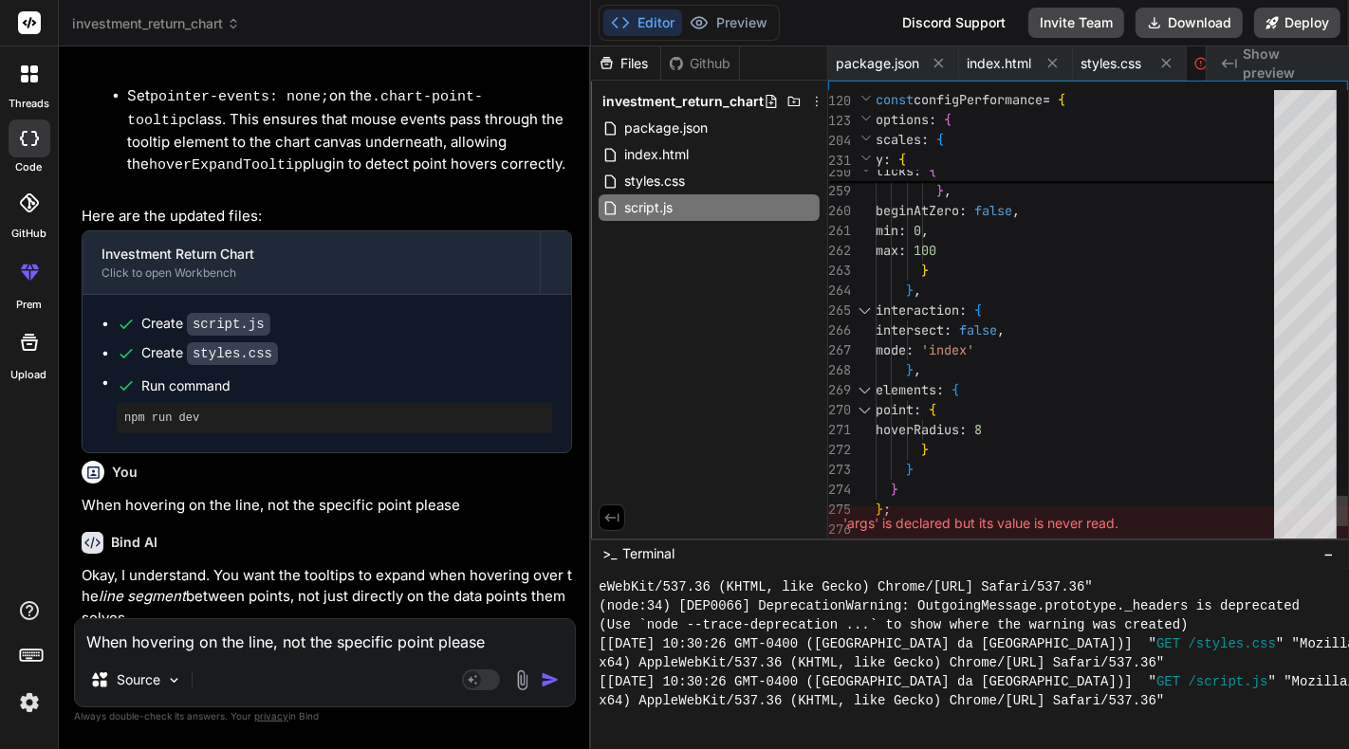
click at [1309, 541] on div "Files Github investment_return_chart package.json index.html styles.css script.…" at bounding box center [970, 397] width 758 height 703
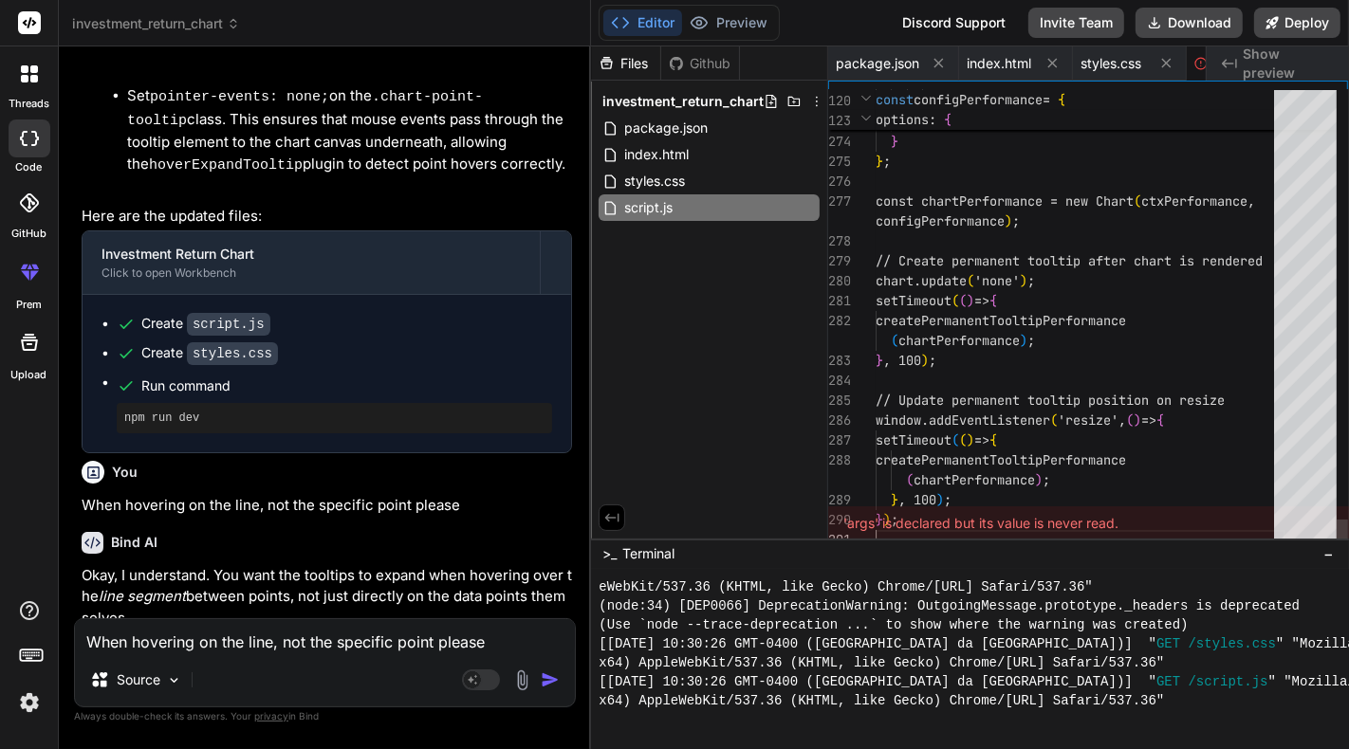
scroll to position [0, 112]
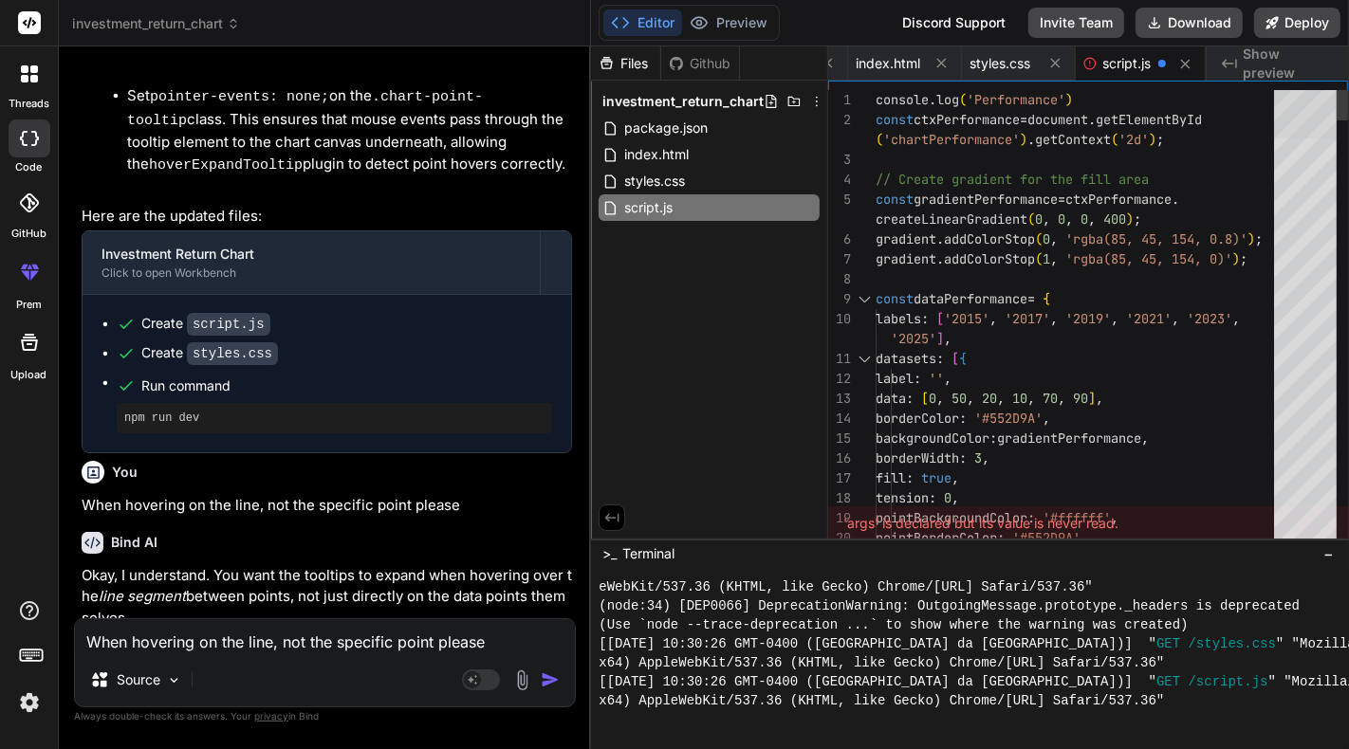
click at [1328, 90] on div at bounding box center [1305, 114] width 63 height 48
type textarea "console.log('Performance') const ctxPerformance = document.getElementById('char…"
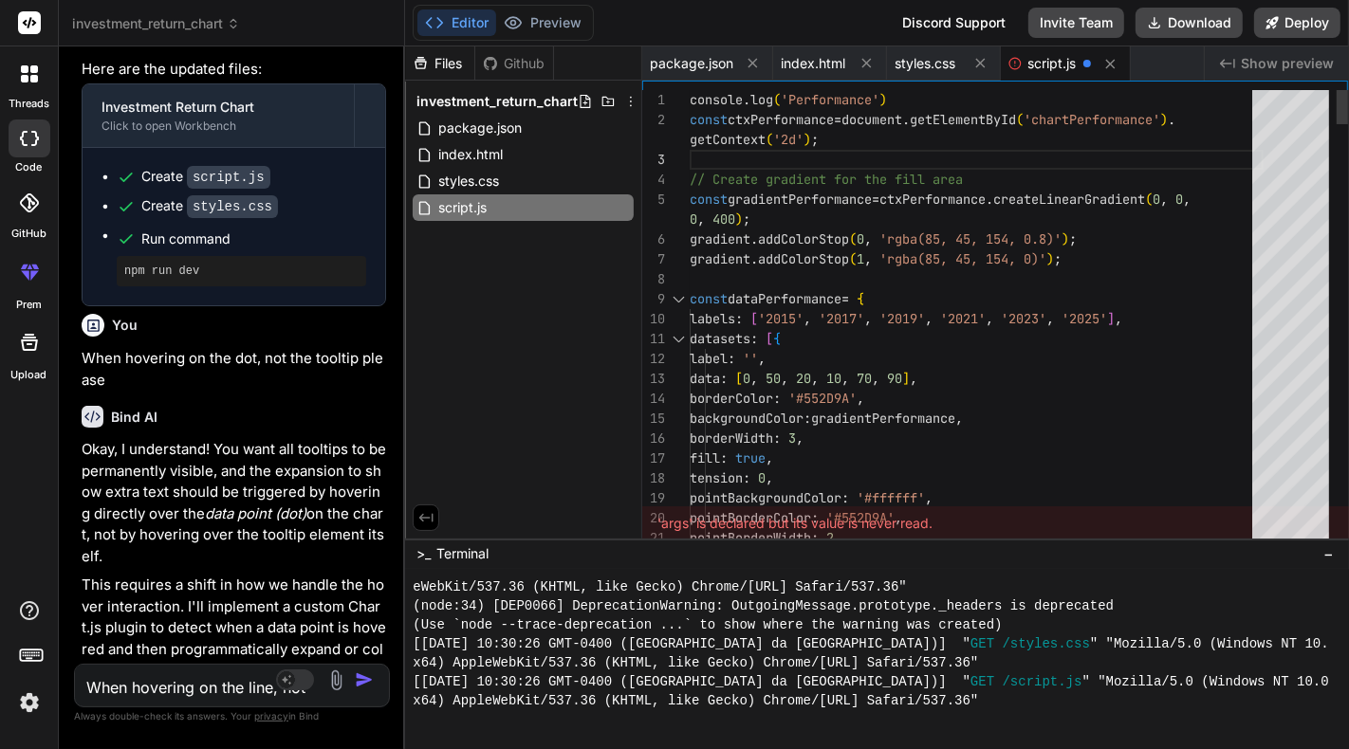
scroll to position [0, 0]
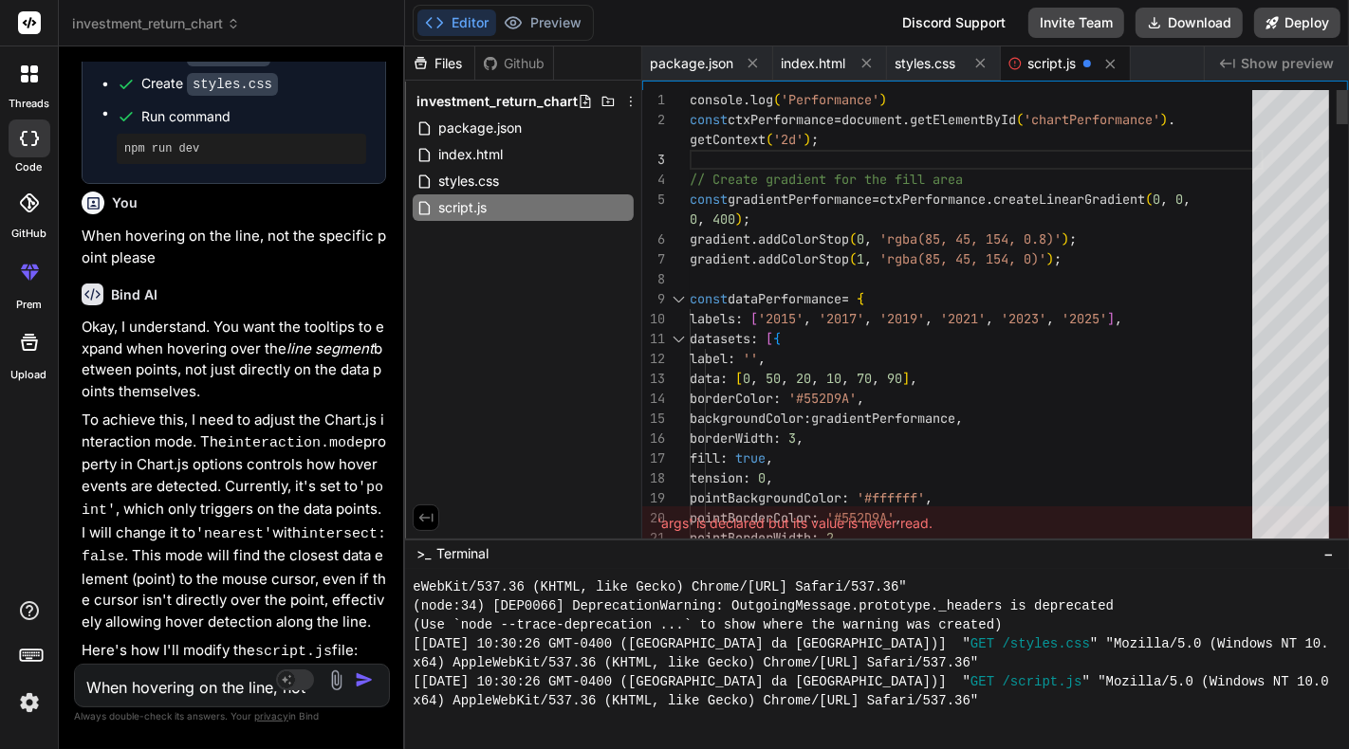
type textarea "x"
drag, startPoint x: 591, startPoint y: 194, endPoint x: 337, endPoint y: 209, distance: 254.7
click at [337, 209] on div "Bind AI Web Search Created with Pixso. Code Generator You Create this chart usi…" at bounding box center [232, 397] width 346 height 703
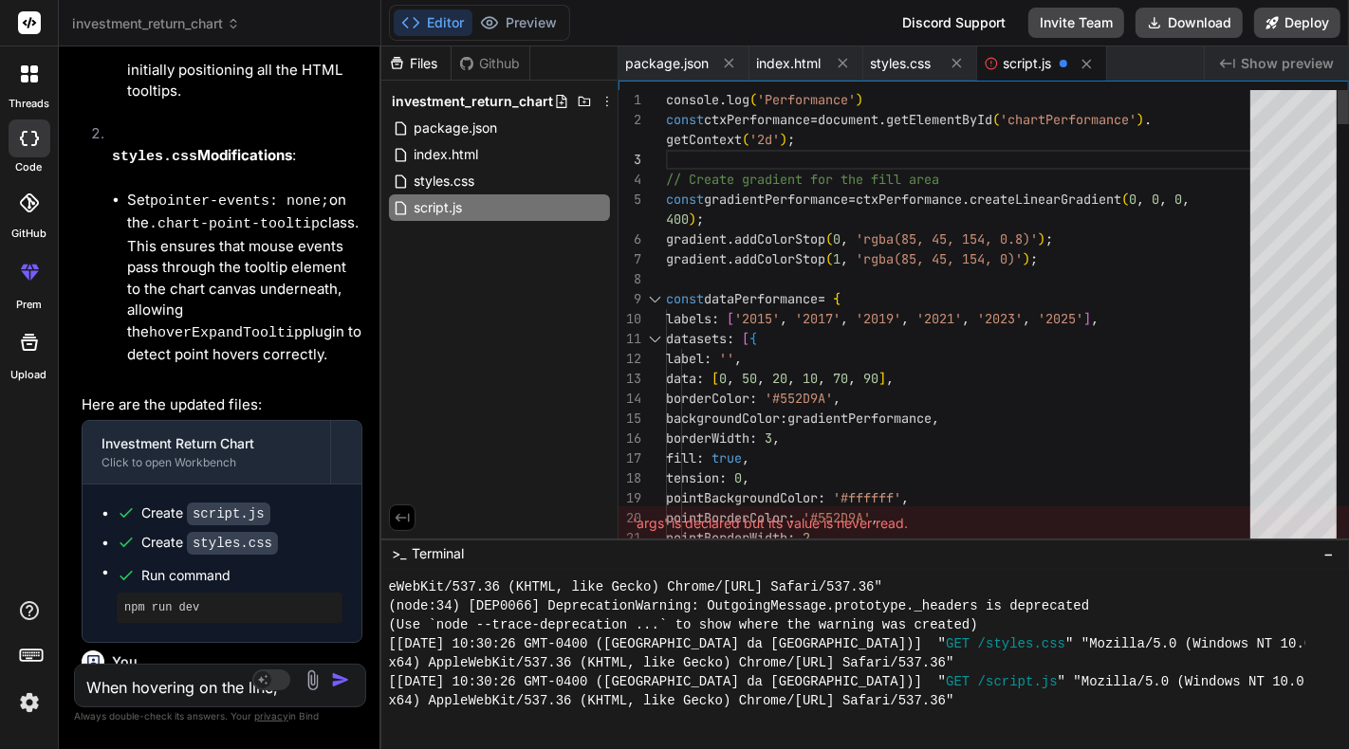
click at [480, 146] on span "index.html" at bounding box center [447, 154] width 68 height 23
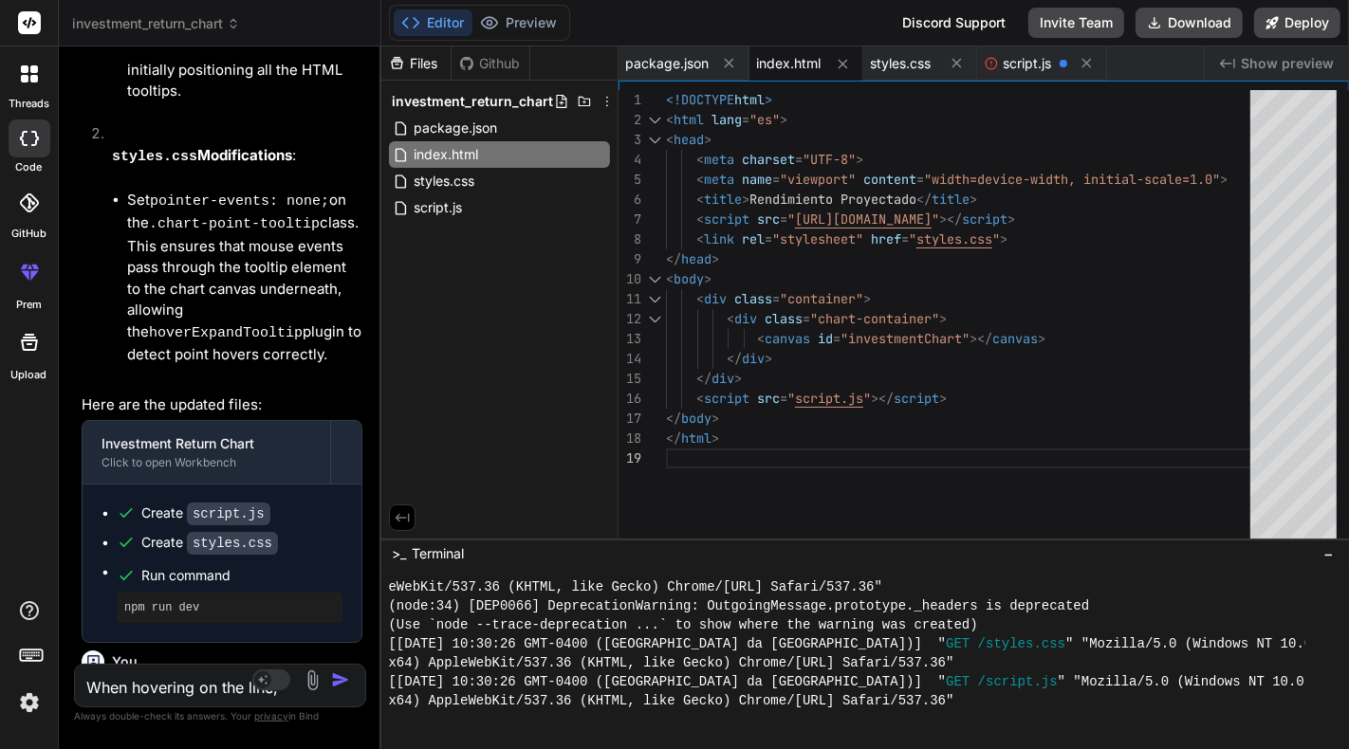
click at [871, 174] on div "<!DOCTYPE html > < html lang = "es" > < head > < meta charset = "UTF-8" > < met…" at bounding box center [964, 320] width 596 height 460
click at [906, 339] on div "<!DOCTYPE html > < html lang = "es" > < head > < meta charset = "UTF-8" > < met…" at bounding box center [964, 320] width 596 height 460
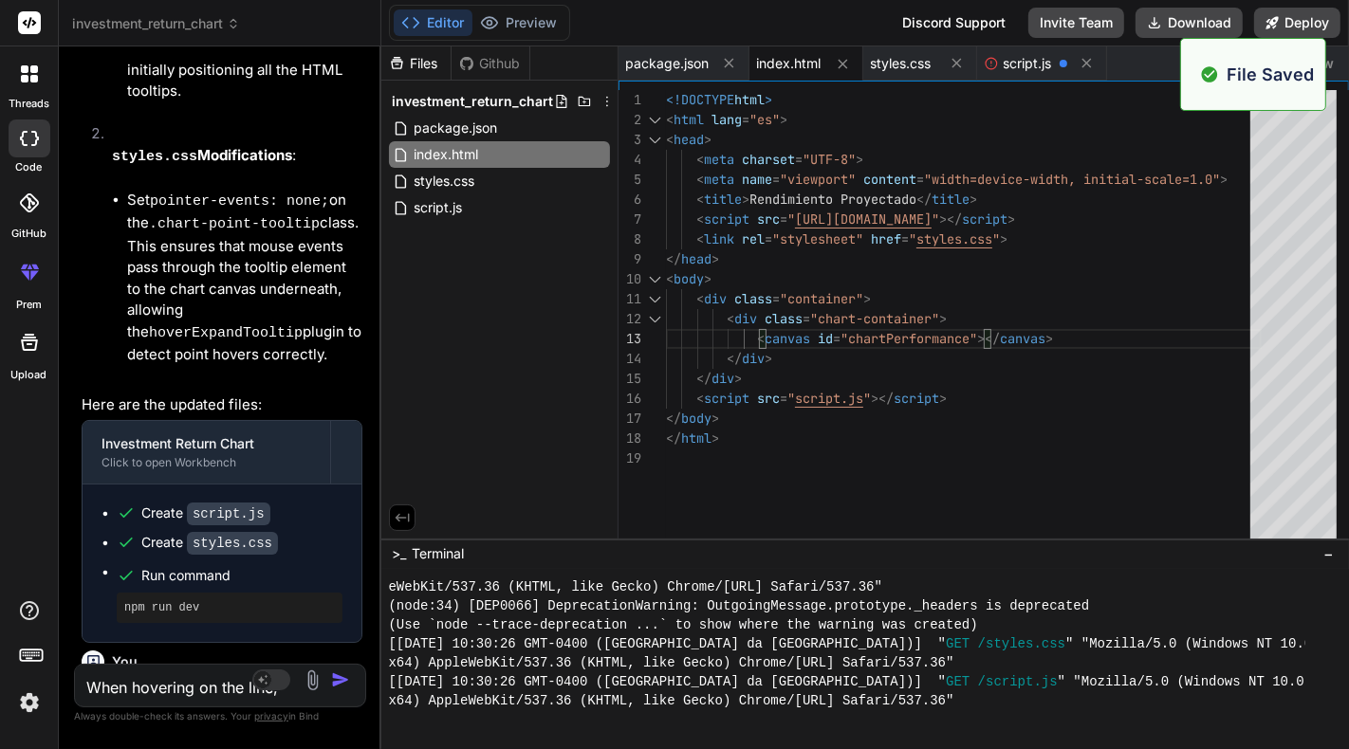
scroll to position [7115, 0]
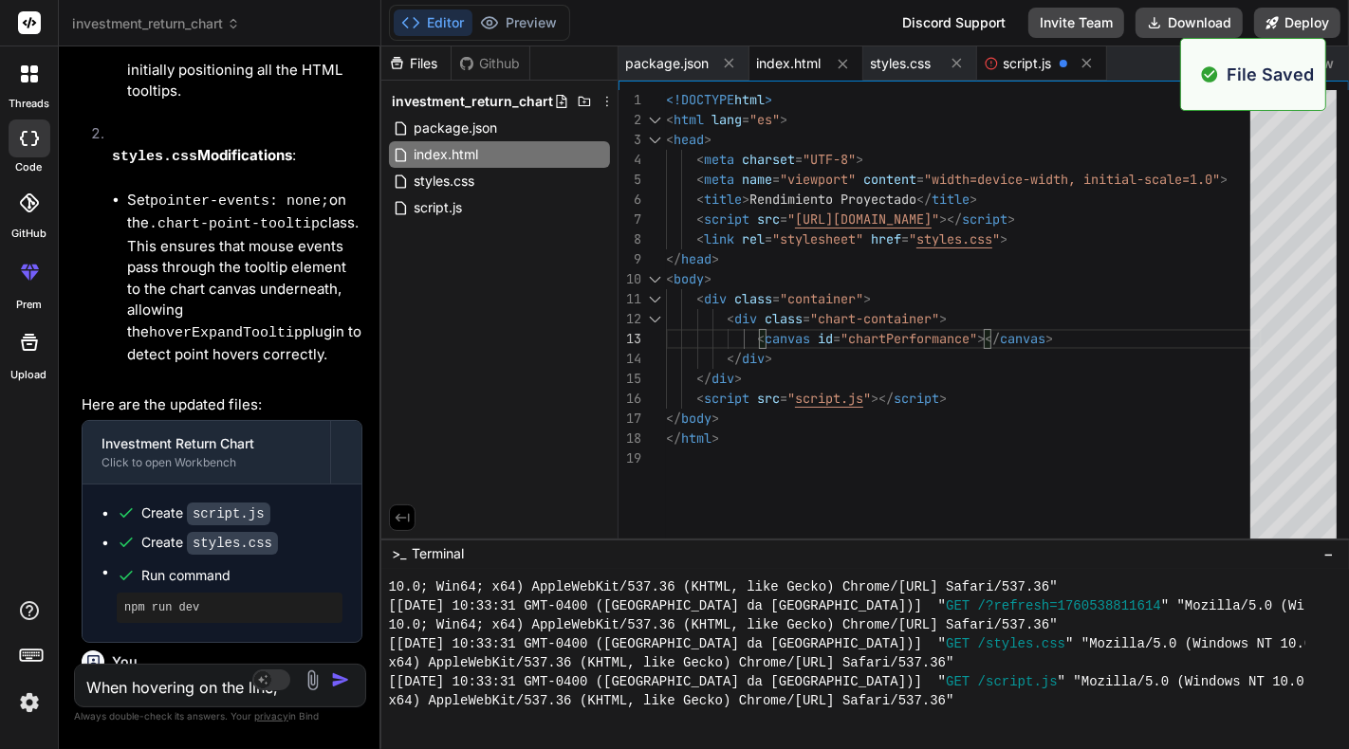
click at [1041, 58] on span "script.js" at bounding box center [1028, 63] width 48 height 19
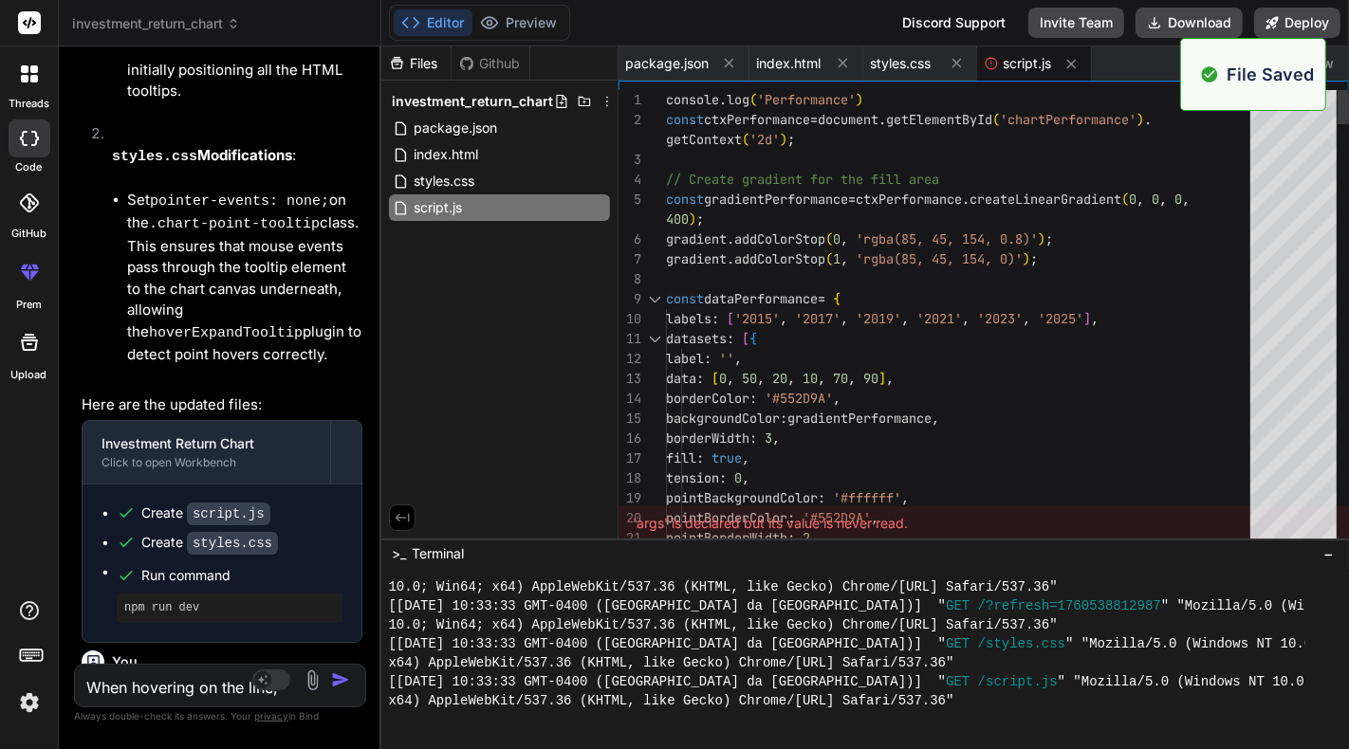
scroll to position [7267, 0]
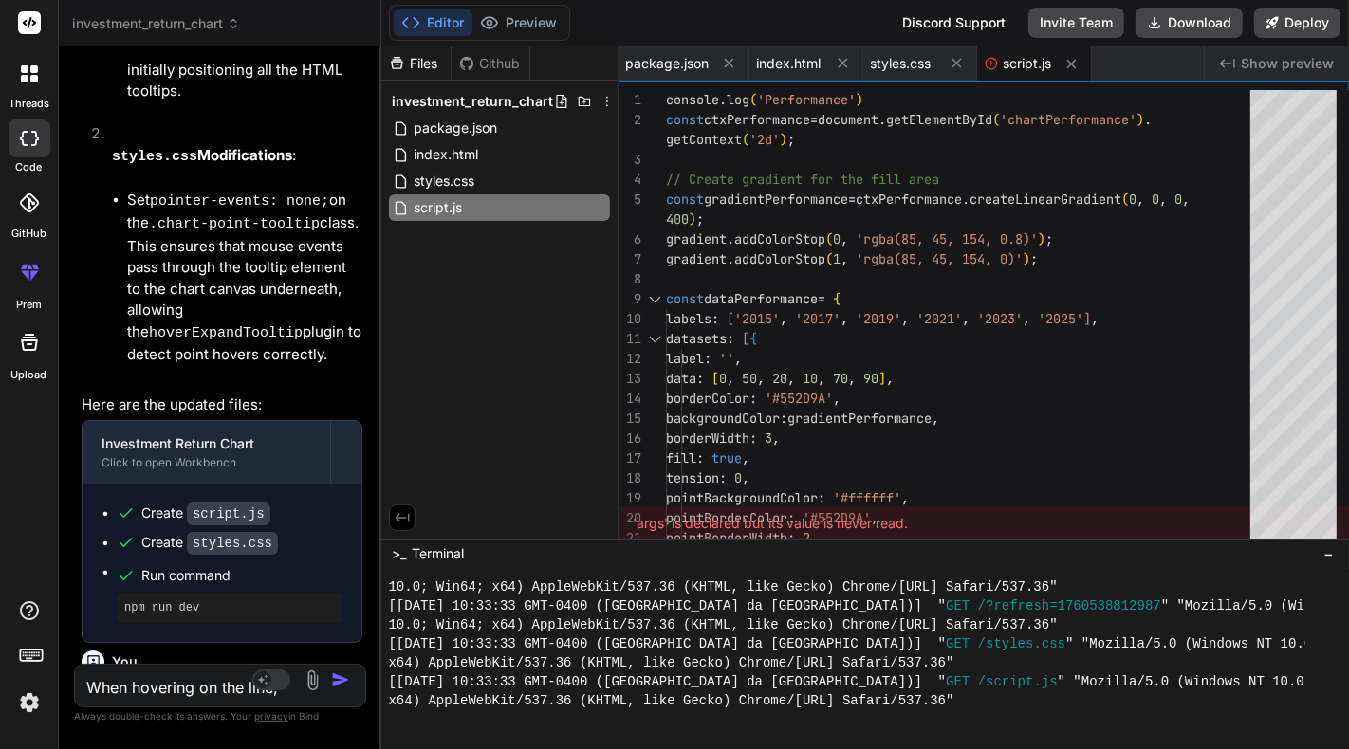
click at [768, 526] on div "'args' is declared but its value is never read." at bounding box center [984, 524] width 731 height 34
click at [652, 526] on div "'args' is declared but its value is never read." at bounding box center [984, 524] width 731 height 34
type textarea "const dataPerformance = { labels: ['2015', '2017', '2019', '2021', '2023', '202…"
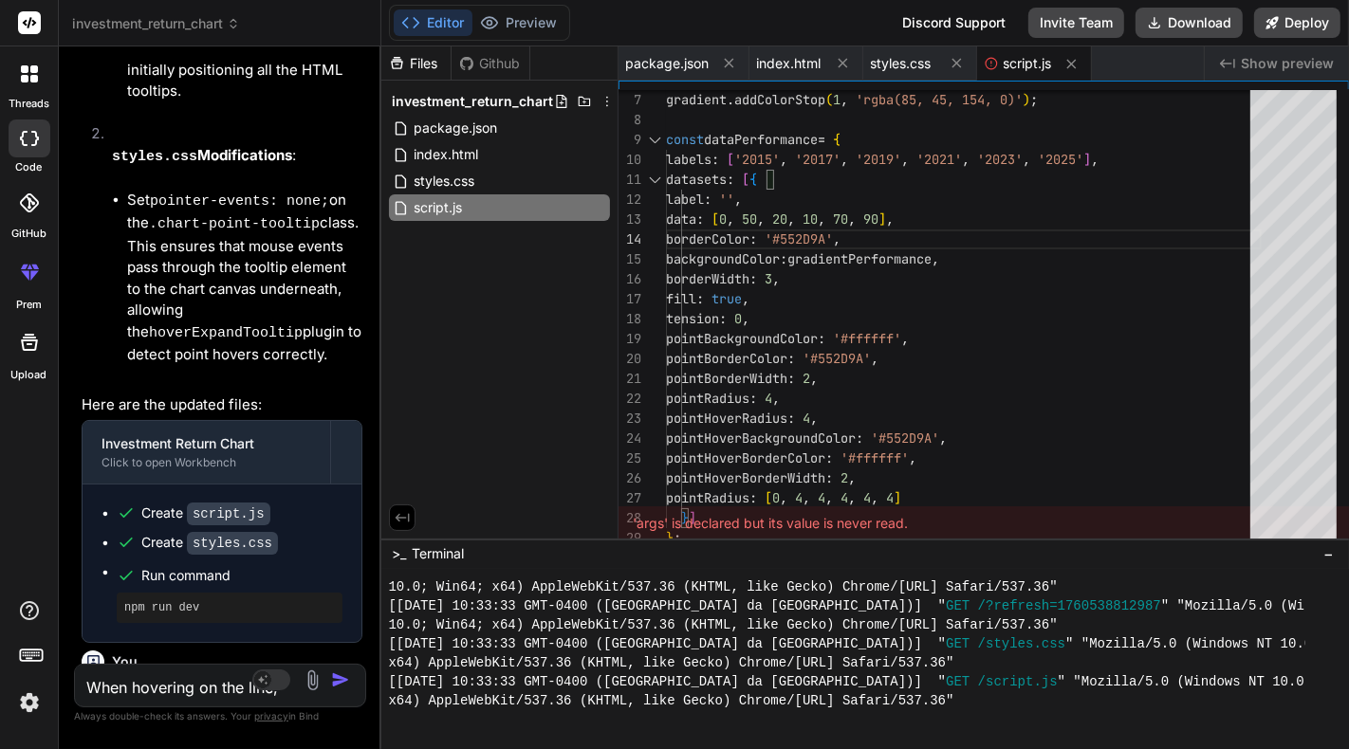
click at [197, 669] on textarea "When hovering on the line, not the specific point please" at bounding box center [196, 682] width 242 height 34
type textarea "H"
type textarea "x"
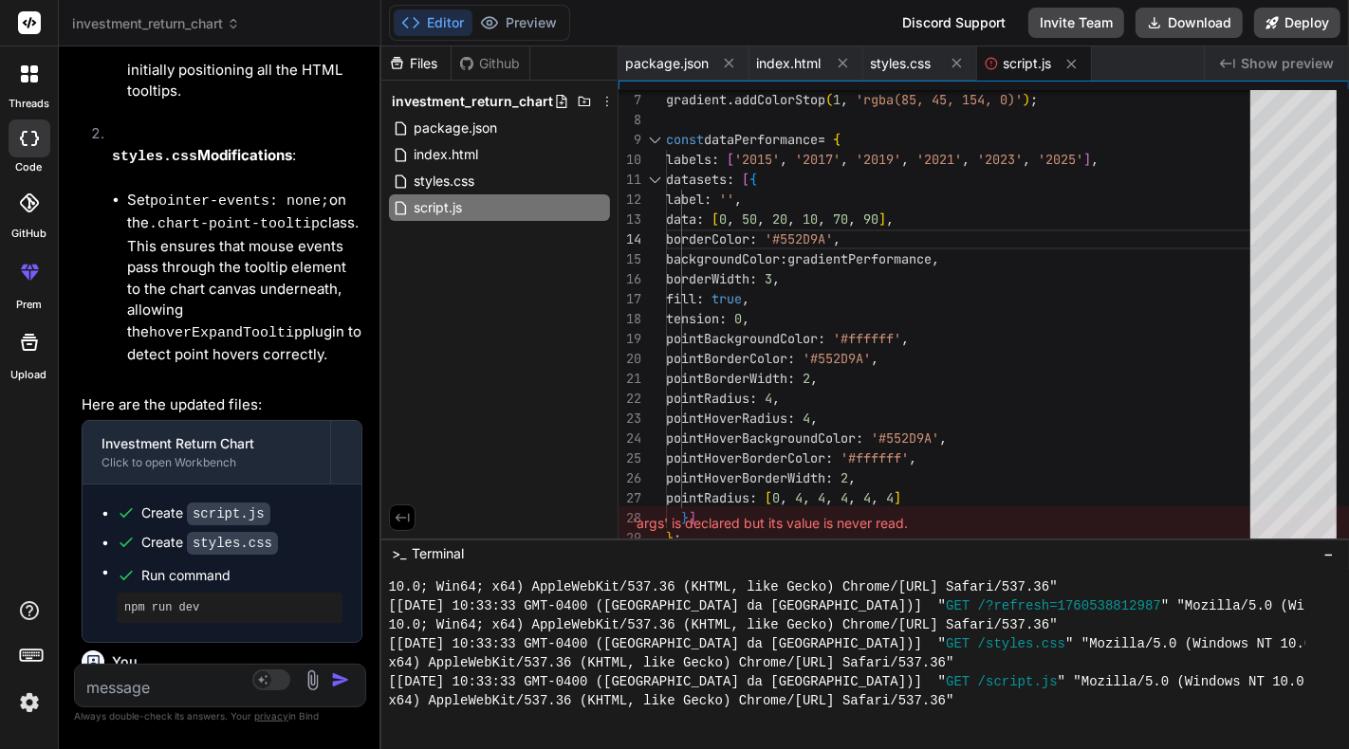
click at [205, 684] on textarea at bounding box center [196, 682] width 242 height 34
paste textarea "Do the same thing you did just now with the previous code. First, read the scri…"
type textarea "Do the same thing you did just now with the previous code. First, read the scri…"
type textarea "x"
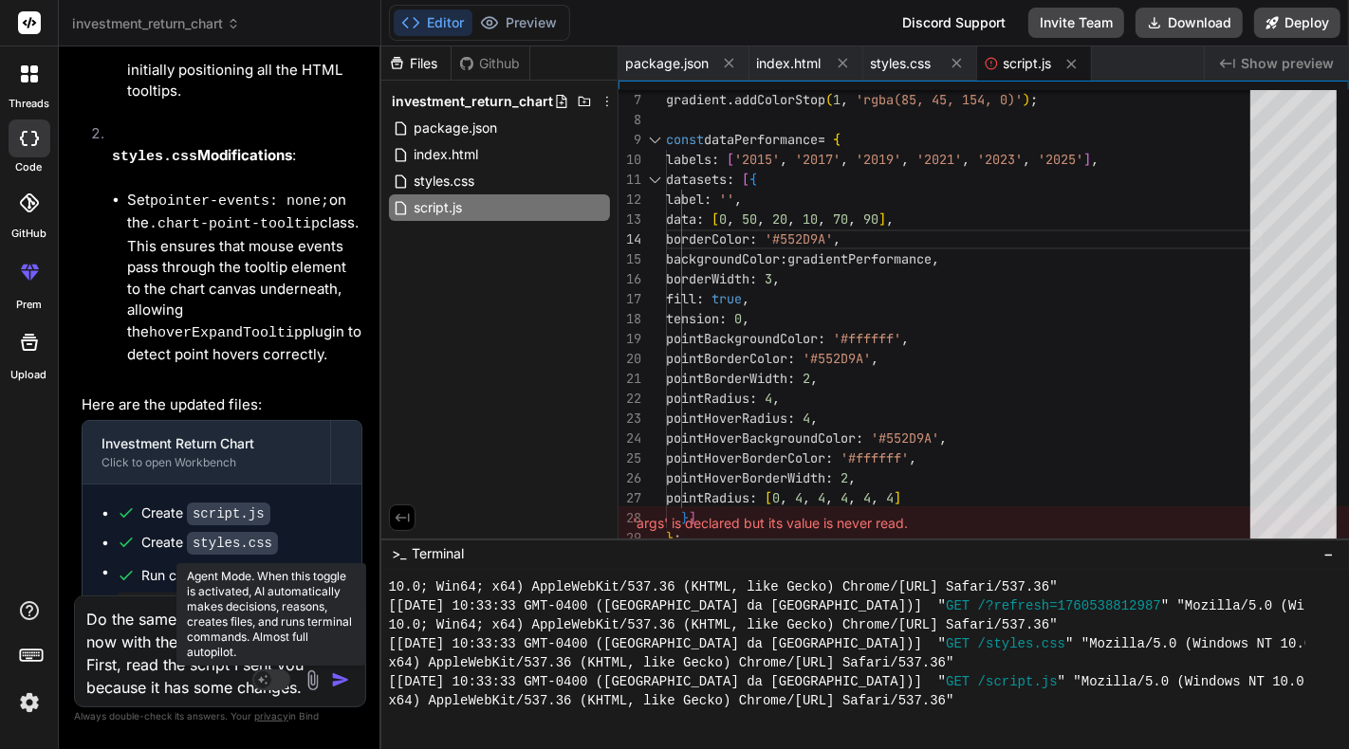
scroll to position [21, 0]
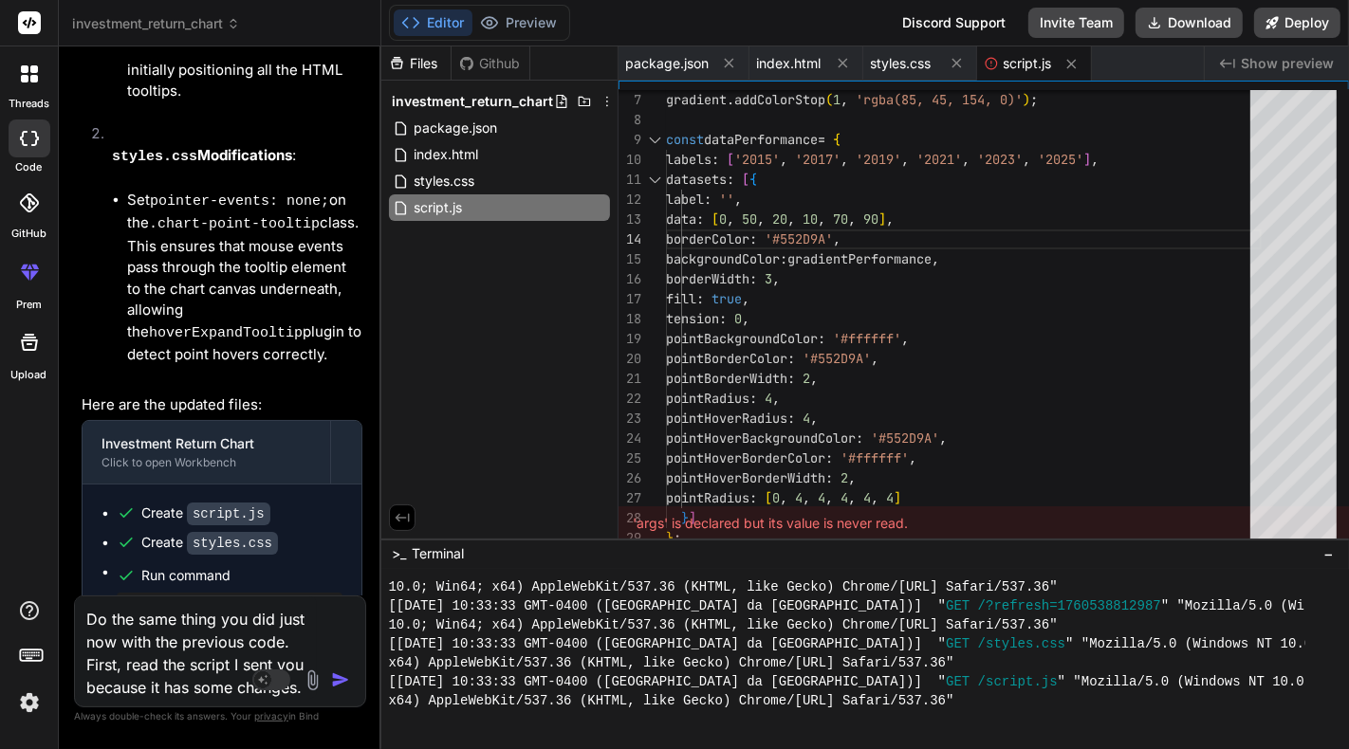
type textarea "Do the same thing you did just now with the previous code. First, read the scri…"
click at [343, 674] on img "button" at bounding box center [340, 680] width 19 height 19
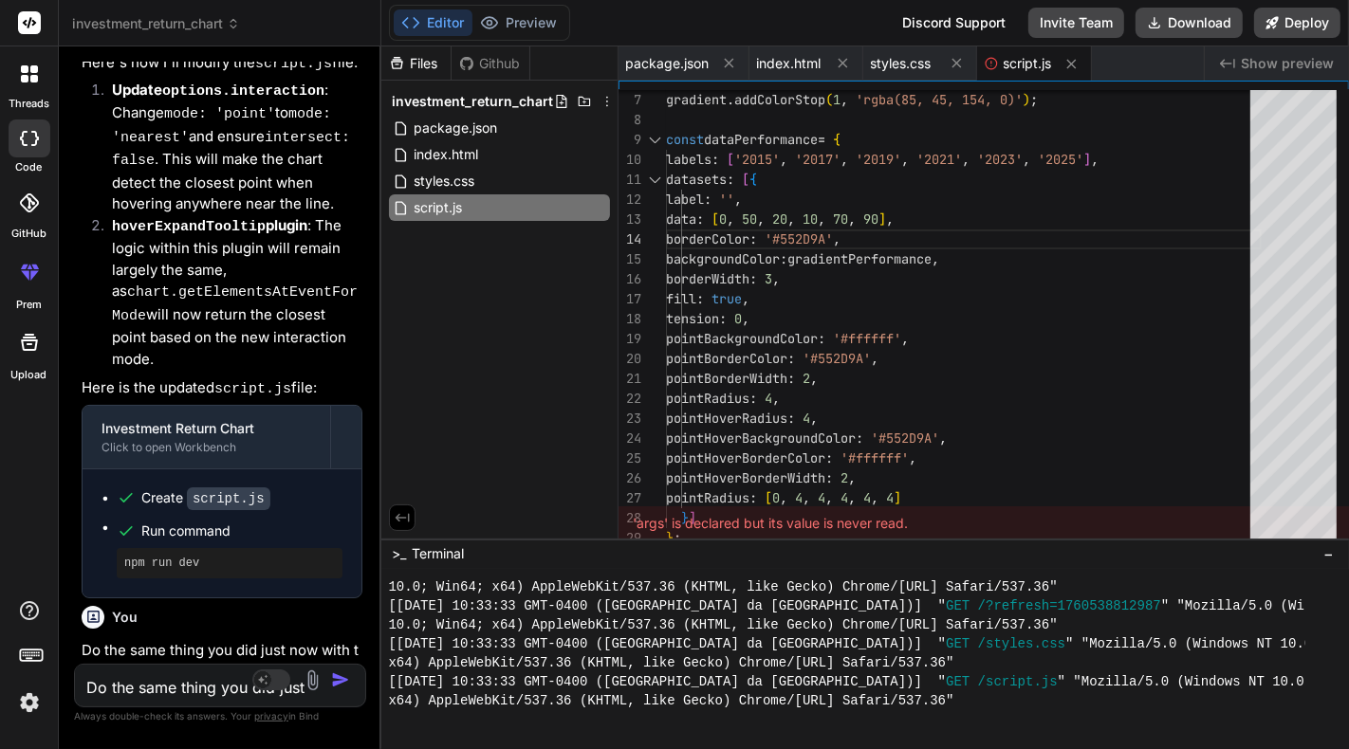
scroll to position [9038, 0]
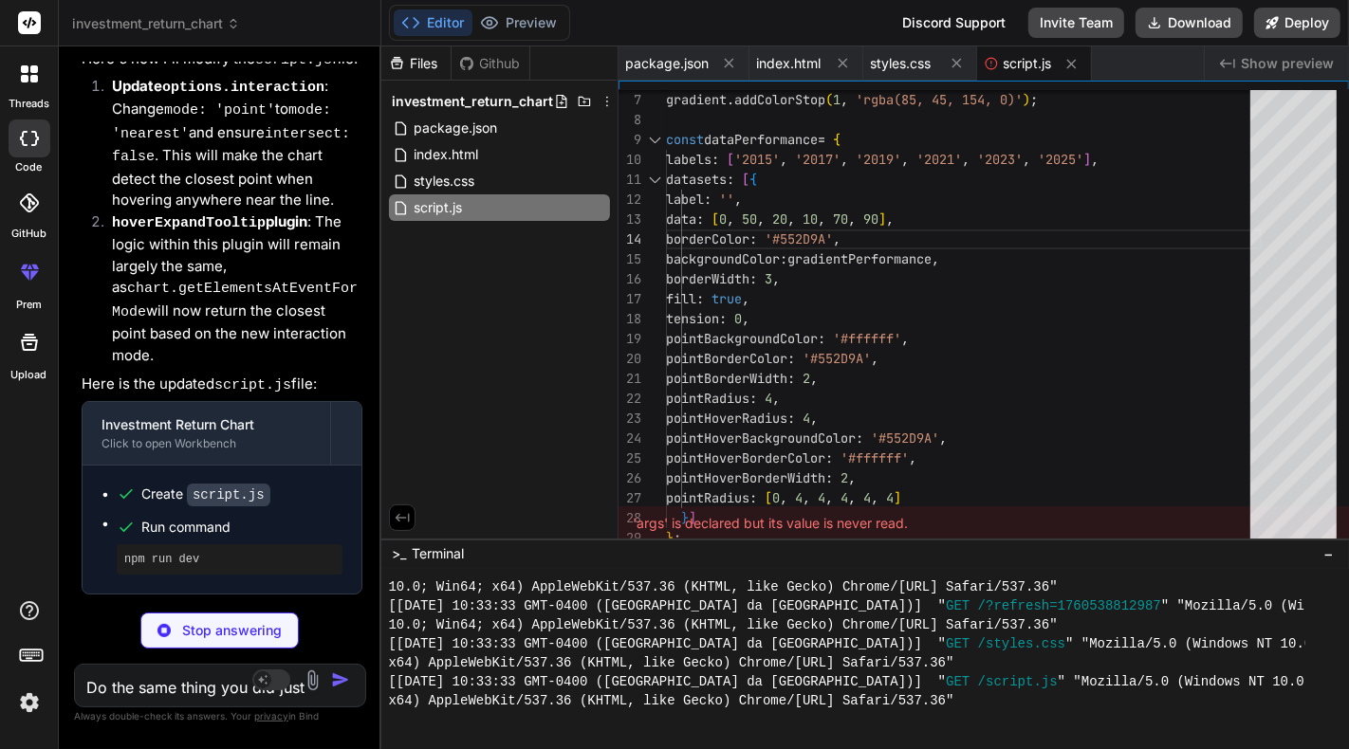
type textarea "x"
type textarea "renderAllPermanentTooltips(chartPerformance); }, 100); });"
type textarea "x"
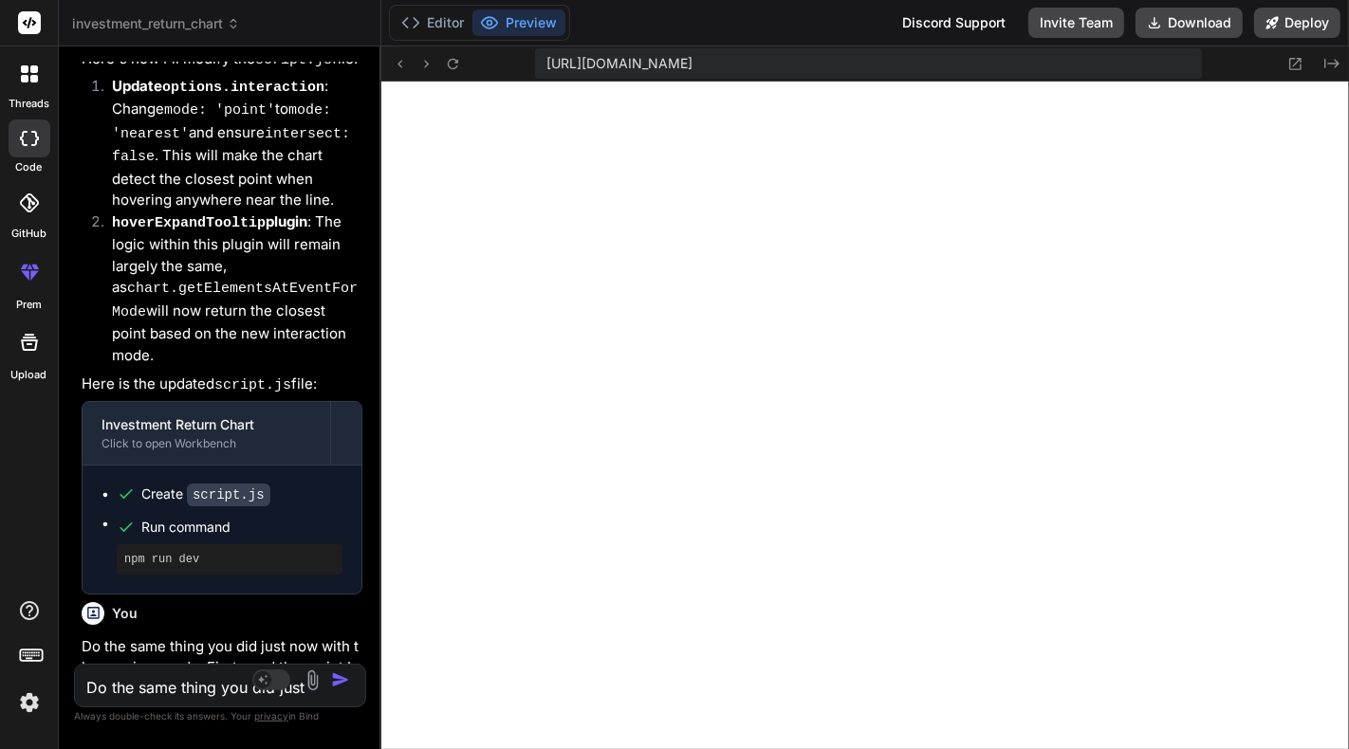
scroll to position [8102, 0]
click at [374, 368] on div "Bind AI Web Search Created with Pixso. Code Generator You Create this chart usi…" at bounding box center [220, 397] width 323 height 702
click at [432, 12] on button "Editor" at bounding box center [433, 22] width 79 height 27
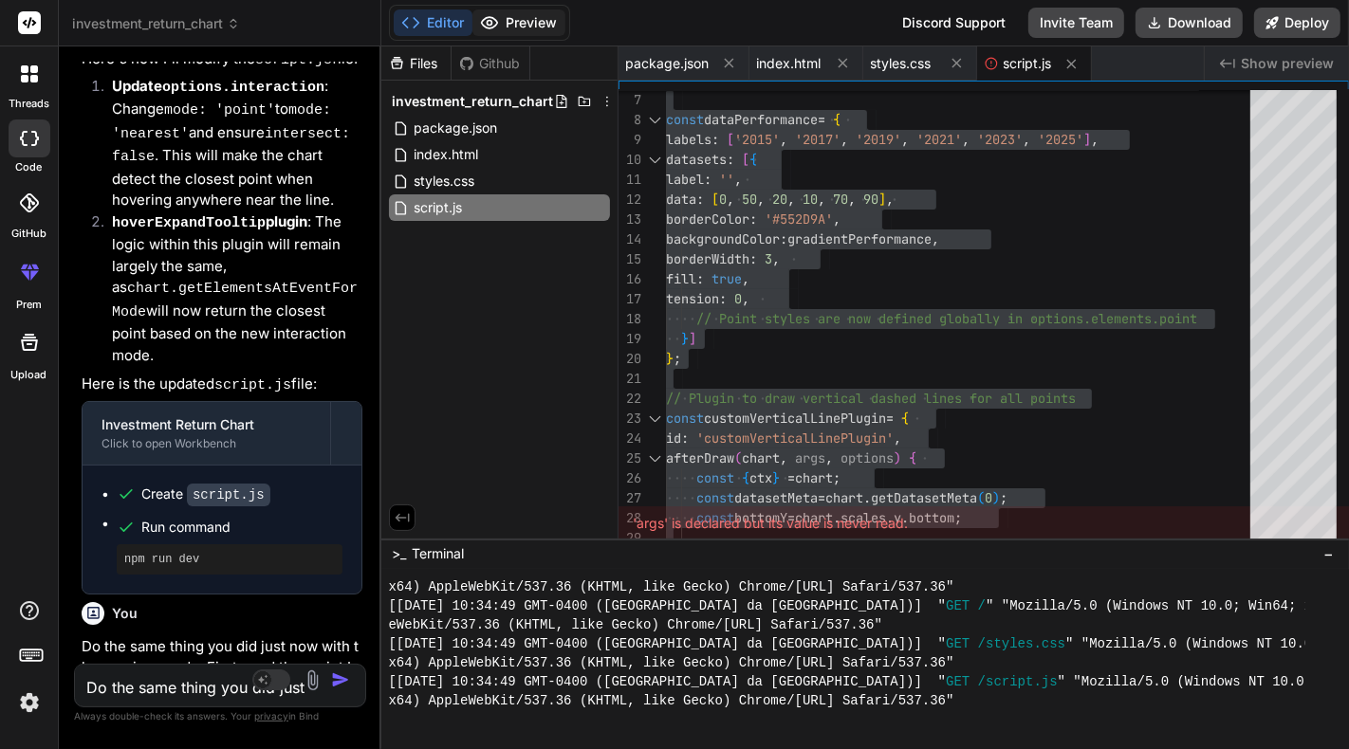
click at [506, 30] on button "Preview" at bounding box center [518, 22] width 93 height 27
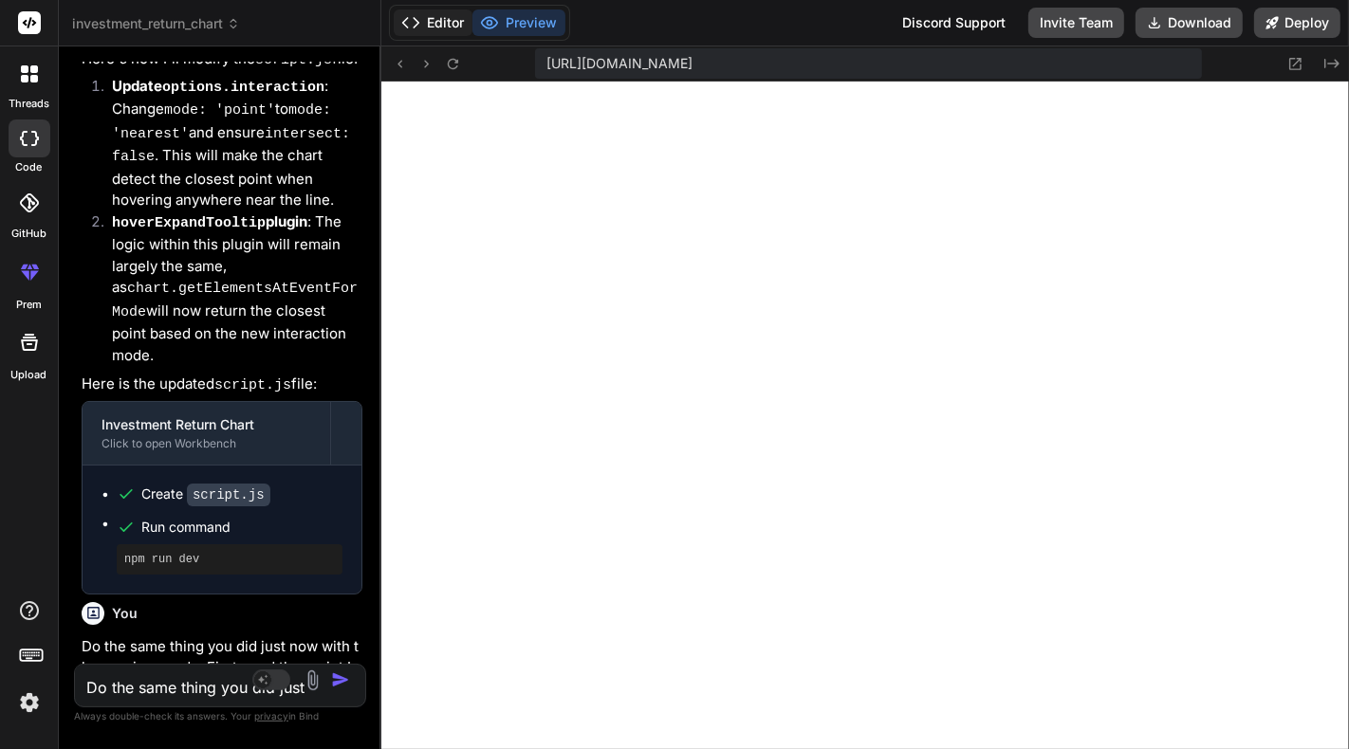
click at [440, 26] on button "Editor" at bounding box center [433, 22] width 79 height 27
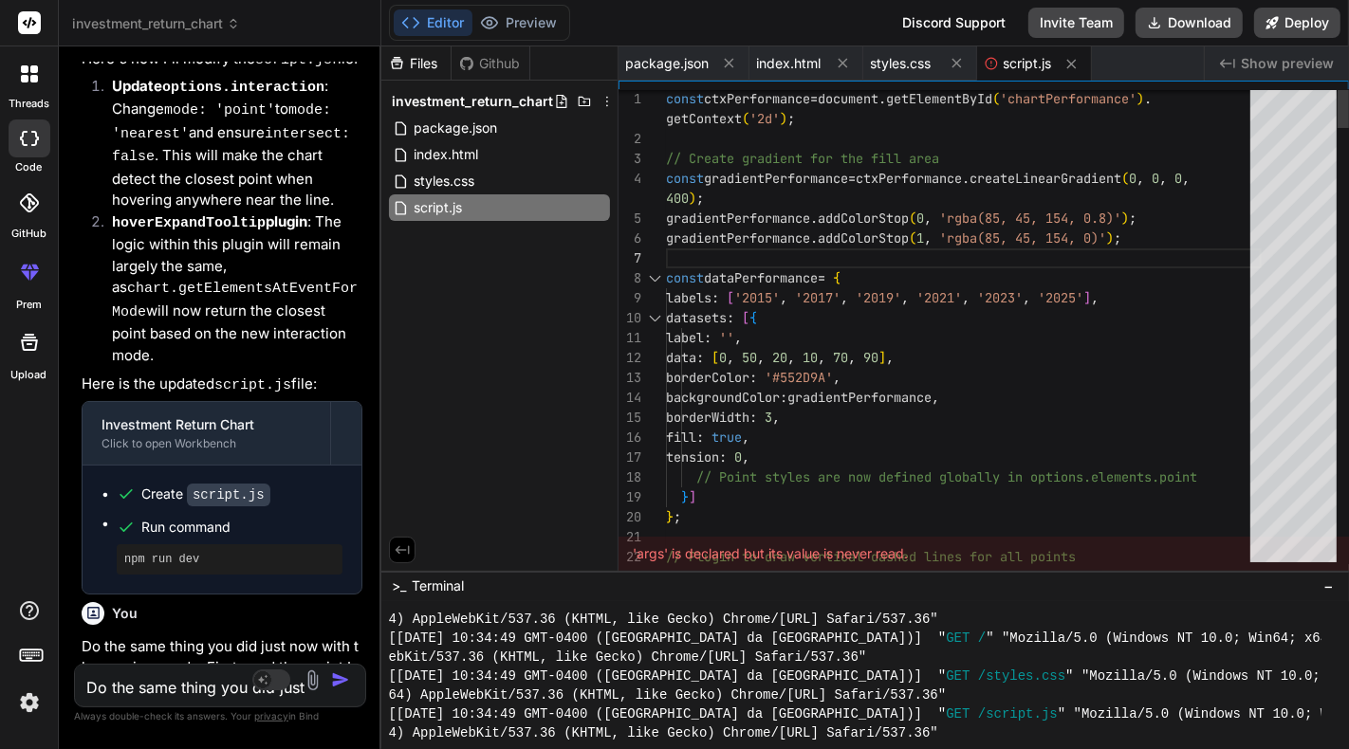
drag, startPoint x: 776, startPoint y: 537, endPoint x: 776, endPoint y: 571, distance: 34.2
click at [1323, 584] on button "−" at bounding box center [1329, 586] width 18 height 30
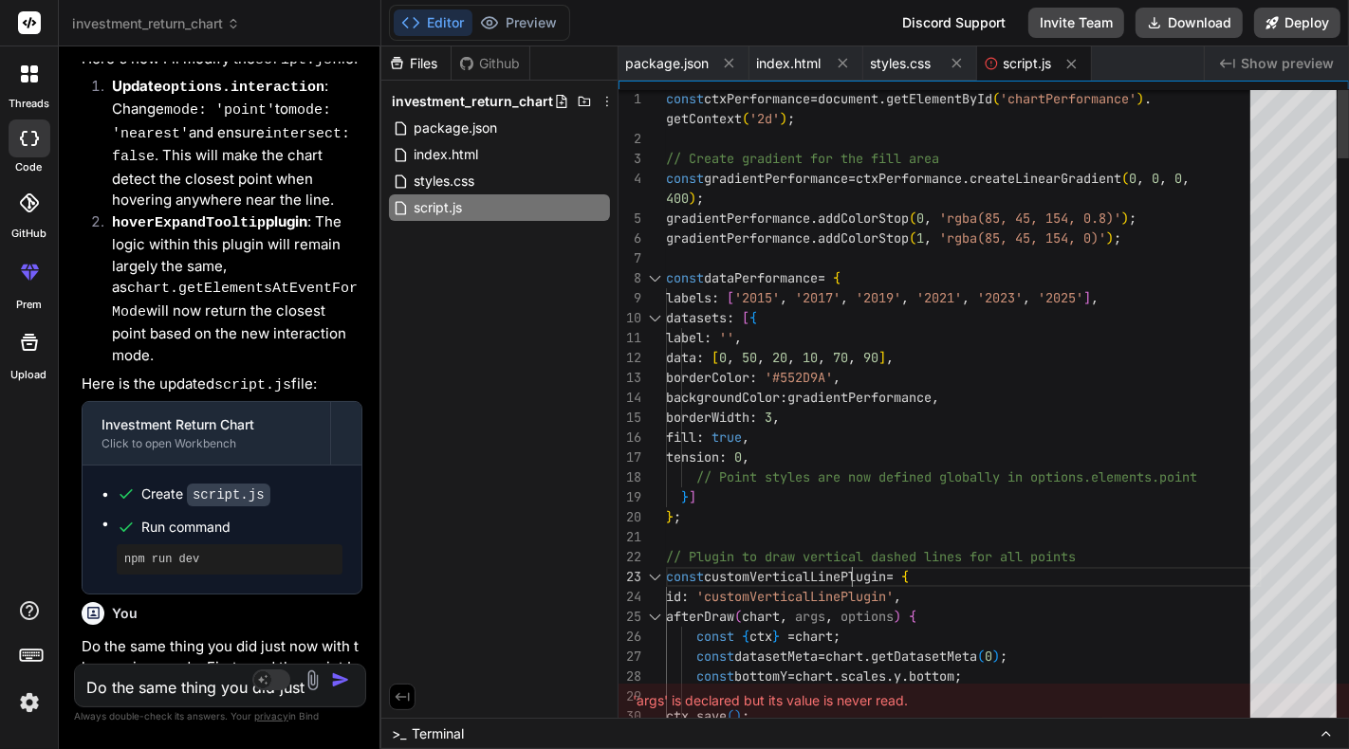
click at [1264, 66] on span "Show preview" at bounding box center [1287, 63] width 93 height 19
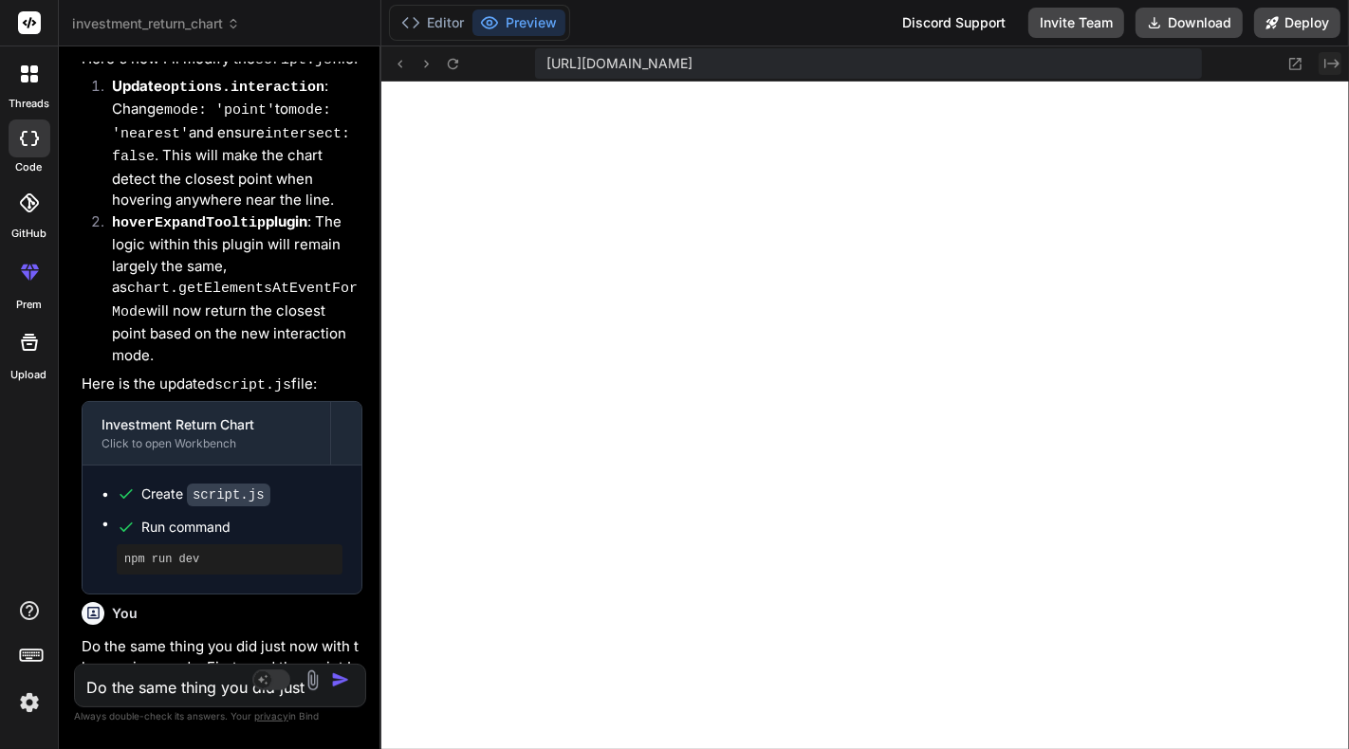
click at [1330, 57] on icon "Created with Pixso." at bounding box center [1331, 63] width 15 height 15
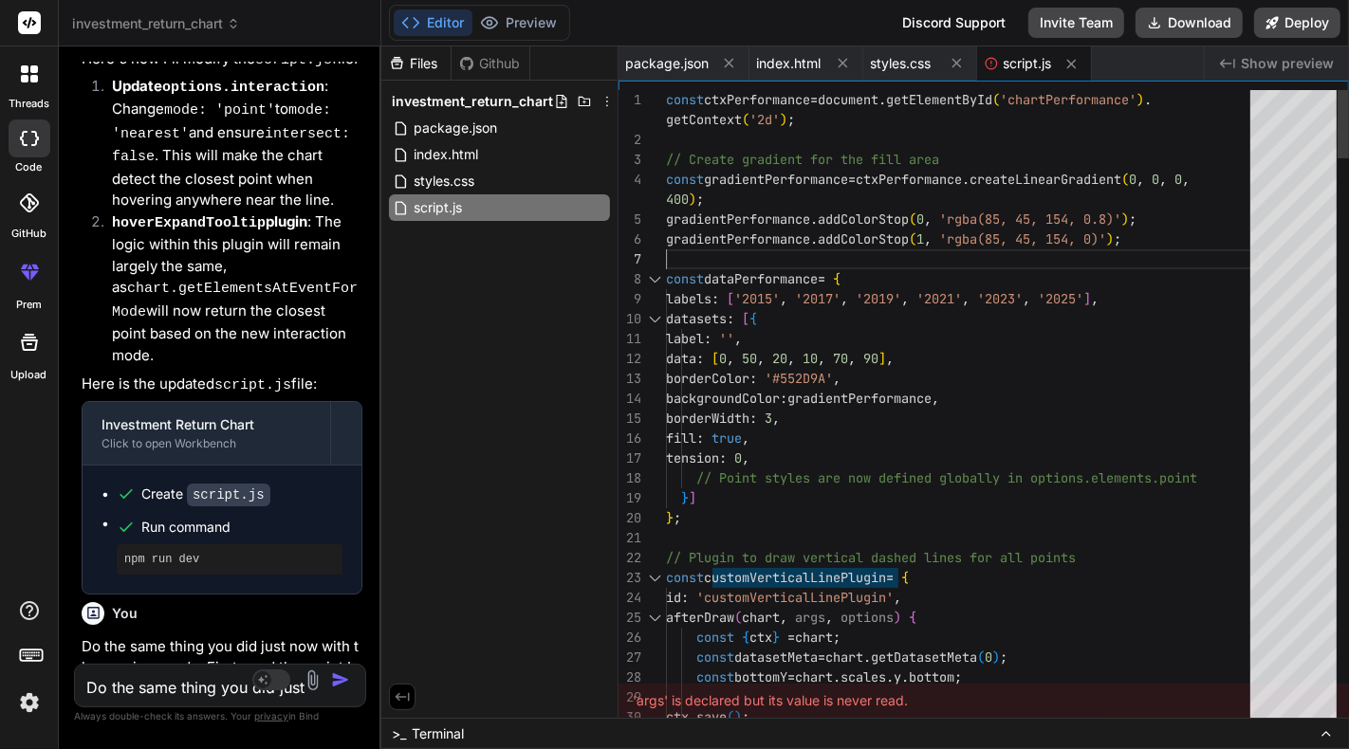
click at [1008, 287] on div "const dataPerformance = {" at bounding box center [964, 279] width 596 height 20
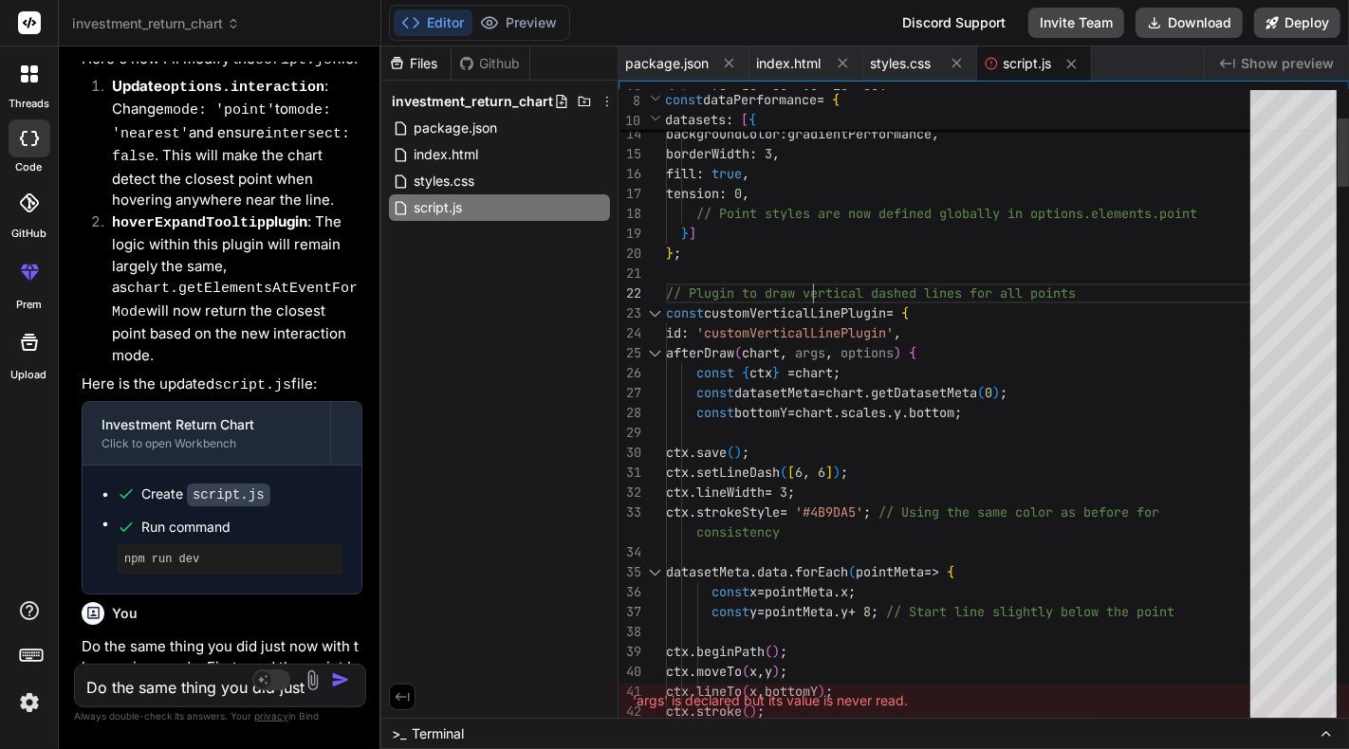
click at [456, 157] on span "index.html" at bounding box center [447, 154] width 68 height 23
type textarea "<div class="container"> <div class="chart-container"> <canvas id="chartPerforma…"
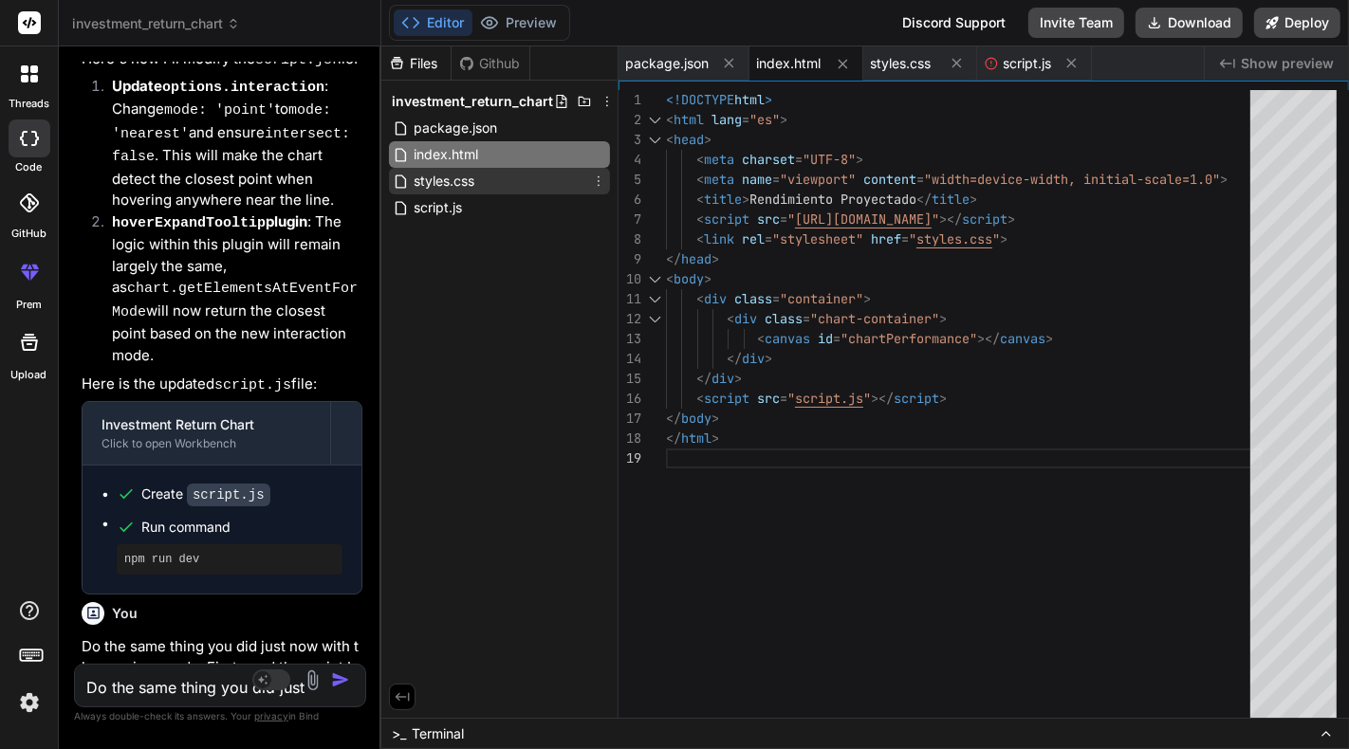
click at [472, 178] on span "styles.css" at bounding box center [445, 181] width 65 height 23
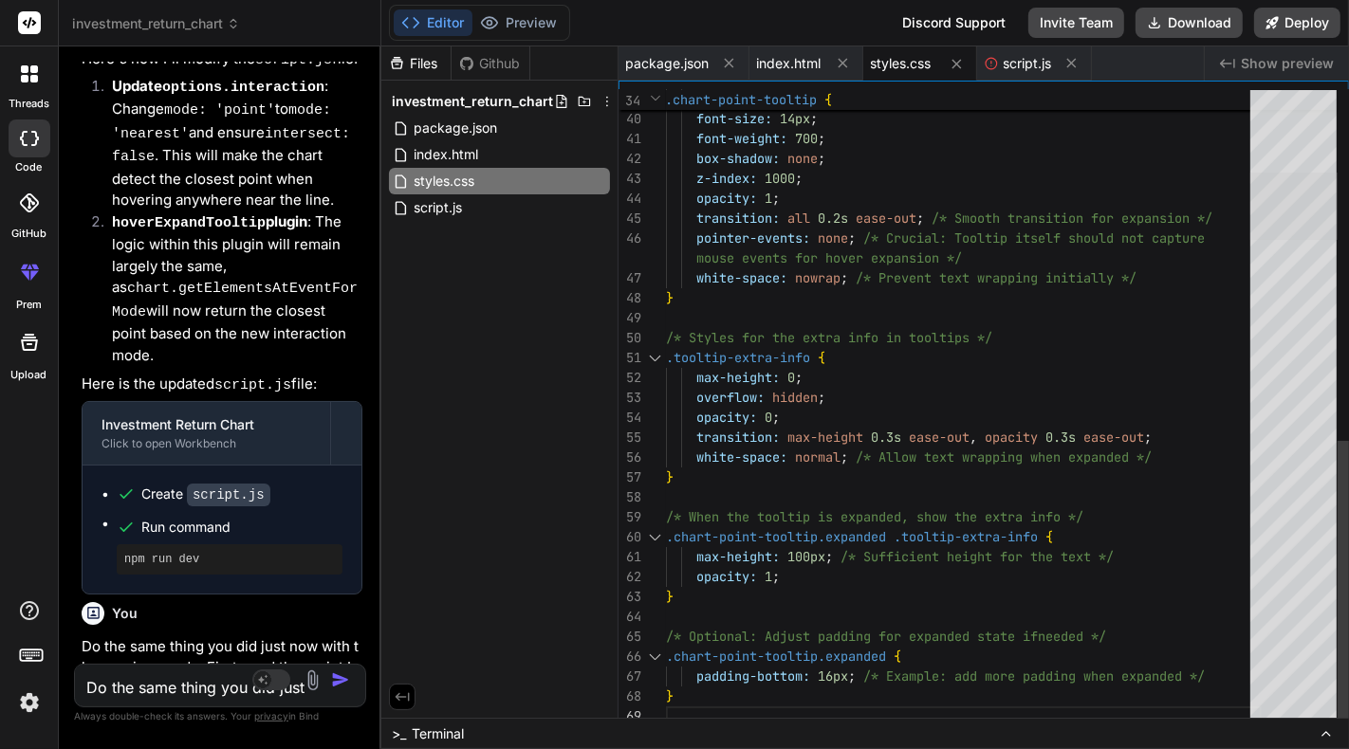
click at [1287, 225] on div at bounding box center [1293, 206] width 87 height 67
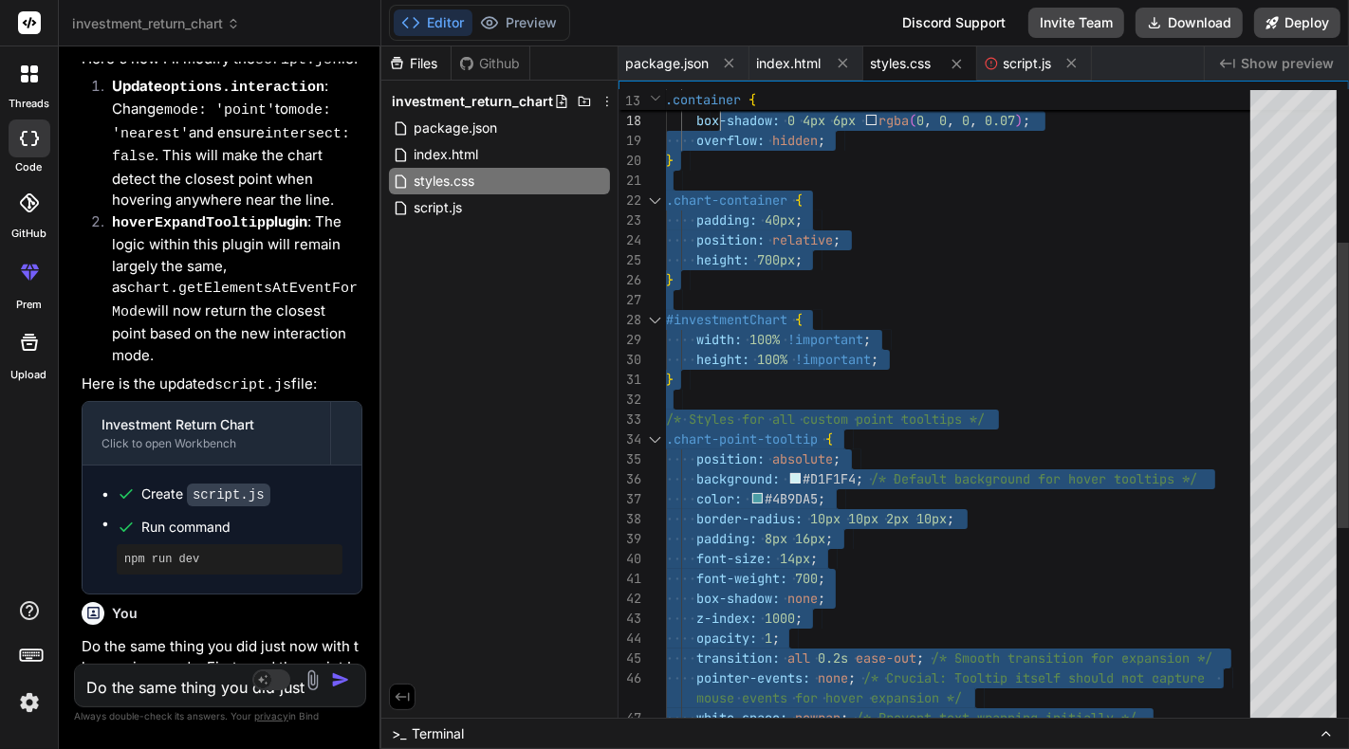
type textarea "height: 100% !important; } /* Styles for all custom point tooltips */ .chart-po…"
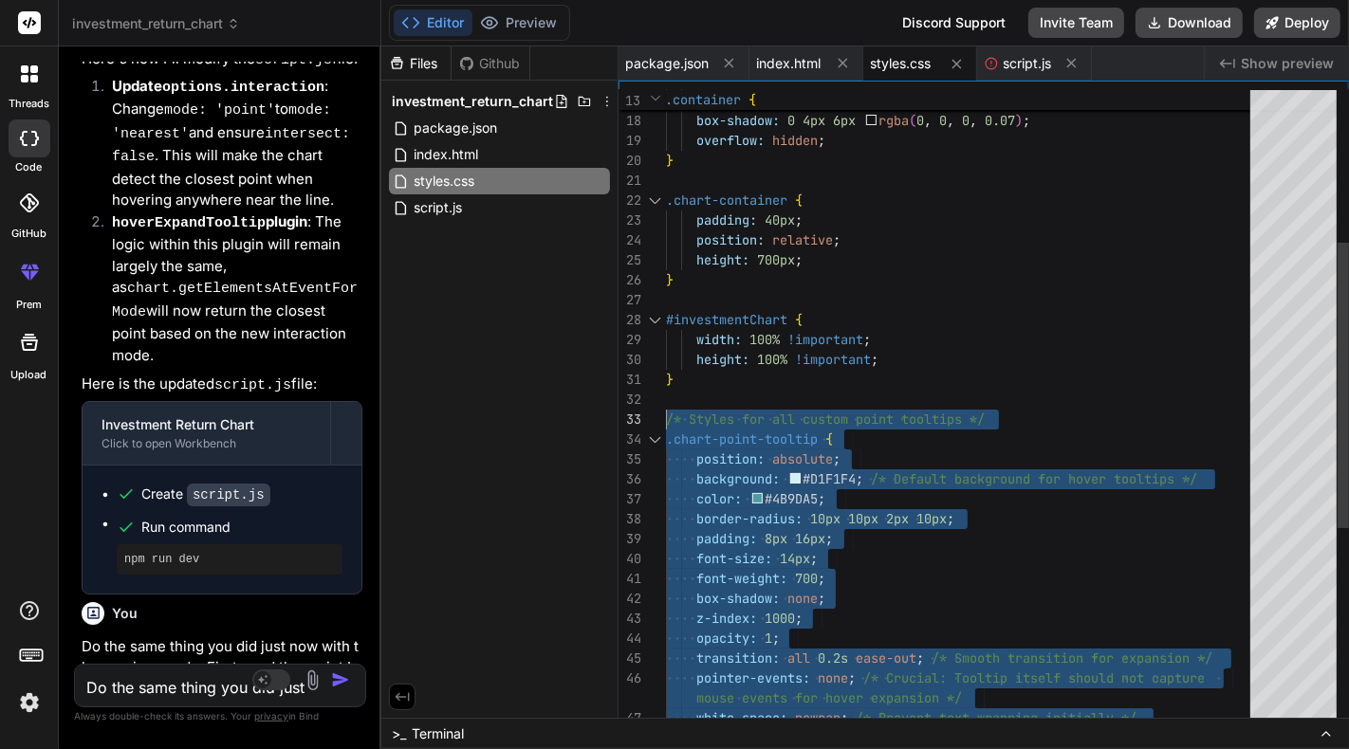
drag, startPoint x: 679, startPoint y: 695, endPoint x: 655, endPoint y: 419, distance: 277.2
